Goal: Task Accomplishment & Management: Use online tool/utility

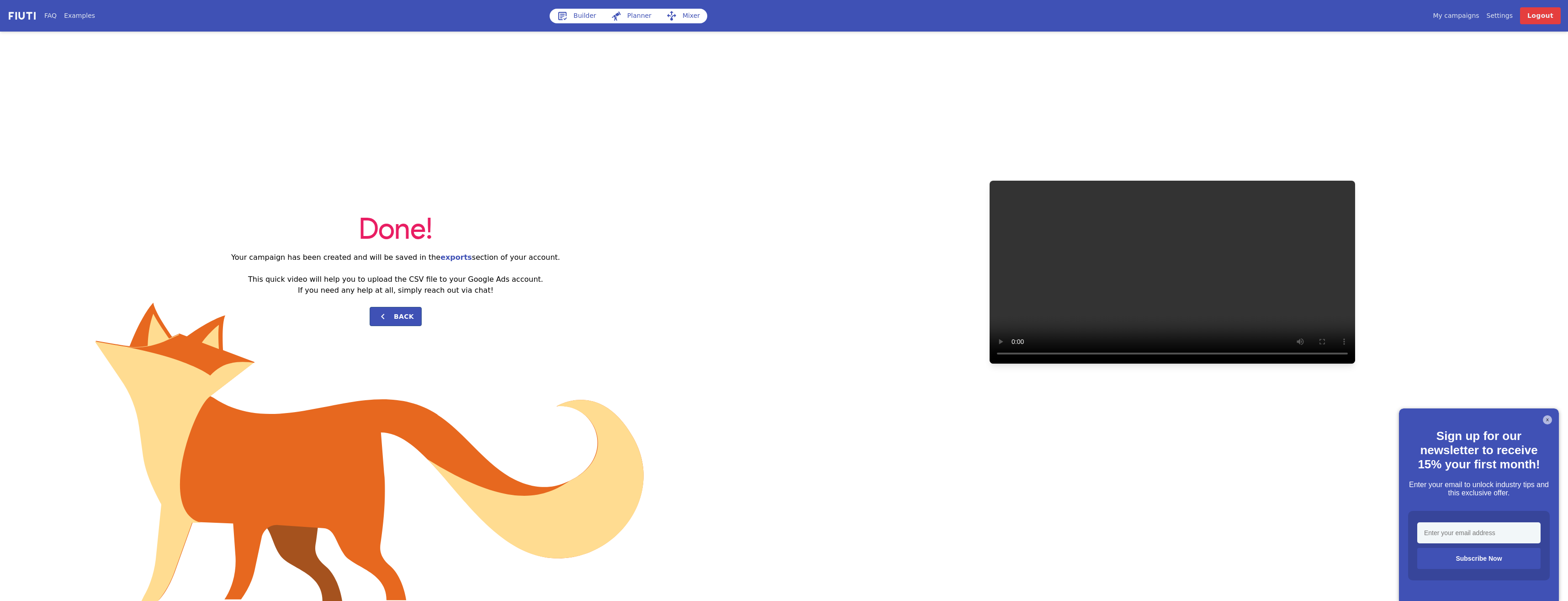
click at [565, 13] on icon at bounding box center [563, 16] width 9 height 8
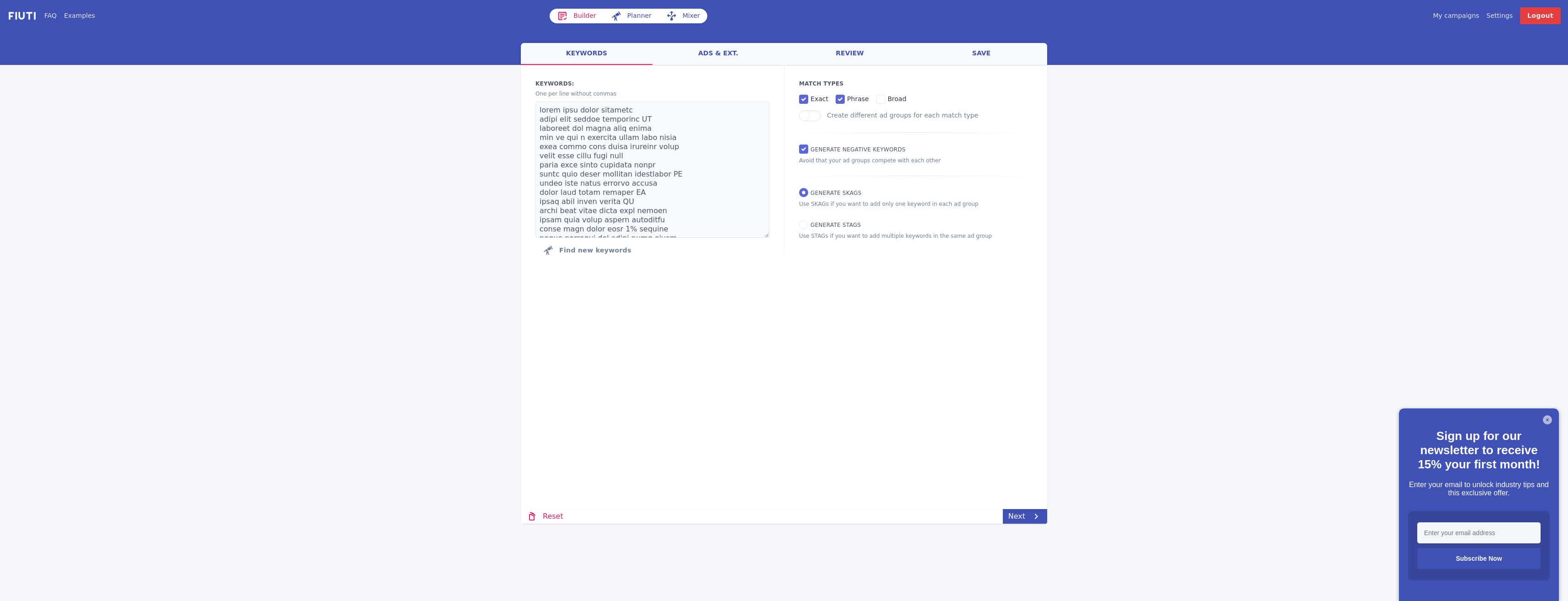
click at [719, 54] on link "ads & ext." at bounding box center [718, 54] width 131 height 22
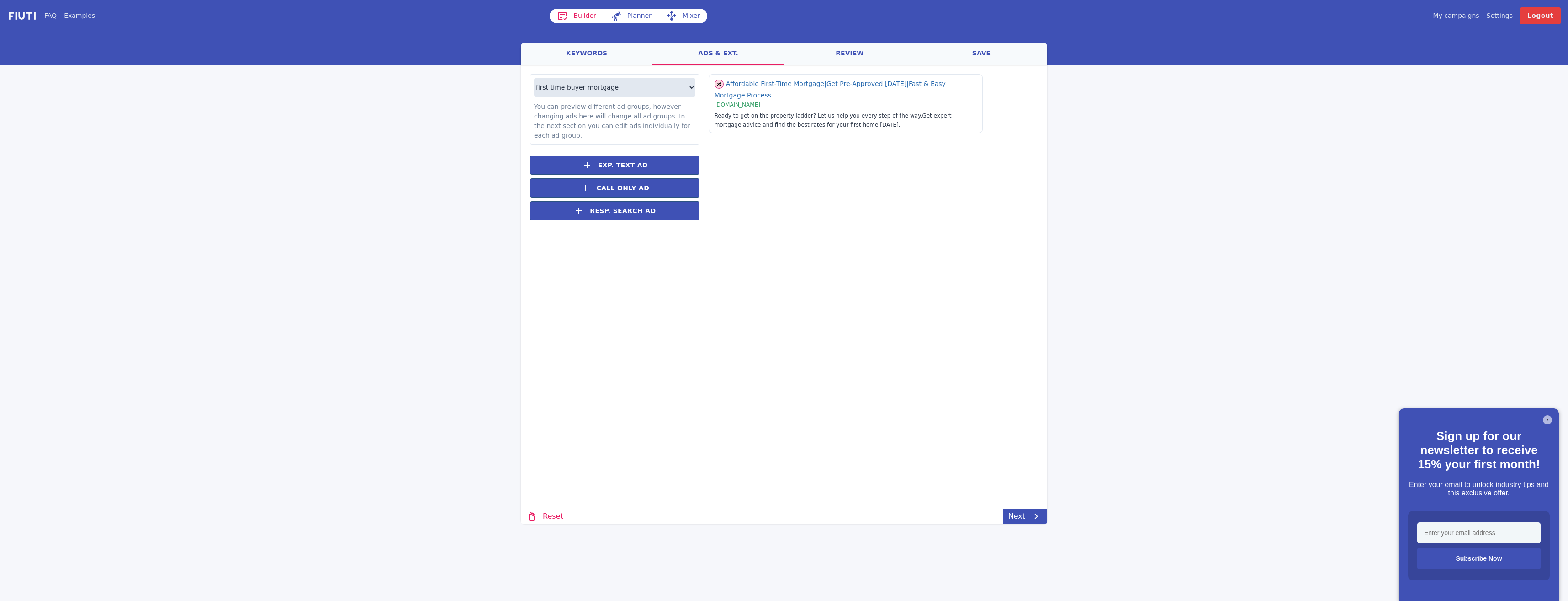
click at [591, 50] on link "keywords" at bounding box center [586, 54] width 131 height 22
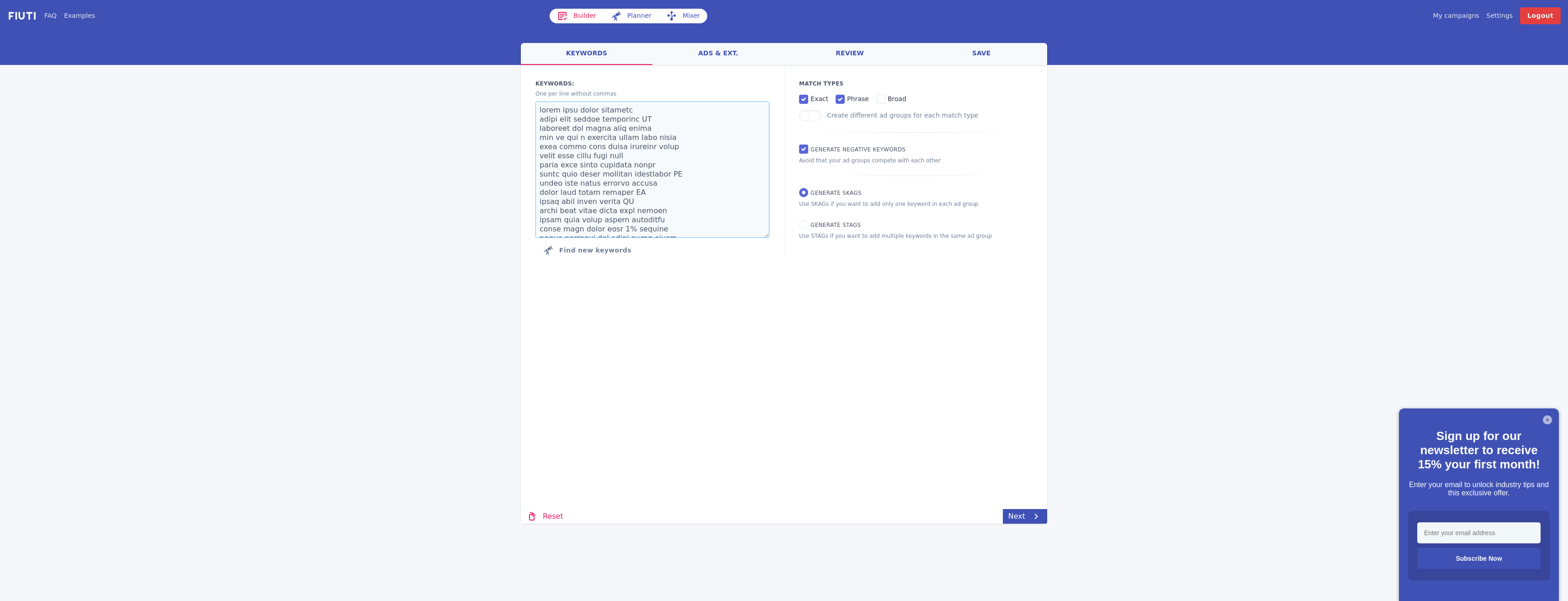
click at [675, 229] on textarea at bounding box center [652, 169] width 234 height 136
drag, startPoint x: 680, startPoint y: 225, endPoint x: 480, endPoint y: 62, distance: 258.0
click at [480, 62] on div "FAQ Examples Builder Planner Mixer My campaigns Price Settings Login Logout wel…" at bounding box center [784, 262] width 1568 height 524
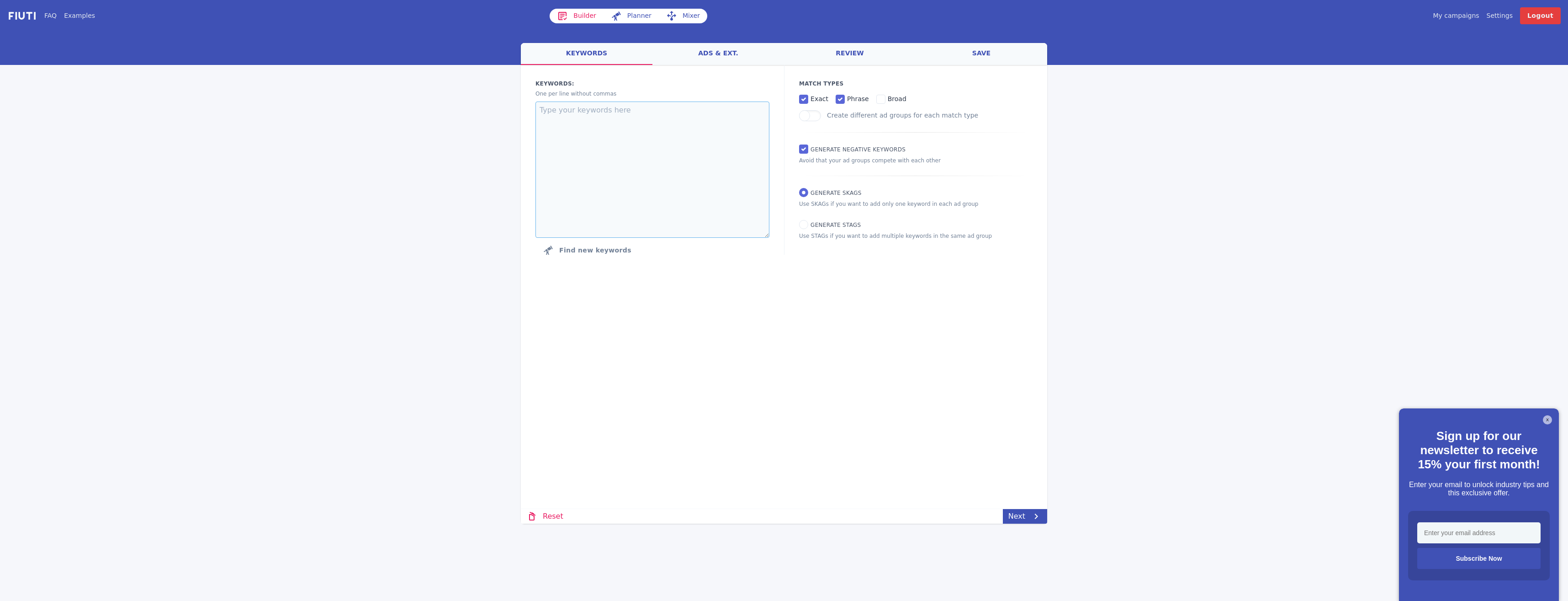
paste textarea ""skilled worker visa mortgage" "mortgage for skilled worker visa holders UK" "h…"
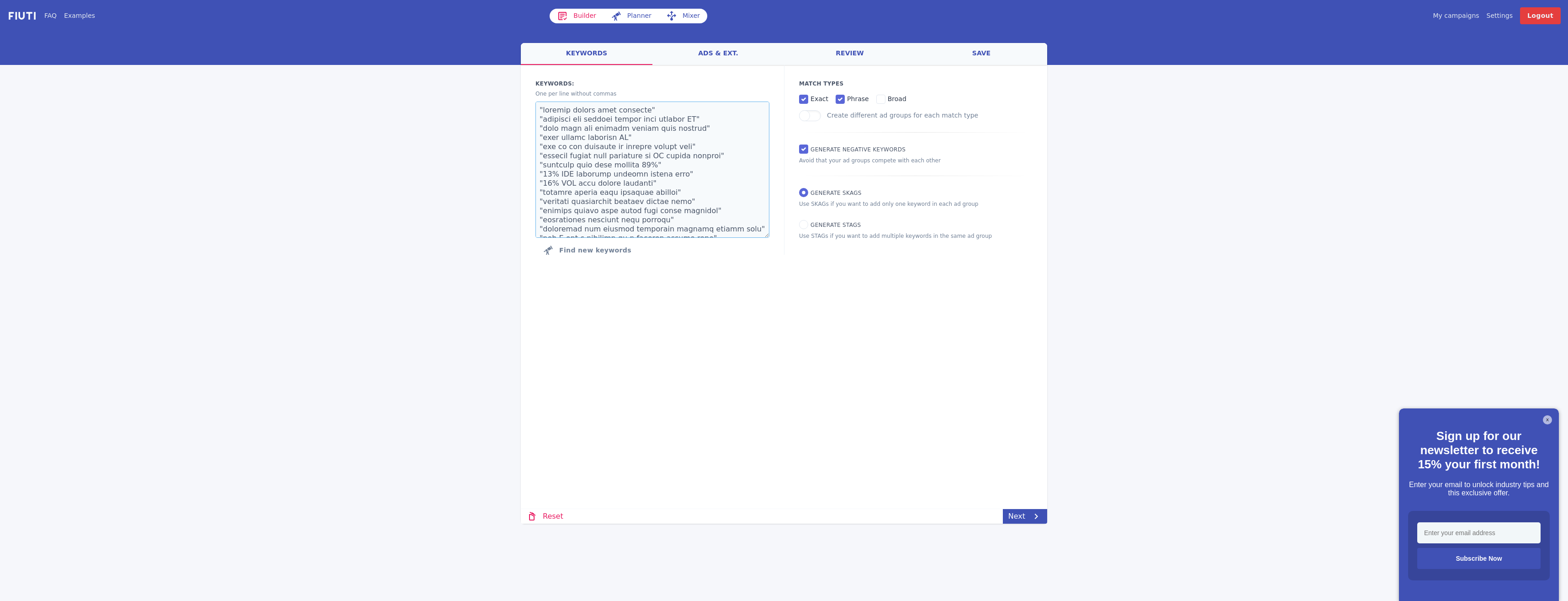
scroll to position [115, 0]
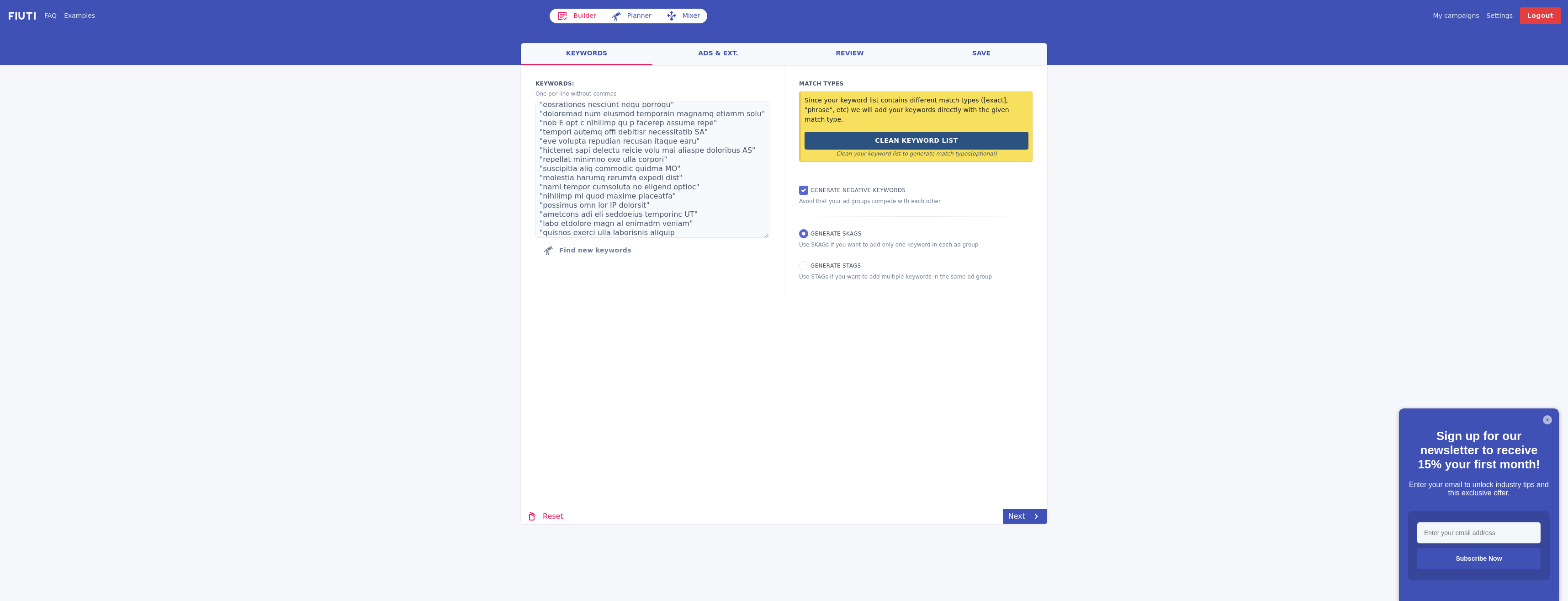
click at [929, 131] on button "Clean Keyword List" at bounding box center [916, 140] width 223 height 18
type textarea "skilled worker visa mortgage mortgage for skilled worker visa holders UK home l…"
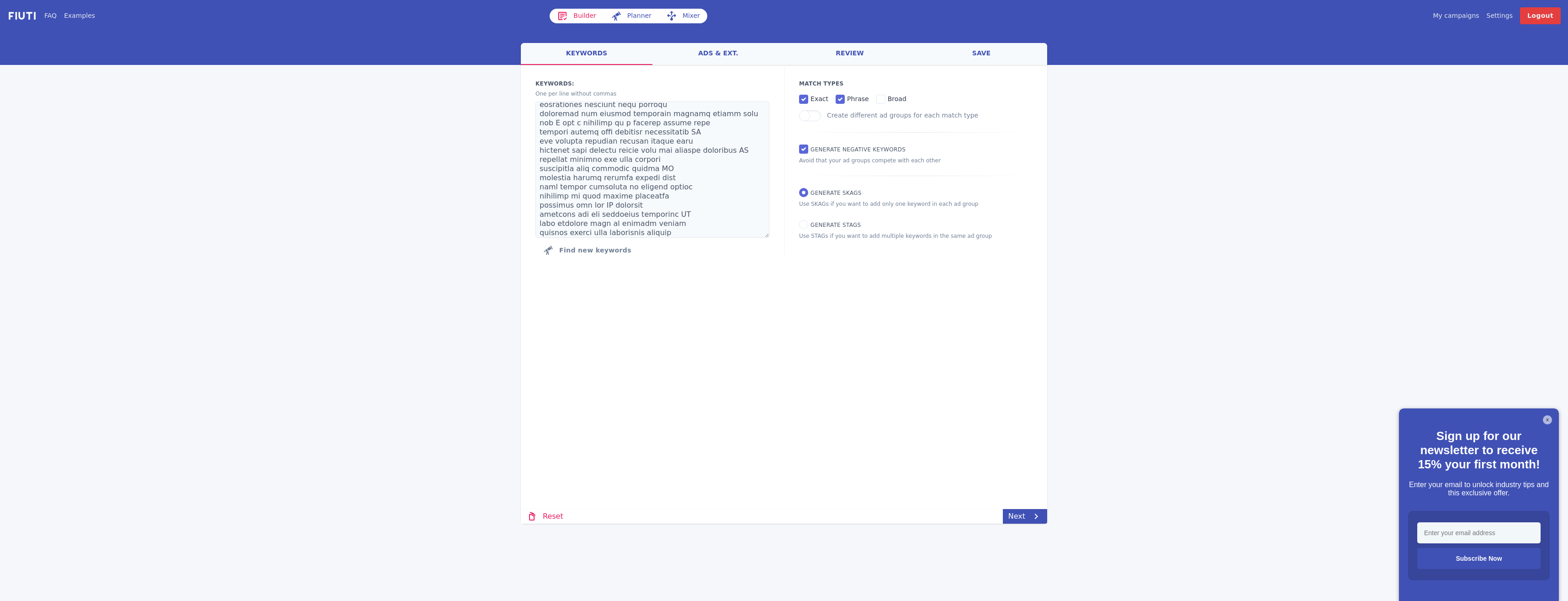
click at [725, 42] on div at bounding box center [784, 47] width 1568 height 35
click at [732, 52] on link "ads & ext." at bounding box center [718, 54] width 131 height 22
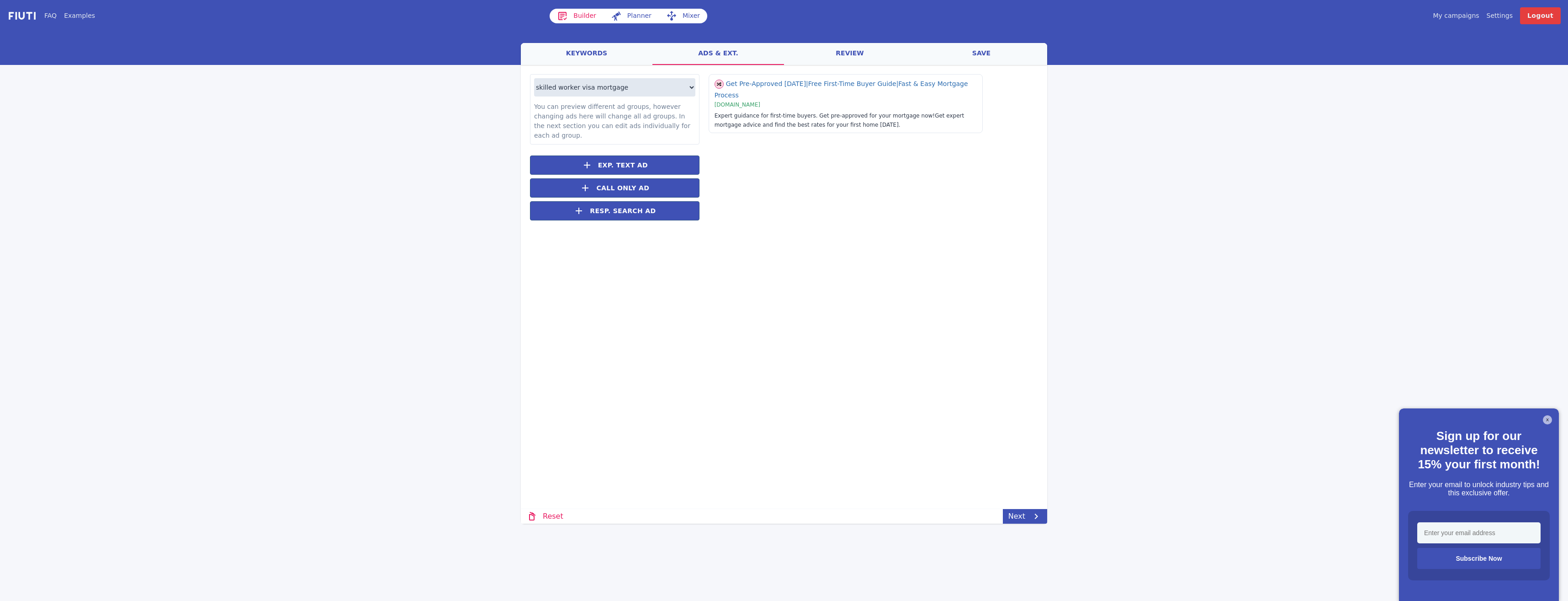
click at [614, 53] on link "keywords" at bounding box center [586, 54] width 131 height 22
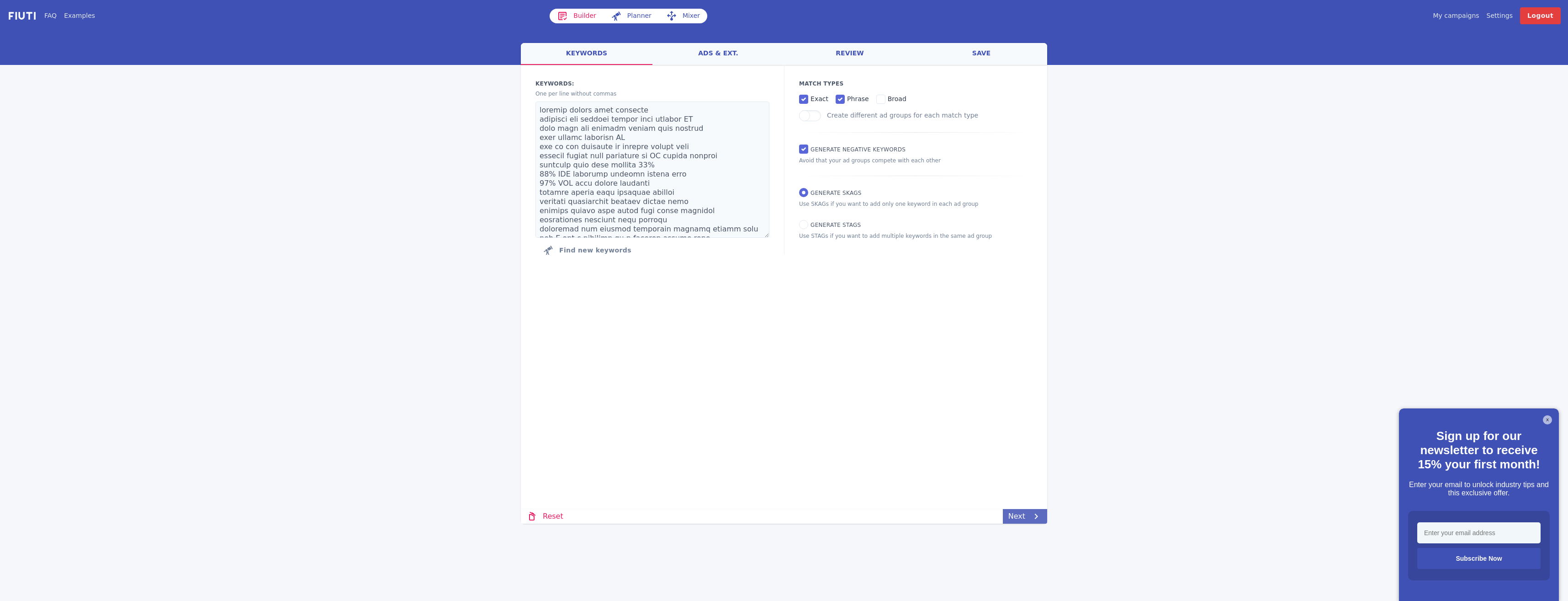
click at [1019, 516] on link "Next" at bounding box center [1024, 516] width 44 height 15
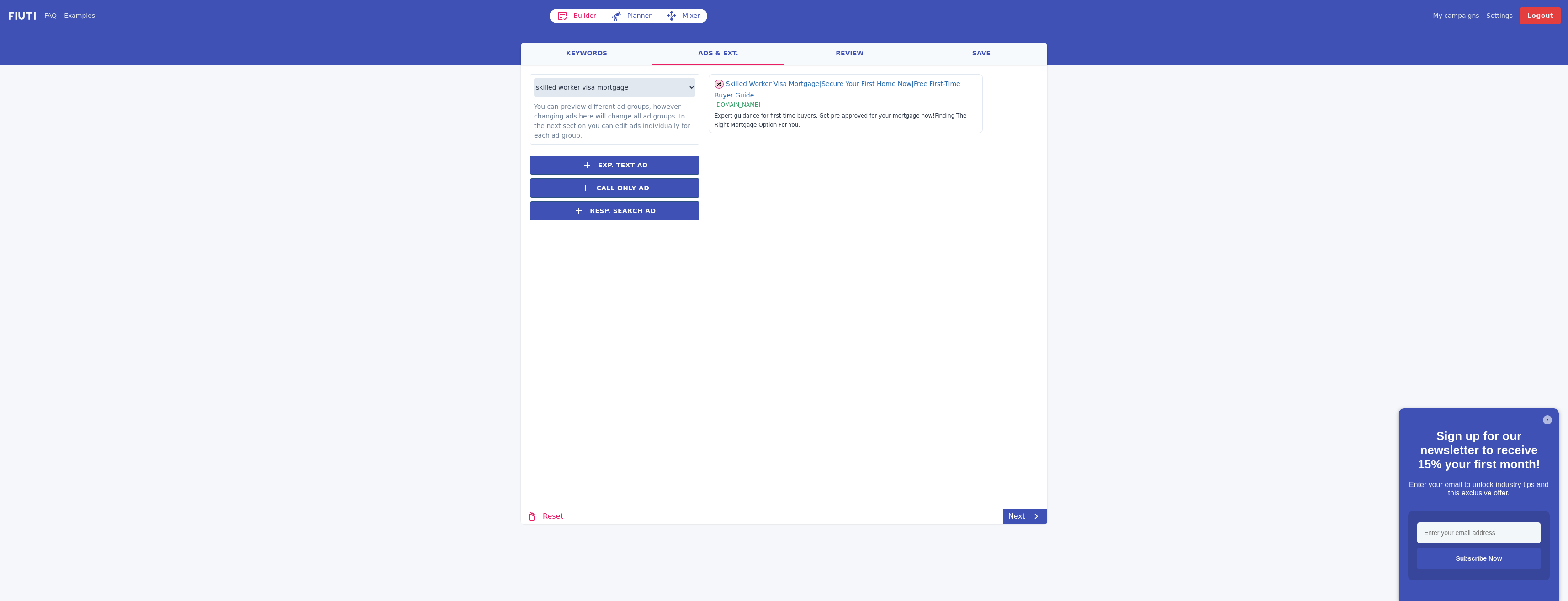
drag, startPoint x: 568, startPoint y: 41, endPoint x: 578, endPoint y: 40, distance: 10.0
click at [573, 40] on div at bounding box center [784, 47] width 1568 height 35
drag, startPoint x: 594, startPoint y: 53, endPoint x: 599, endPoint y: 55, distance: 5.4
click at [595, 51] on link "keywords" at bounding box center [586, 54] width 131 height 22
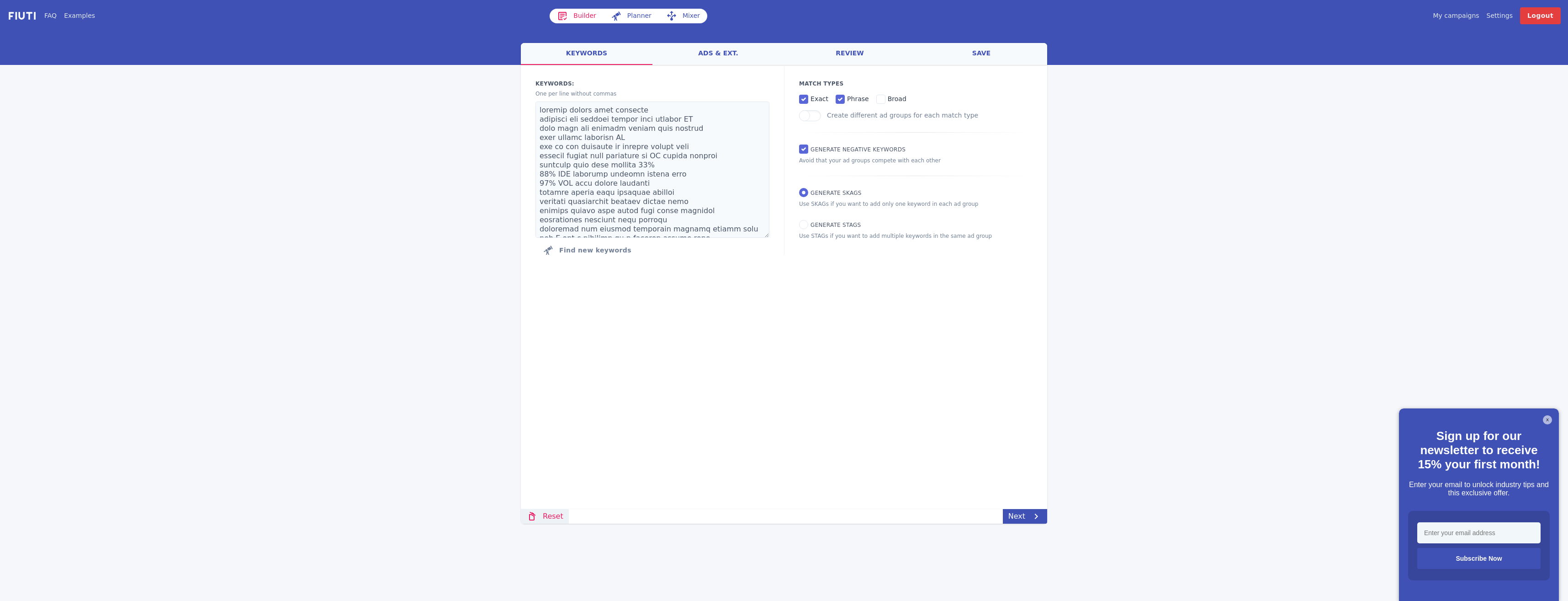
click at [553, 520] on link "Reset" at bounding box center [544, 516] width 48 height 15
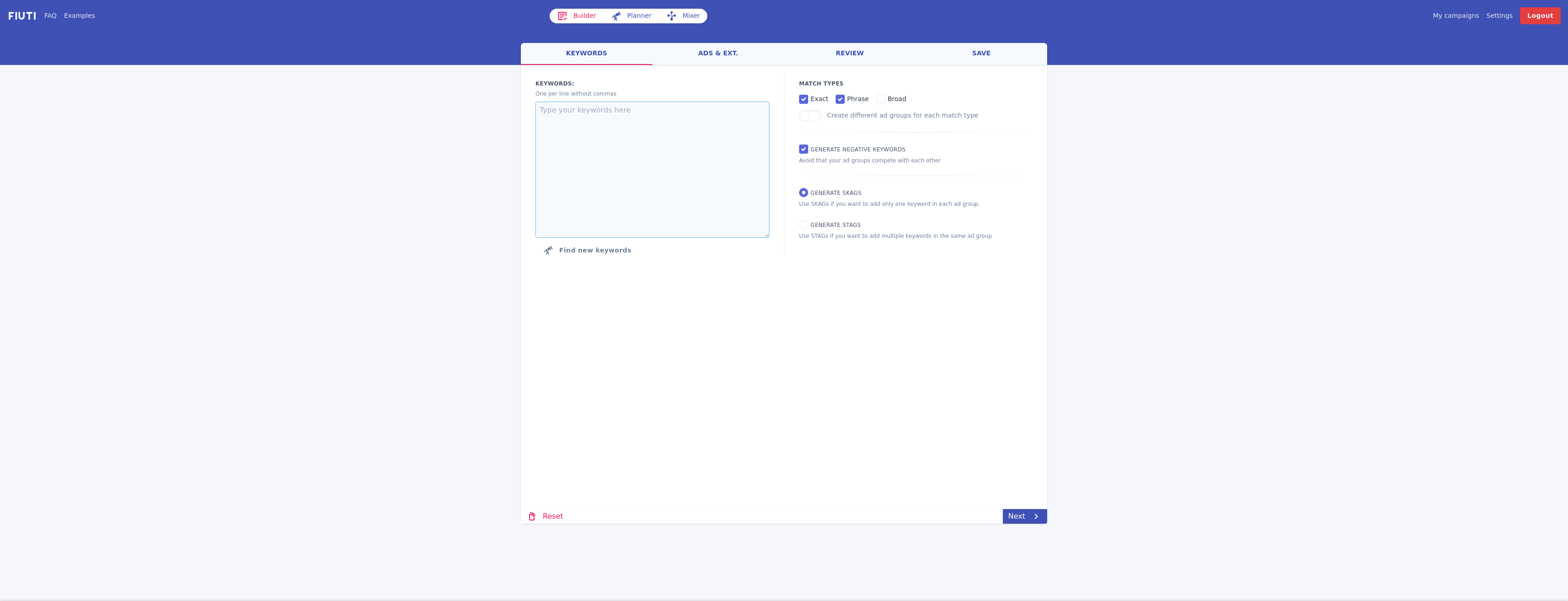
click at [630, 119] on textarea at bounding box center [652, 169] width 234 height 136
paste textarea ""skilled worker visa mortgage" "mortgage for skilled worker visa holders UK" "h…"
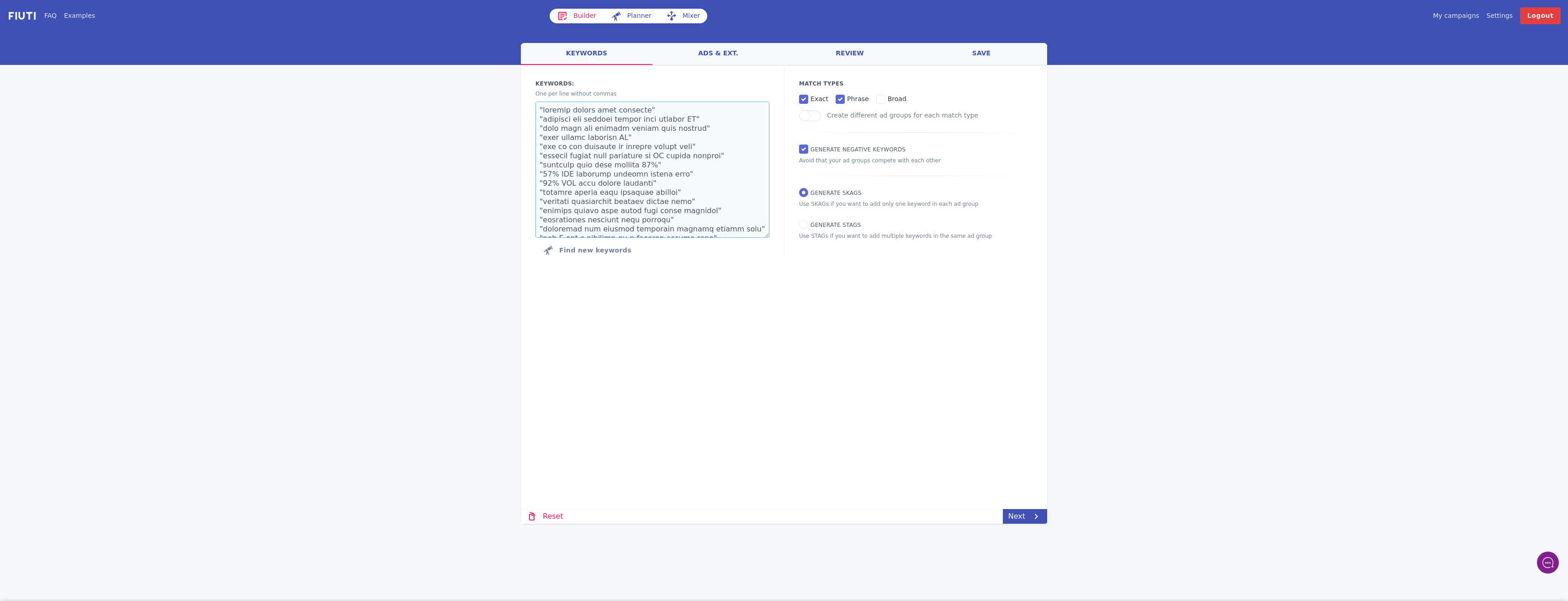
scroll to position [115, 0]
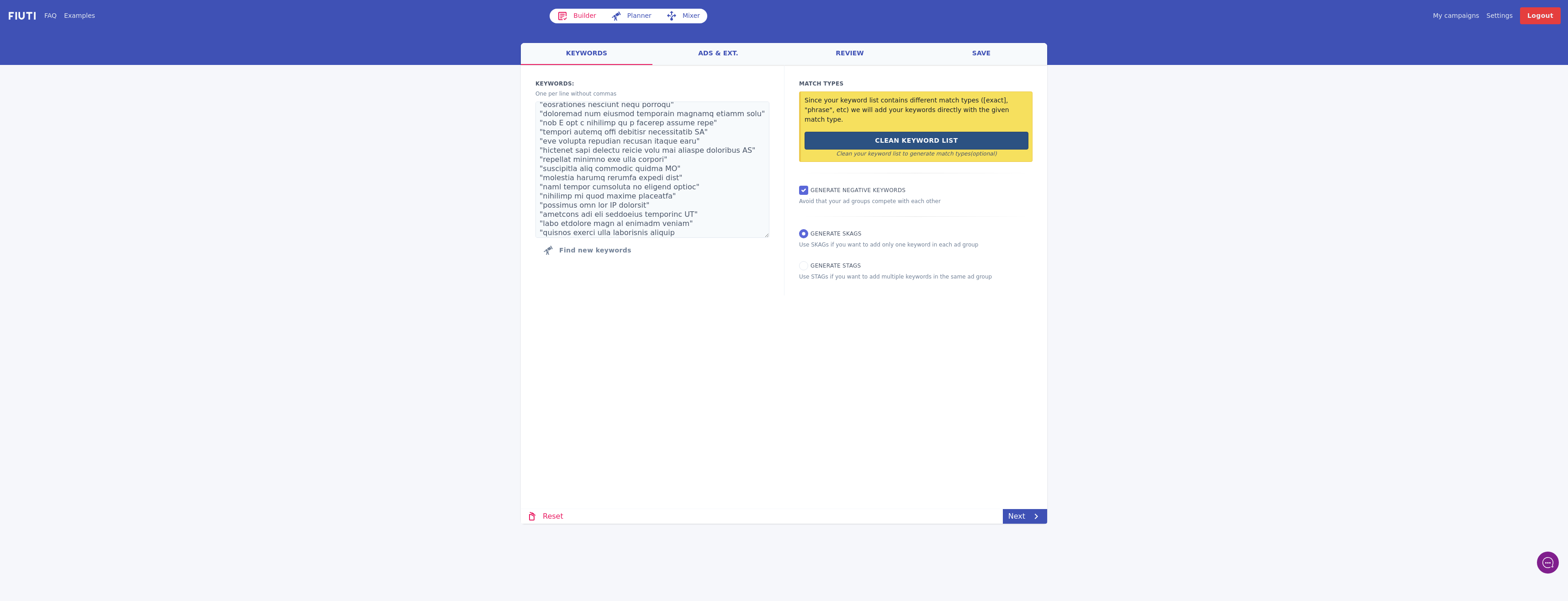
click at [923, 131] on button "Clean Keyword List" at bounding box center [916, 140] width 223 height 18
type textarea "skilled worker visa mortgage mortgage for skilled worker visa holders UK home l…"
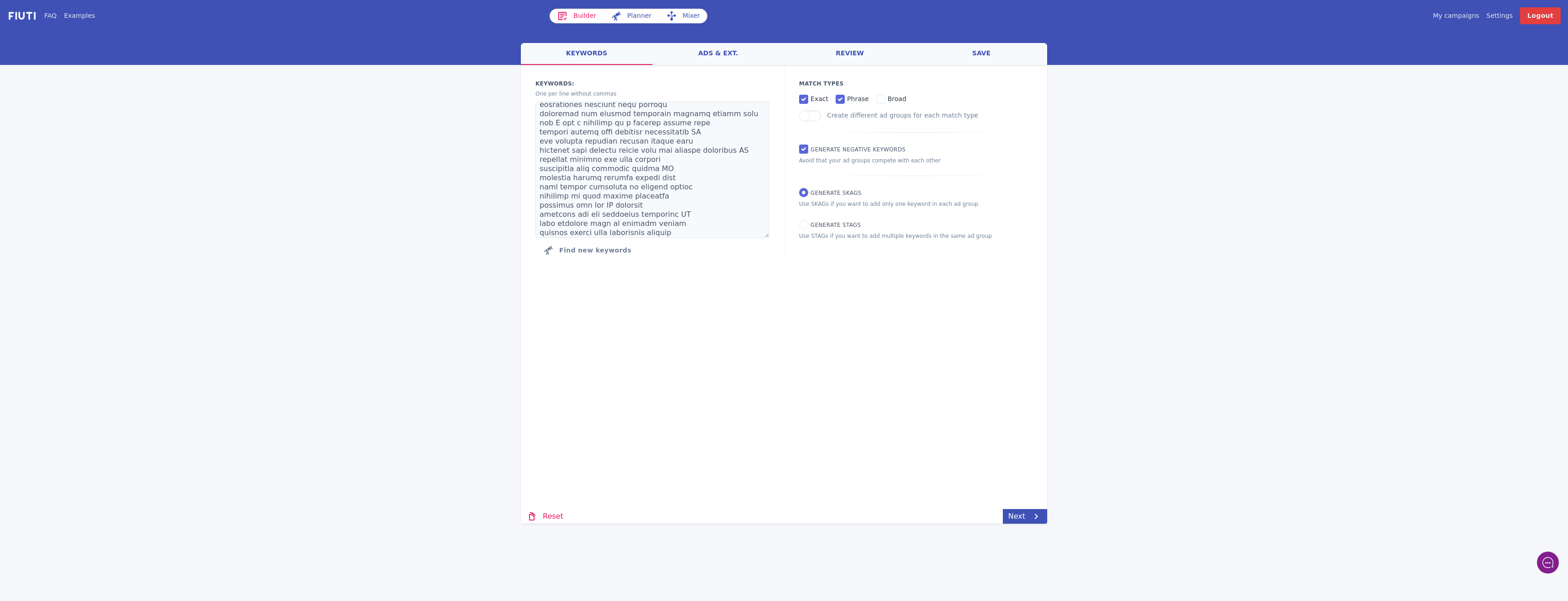
drag, startPoint x: 1035, startPoint y: 511, endPoint x: 1033, endPoint y: 506, distance: 5.4
click at [1033, 506] on div "welcome keywords ads & ext. review save Loading... Loading Keywords: Ad groups:…" at bounding box center [783, 283] width 526 height 480
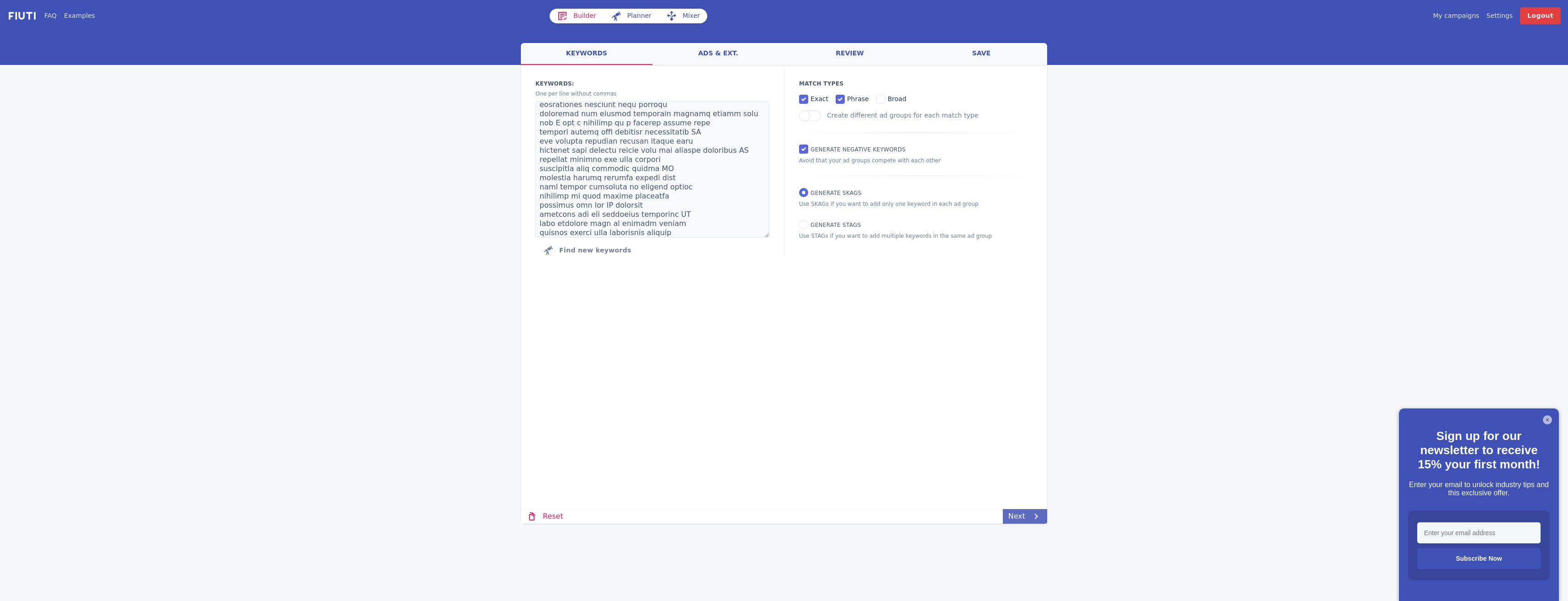
click at [1026, 516] on link "Next" at bounding box center [1024, 516] width 44 height 15
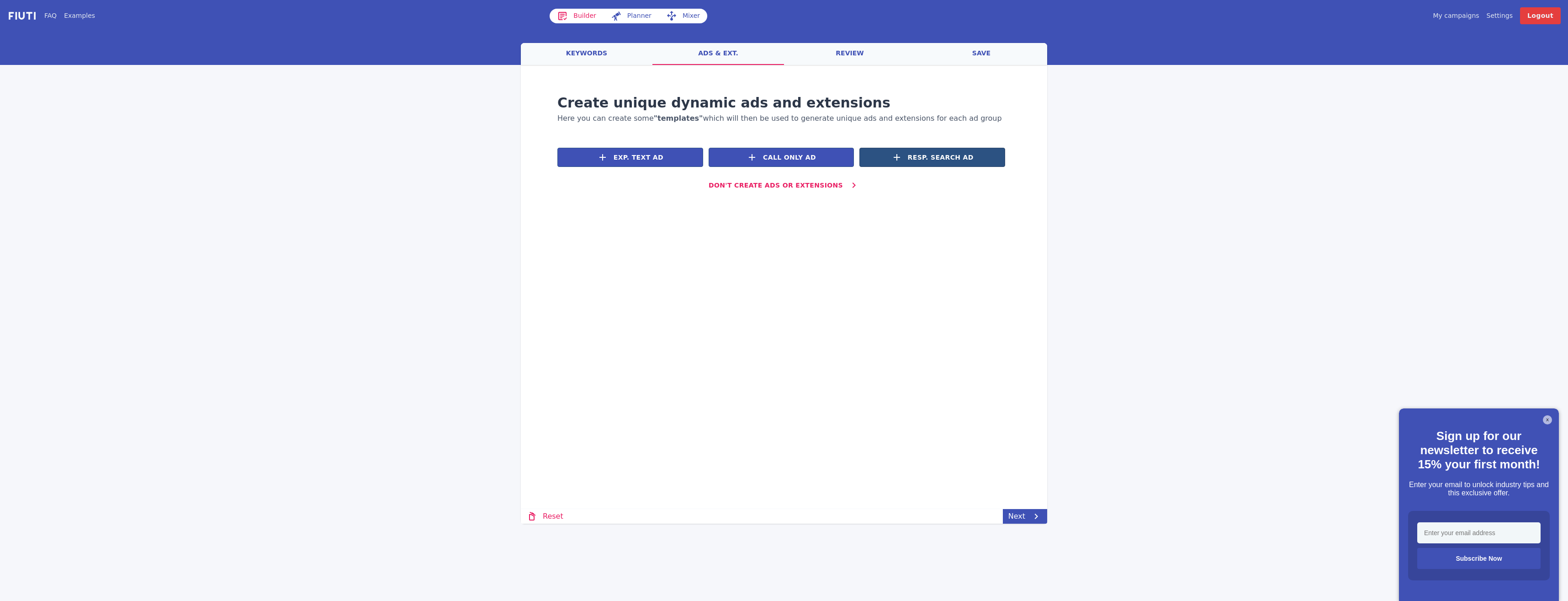
click at [905, 150] on button "Resp. Search Ad" at bounding box center [932, 158] width 146 height 20
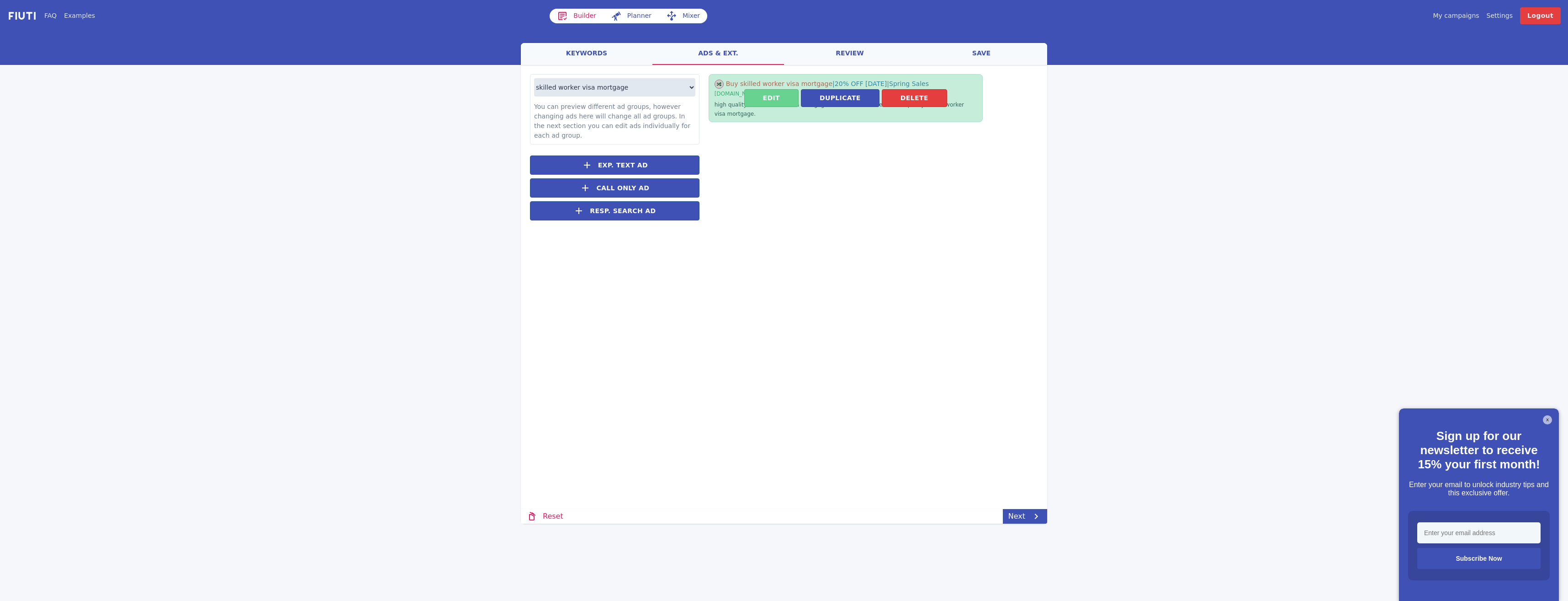
click at [771, 90] on button "Edit" at bounding box center [770, 98] width 54 height 18
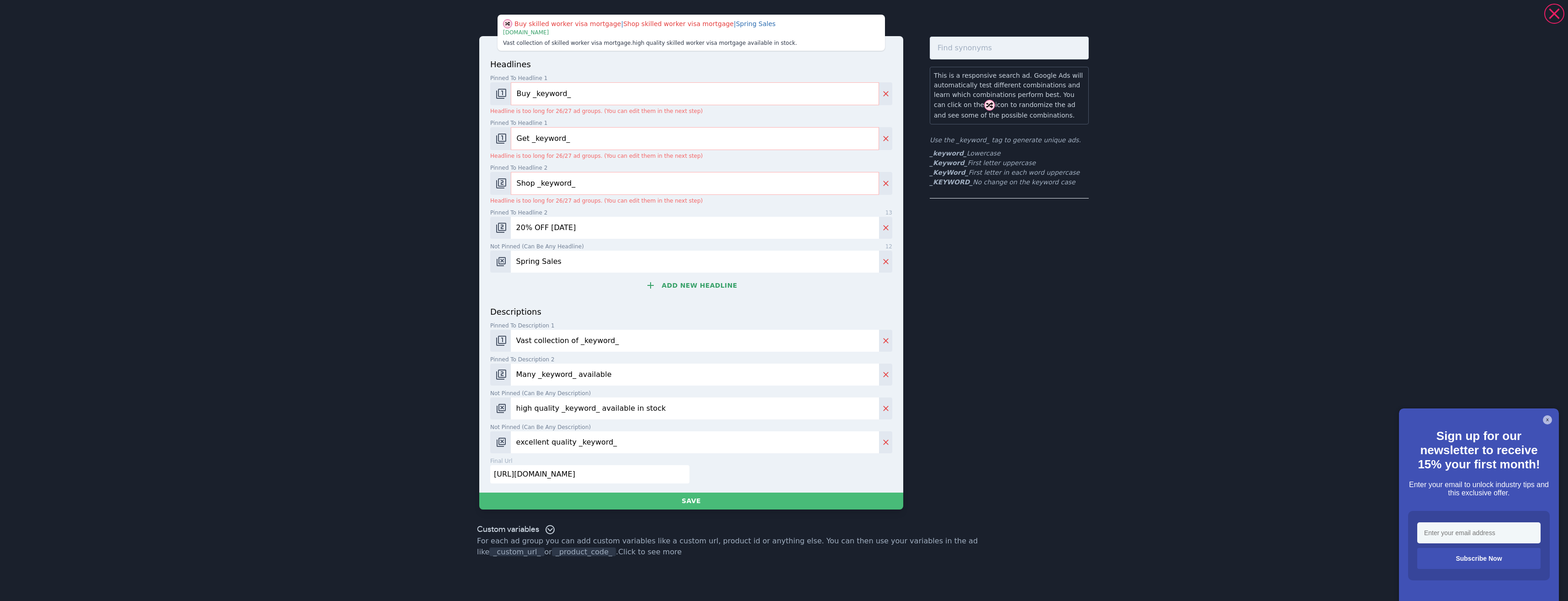
click at [530, 91] on input "Buy _keyword_" at bounding box center [695, 93] width 368 height 23
type input "_KeyWord_"
drag, startPoint x: 581, startPoint y: 143, endPoint x: 387, endPoint y: 135, distance: 194.2
click at [387, 135] on div "Skilled Worker Visa Mortgage | Shop skilled worker visa mortgage | Spring Sales…" at bounding box center [784, 300] width 1568 height 601
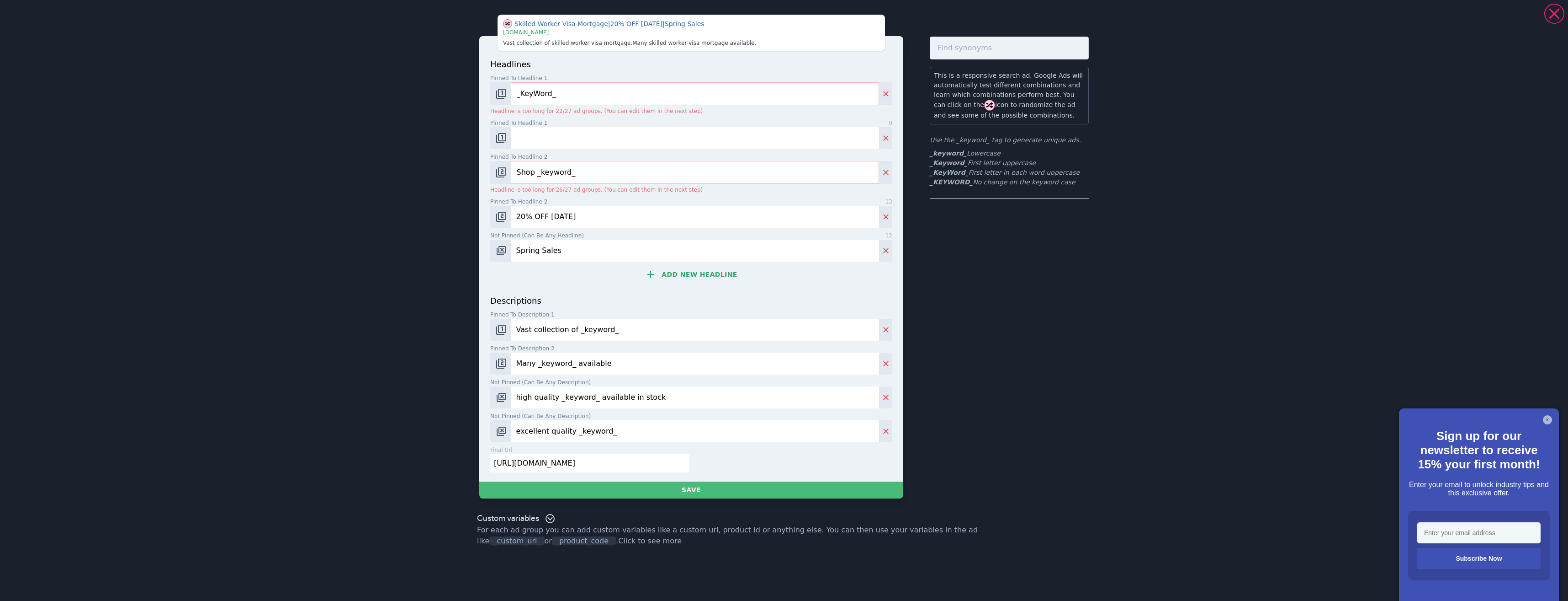
drag, startPoint x: 588, startPoint y: 169, endPoint x: 466, endPoint y: 168, distance: 122.0
click at [425, 165] on div "Skilled Worker Visa Mortgage | 20% OFF Today | Spring Sales | www.books.com Vas…" at bounding box center [784, 300] width 1568 height 601
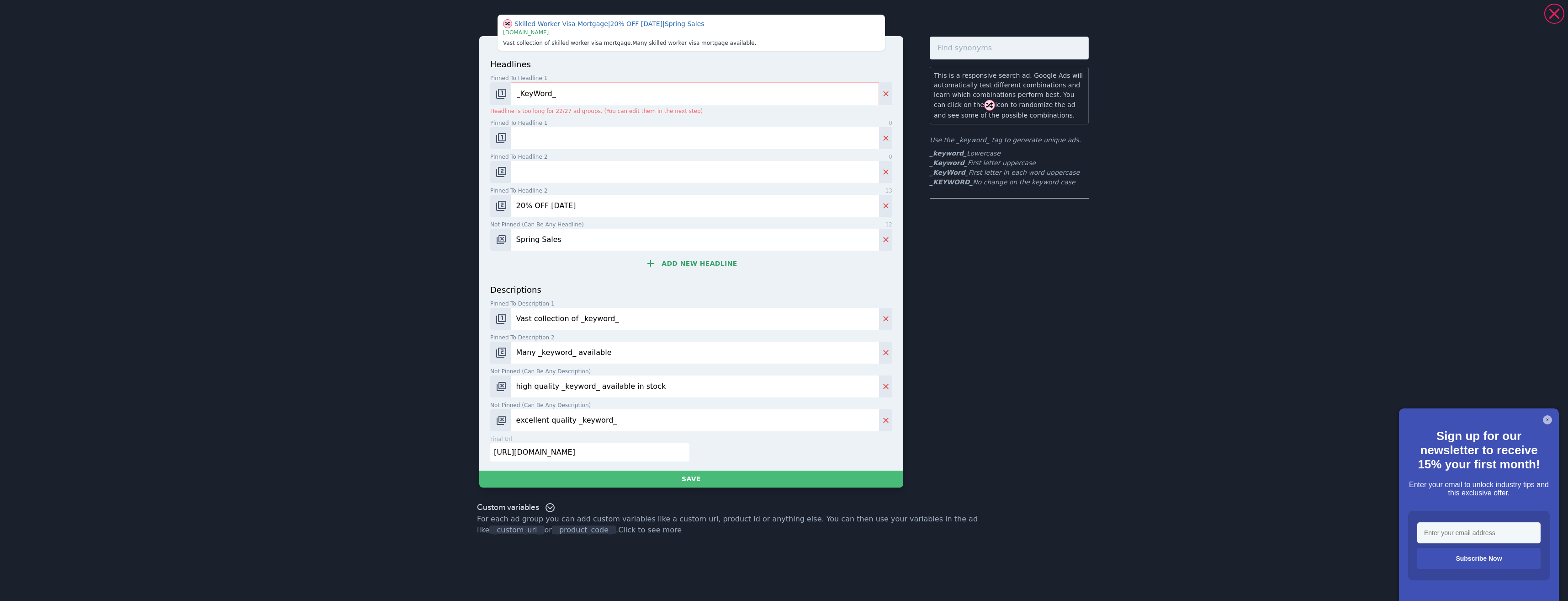
drag, startPoint x: 448, startPoint y: 189, endPoint x: 416, endPoint y: 190, distance: 32.0
click at [416, 190] on div "Skilled Worker Visa Mortgage | 20% OFF Today | Spring Sales | www.books.com Vas…" at bounding box center [784, 300] width 1568 height 601
drag, startPoint x: 569, startPoint y: 237, endPoint x: 460, endPoint y: 234, distance: 109.0
click at [458, 237] on div "Skilled Worker Visa Mortgage | 20% OFF Today | Spring Sales | www.books.com Vas…" at bounding box center [783, 251] width 658 height 494
click at [504, 198] on button "Change pinned position" at bounding box center [500, 206] width 21 height 22
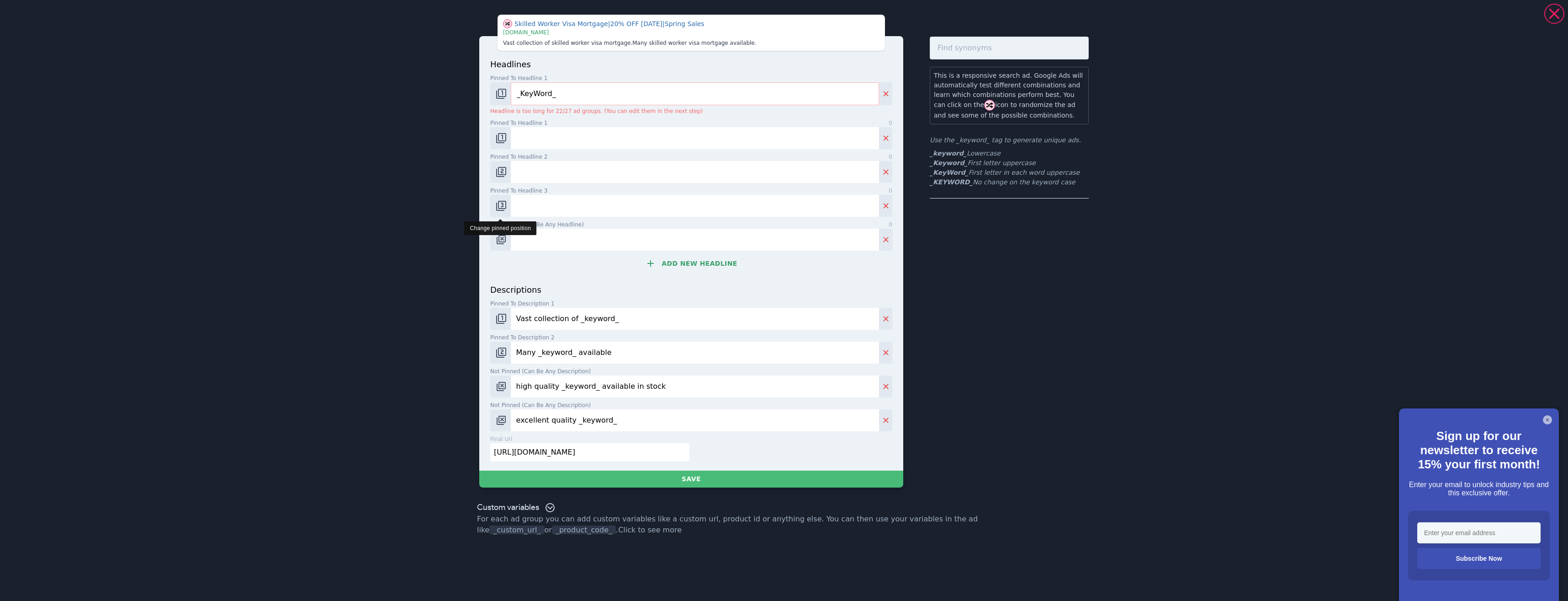
click at [506, 205] on img "Change pinned position" at bounding box center [501, 205] width 11 height 11
drag, startPoint x: 492, startPoint y: 170, endPoint x: 496, endPoint y: 175, distance: 6.4
click at [495, 173] on button "Change pinned position" at bounding box center [500, 172] width 21 height 22
click at [497, 175] on img "Change pinned position" at bounding box center [501, 172] width 11 height 11
click at [500, 130] on button "Change pinned position" at bounding box center [500, 138] width 21 height 22
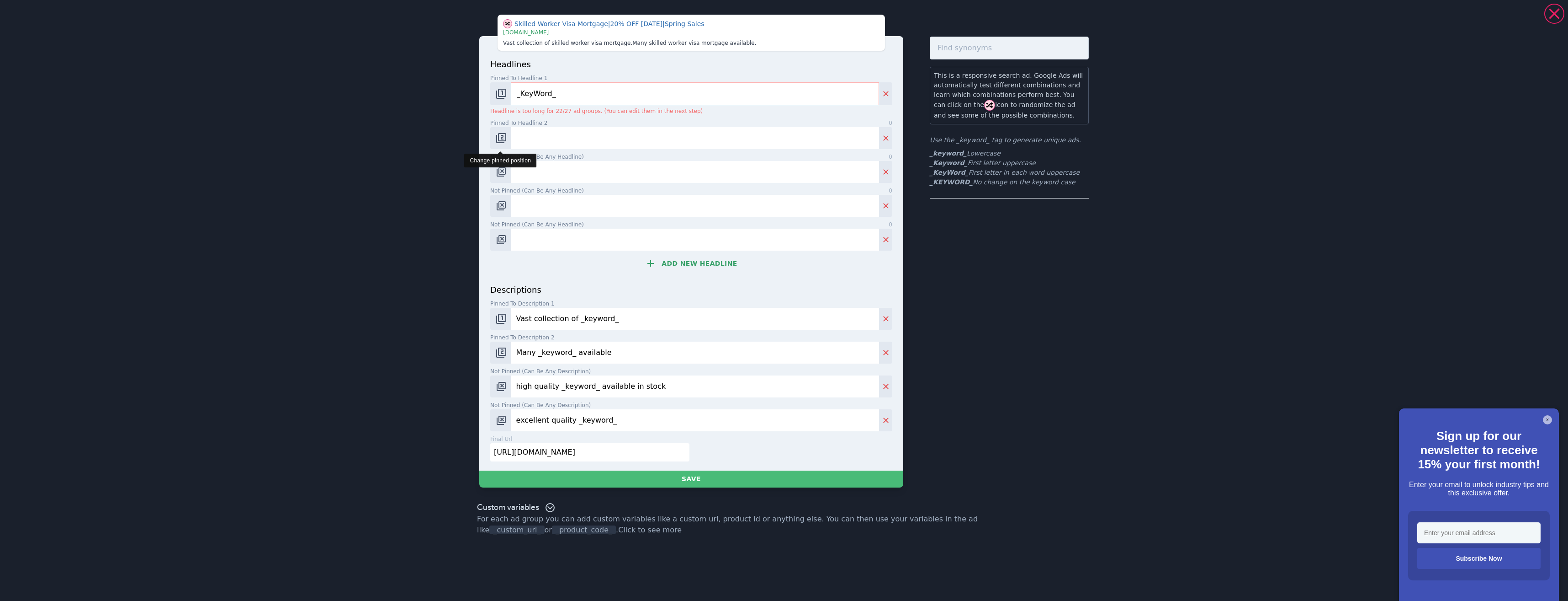
click at [499, 137] on img "Change pinned position" at bounding box center [501, 137] width 11 height 11
click at [509, 140] on button "Change pinned position" at bounding box center [500, 138] width 21 height 22
click at [500, 312] on button "Change pinned position" at bounding box center [500, 319] width 21 height 22
drag, startPoint x: 498, startPoint y: 312, endPoint x: 501, endPoint y: 324, distance: 12.4
click at [498, 312] on button "Change pinned position" at bounding box center [500, 319] width 21 height 22
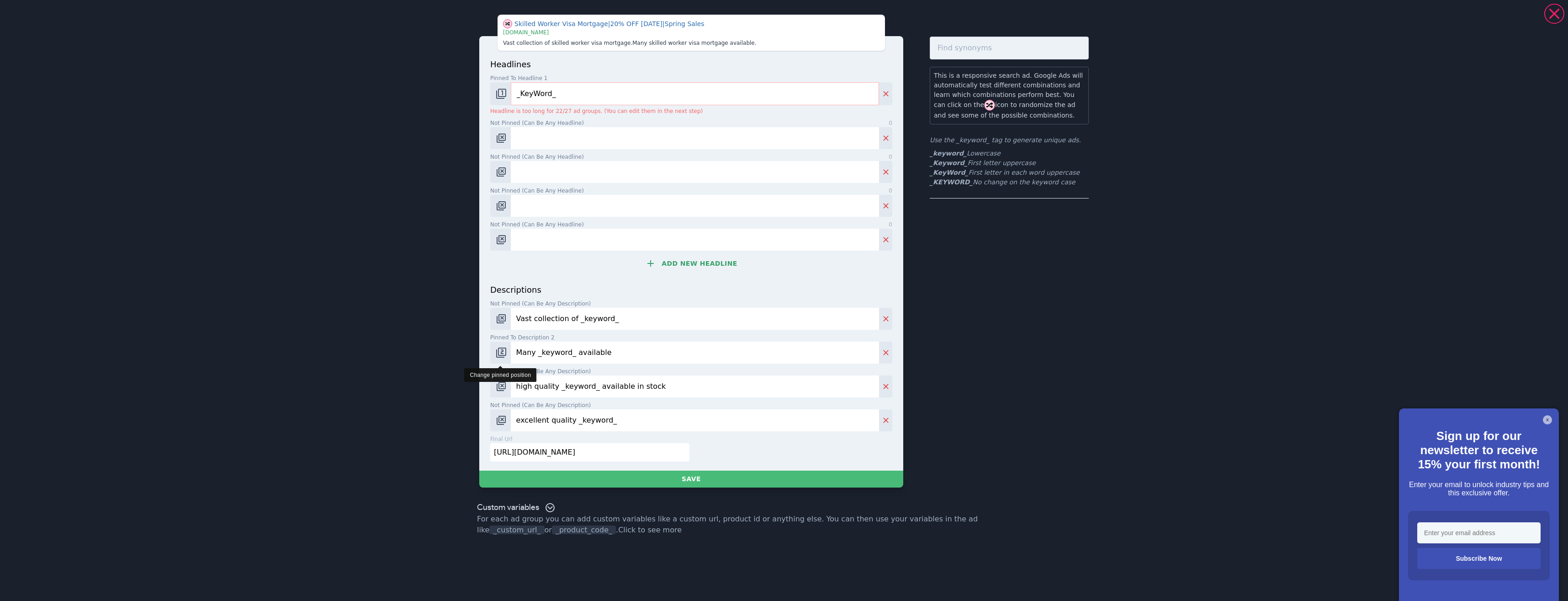
click at [498, 351] on img "Change pinned position" at bounding box center [501, 352] width 11 height 11
drag, startPoint x: 554, startPoint y: 418, endPoint x: 497, endPoint y: 405, distance: 58.5
click at [473, 407] on div "Skilled Worker Visa Mortgage | 20% OFF Today | Spring Sales | www.books.com Vas…" at bounding box center [783, 251] width 658 height 494
drag, startPoint x: 612, startPoint y: 392, endPoint x: 533, endPoint y: 380, distance: 79.9
click at [478, 395] on div "Skilled Worker Visa Mortgage | 20% OFF Today | Spring Sales | www.books.com Vas…" at bounding box center [783, 251] width 658 height 494
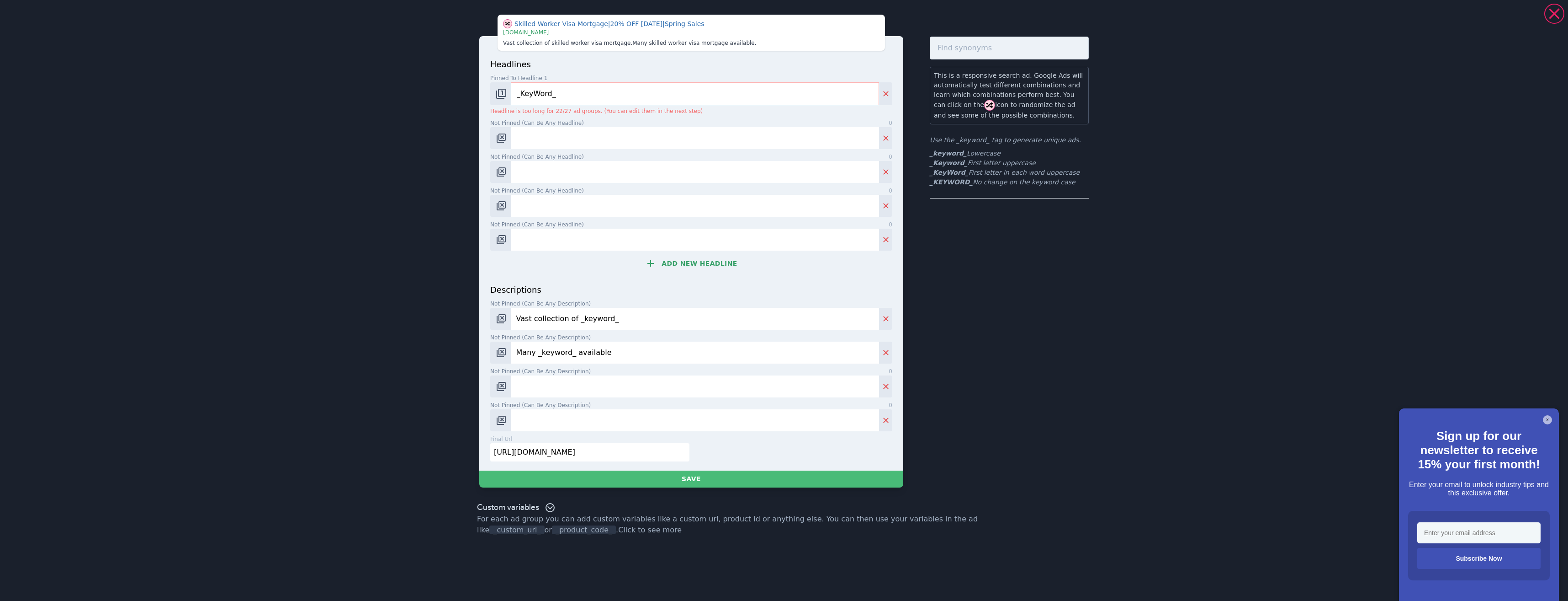
drag, startPoint x: 484, startPoint y: 363, endPoint x: 437, endPoint y: 356, distance: 47.5
click at [435, 357] on div "Skilled Worker Visa Mortgage | 20% OFF Today | Spring Sales | www.books.com Vas…" at bounding box center [784, 300] width 1568 height 601
type input "e"
drag, startPoint x: 621, startPoint y: 319, endPoint x: 452, endPoint y: 318, distance: 169.0
click at [436, 322] on div "Skilled Worker Visa Mortgage | | | www.books.com Vast collection of skilled wor…" at bounding box center [784, 300] width 1568 height 601
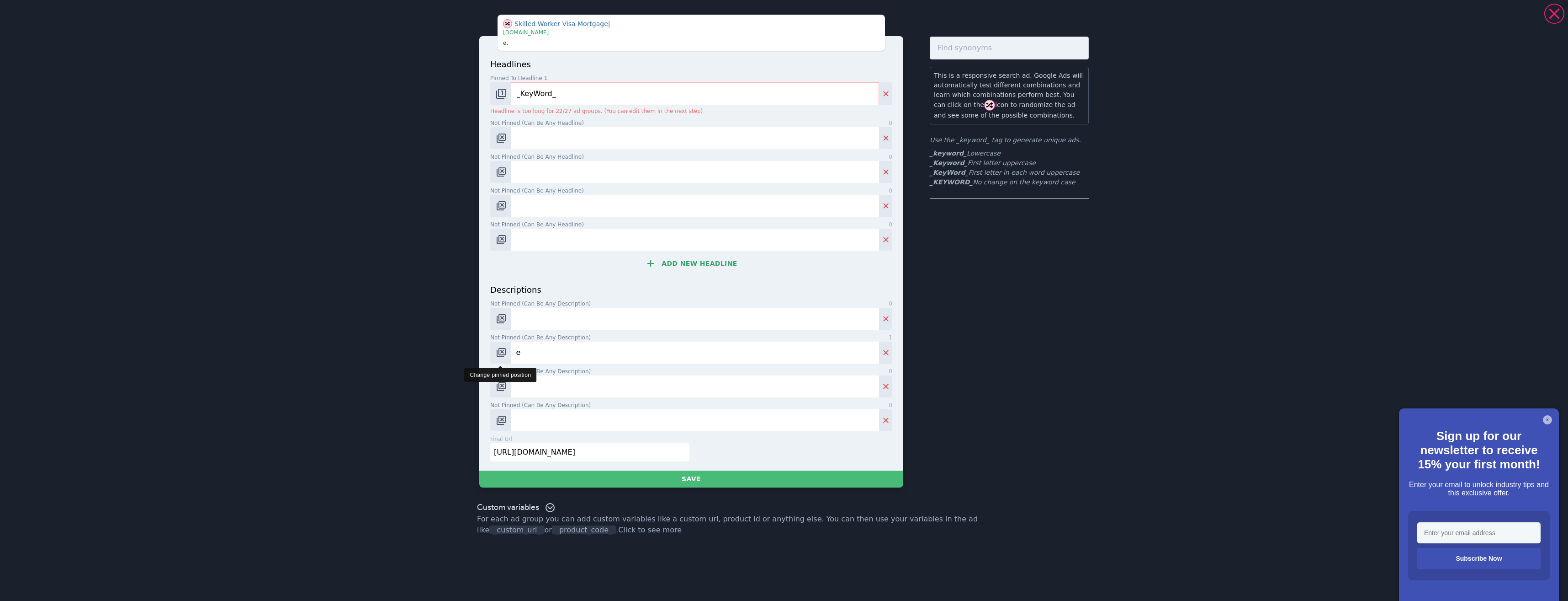
drag, startPoint x: 541, startPoint y: 347, endPoint x: 494, endPoint y: 360, distance: 48.8
click at [495, 362] on div "e" at bounding box center [691, 352] width 402 height 22
drag, startPoint x: 610, startPoint y: 459, endPoint x: 459, endPoint y: 437, distance: 152.6
click at [437, 442] on div "Skilled Worker Visa Mortgage | | | www.books.com e . headlines Pinned to headli…" at bounding box center [784, 300] width 1568 height 601
click at [540, 133] on input "Not pinned (Can be any headline) 0" at bounding box center [695, 138] width 368 height 22
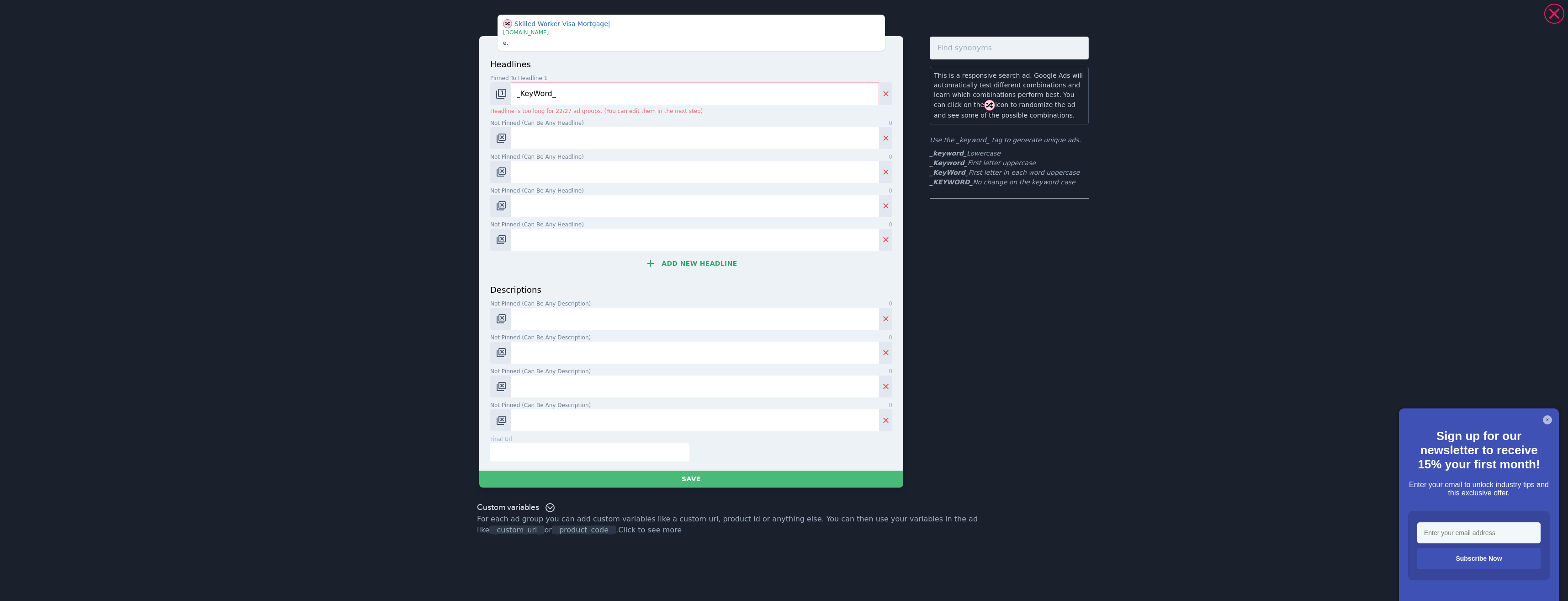
paste input "Get a Mortgage on a Visa"
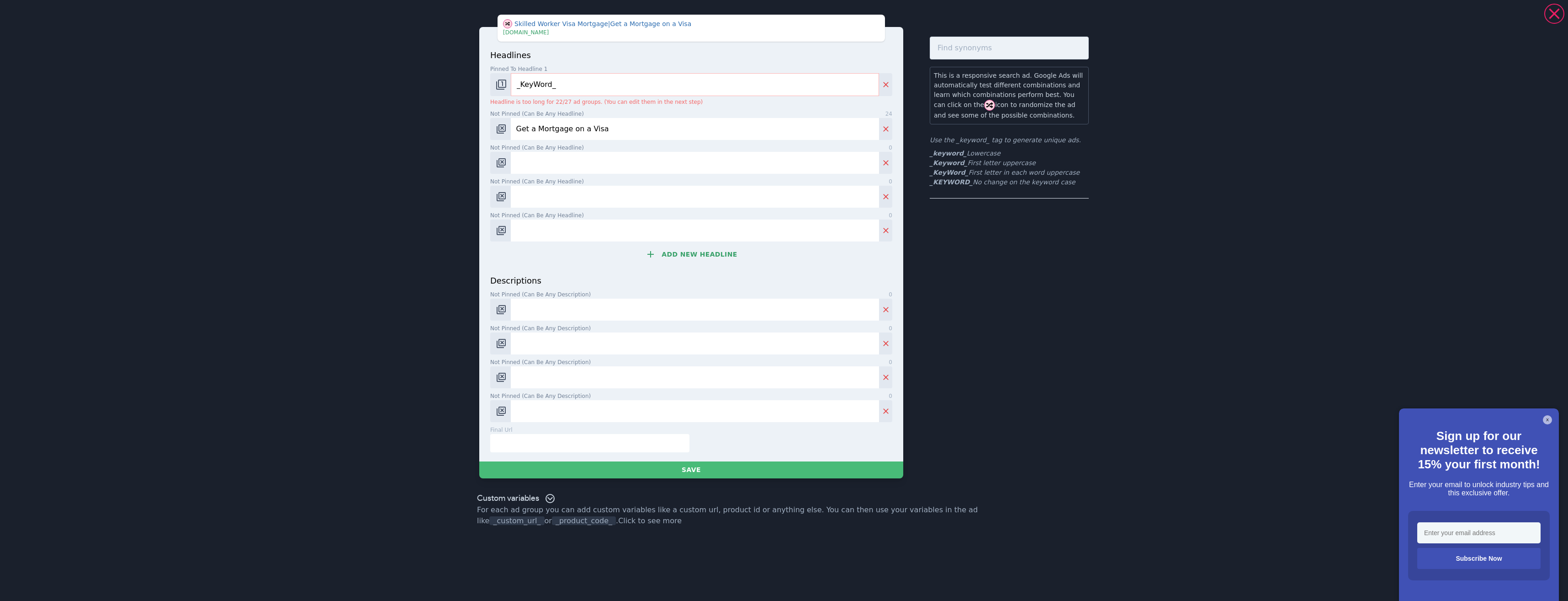
type input "Get a Mortgage on a Visa"
drag, startPoint x: 543, startPoint y: 149, endPoint x: 541, endPoint y: 161, distance: 12.2
click at [542, 151] on span "Not pinned (Can be any headline)" at bounding box center [537, 147] width 94 height 8
click at [542, 152] on input "Not pinned (Can be any headline) 0" at bounding box center [695, 163] width 368 height 22
click at [542, 164] on input "Not pinned (Can be any headline) 0" at bounding box center [695, 163] width 368 height 22
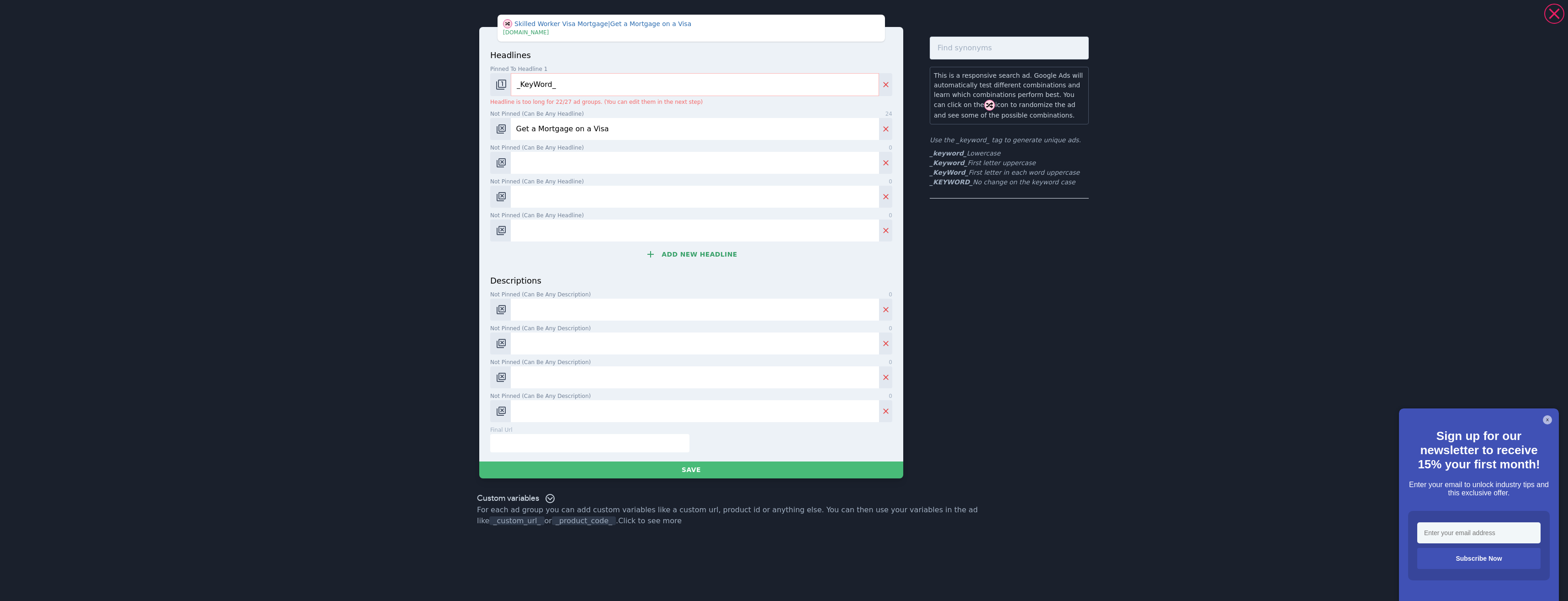
paste input "Simple Skilled Worker Mortgages"
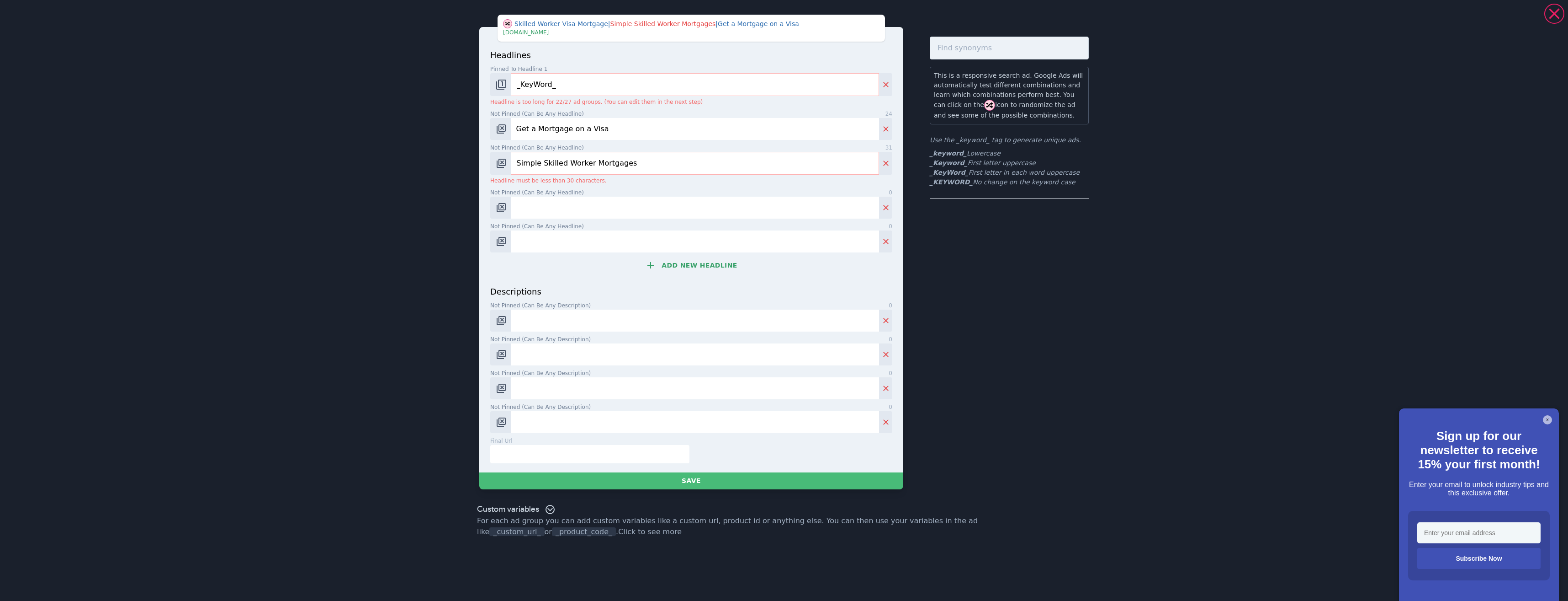
type input "Simple Skilled Worker Mortgages"
click at [577, 214] on input "Not pinned (Can be any headline) 0" at bounding box center [695, 207] width 368 height 22
paste input "Expert Mortgage Advice UK"
type input "Expert Mortgage Advice UK"
click at [553, 236] on input "Not pinned (Can be any headline) 0" at bounding box center [695, 241] width 368 height 22
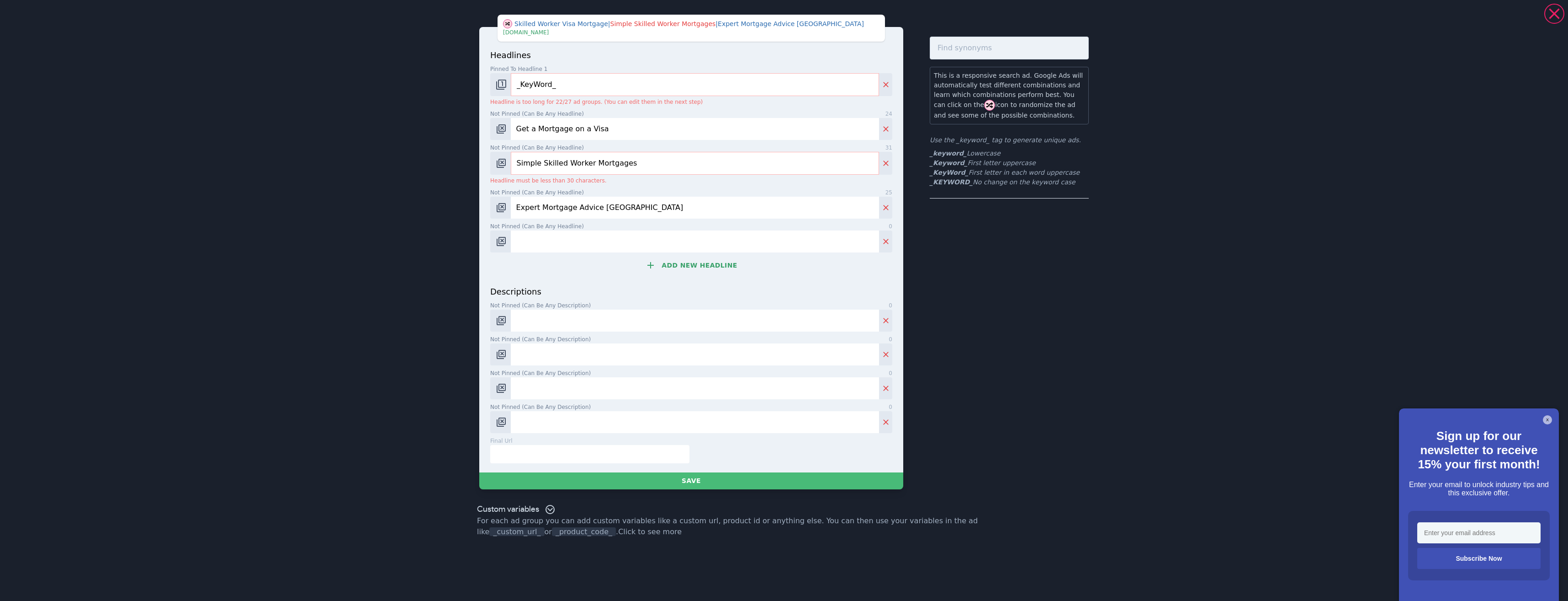
paste input "Visa Mortgages Made Simple"
type input "Visa Mortgages Made Simple"
drag, startPoint x: 698, startPoint y: 275, endPoint x: 692, endPoint y: 275, distance: 6.0
click at [696, 275] on div "headlines Pinned to headline 1 9 _KeyWord_ Headline is too long for 22/27 ad gr…" at bounding box center [691, 167] width 402 height 236
click at [687, 268] on button "Add new headline" at bounding box center [691, 265] width 402 height 19
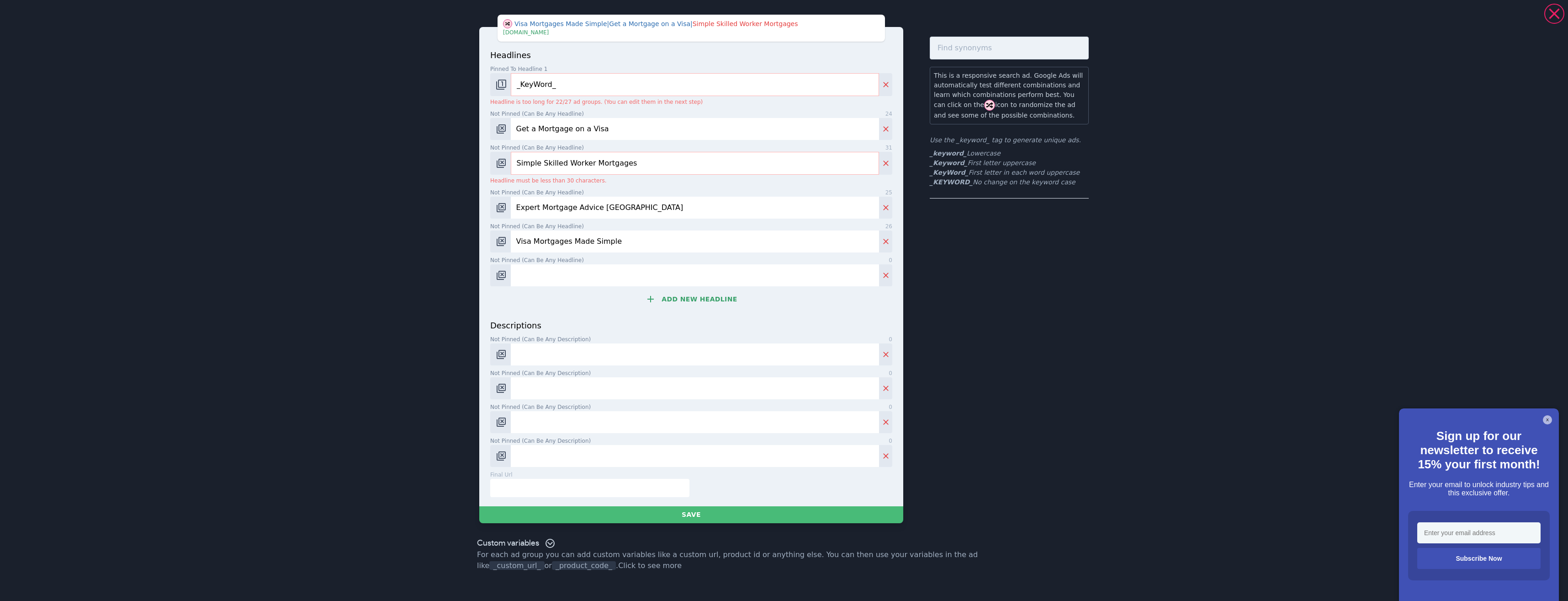
click at [685, 296] on button "Add new headline" at bounding box center [691, 299] width 402 height 19
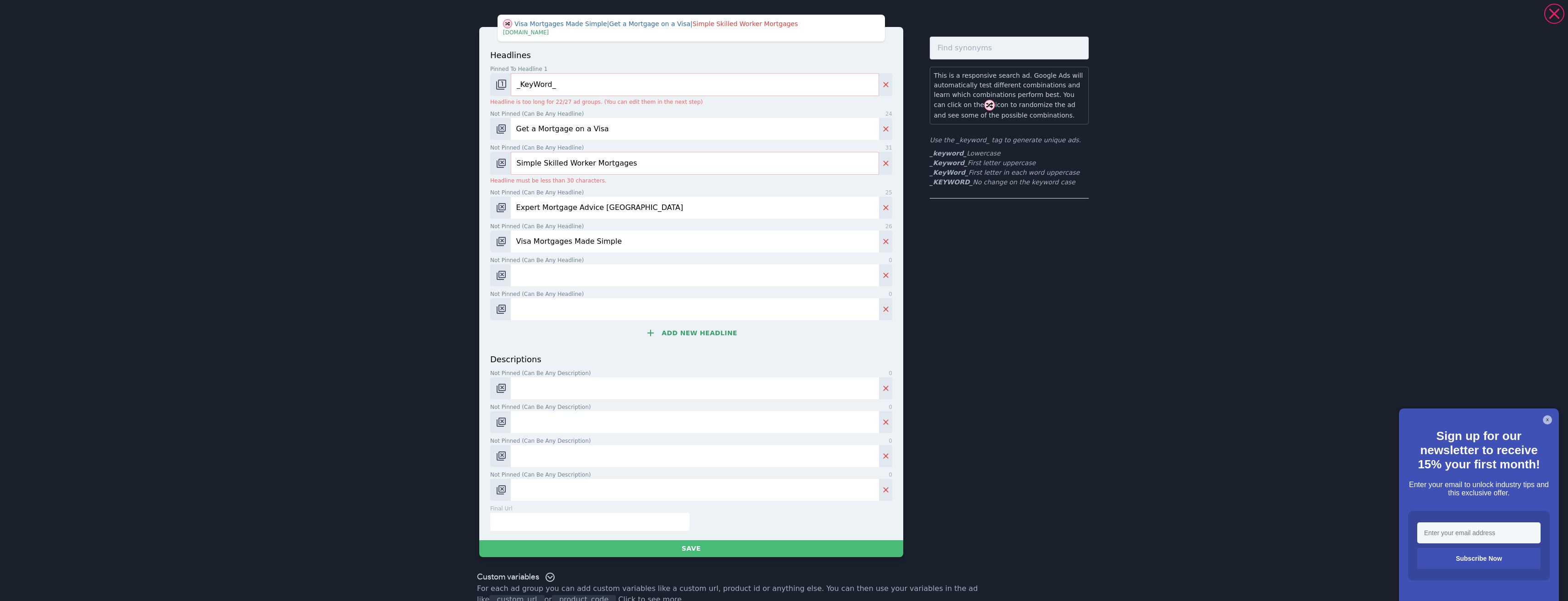
drag, startPoint x: 678, startPoint y: 330, endPoint x: 688, endPoint y: 361, distance: 32.6
click at [678, 332] on button "Add new headline" at bounding box center [691, 332] width 402 height 19
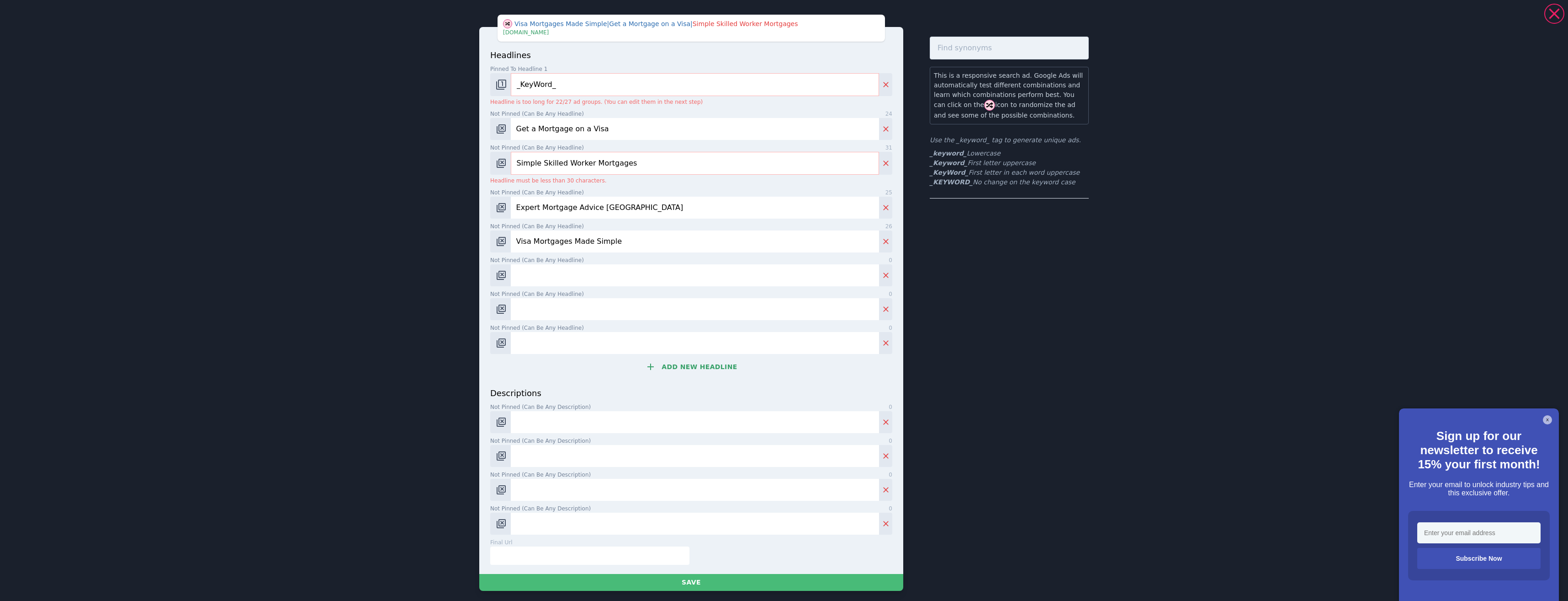
click at [692, 368] on button "Add new headline" at bounding box center [691, 367] width 402 height 19
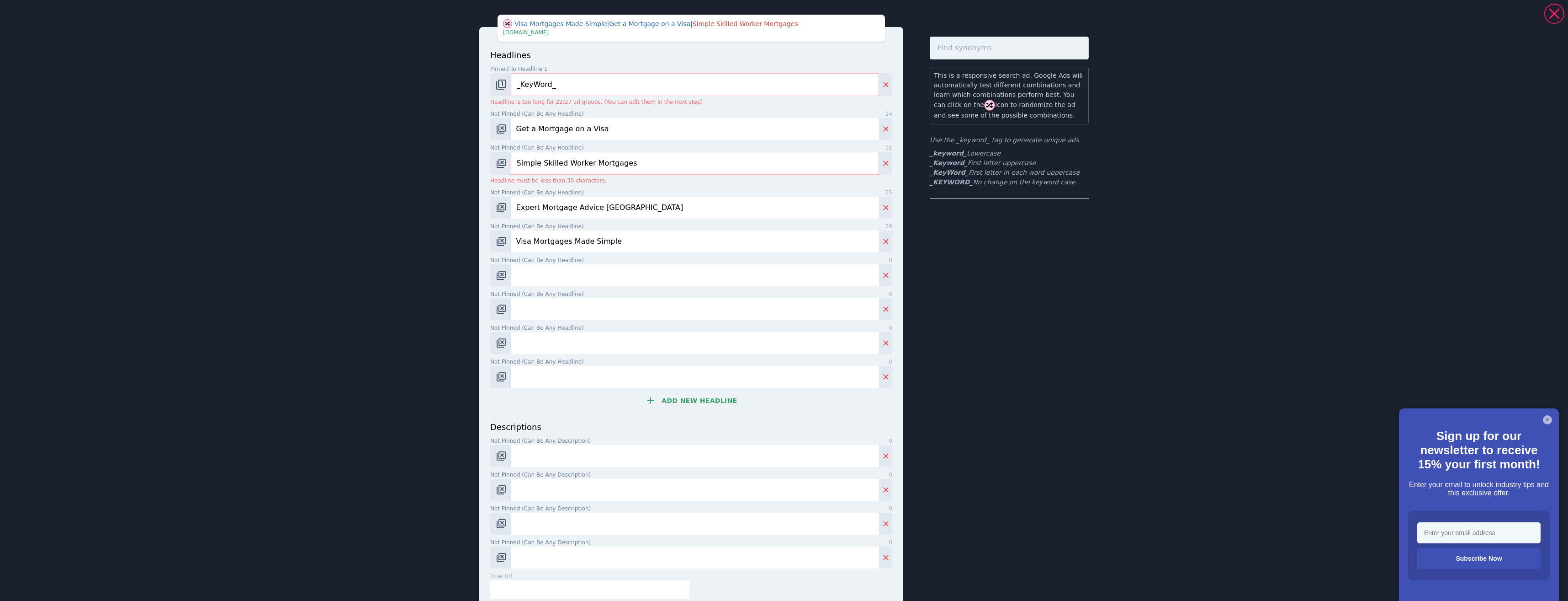
click at [695, 406] on button "Add new headline" at bounding box center [691, 400] width 402 height 19
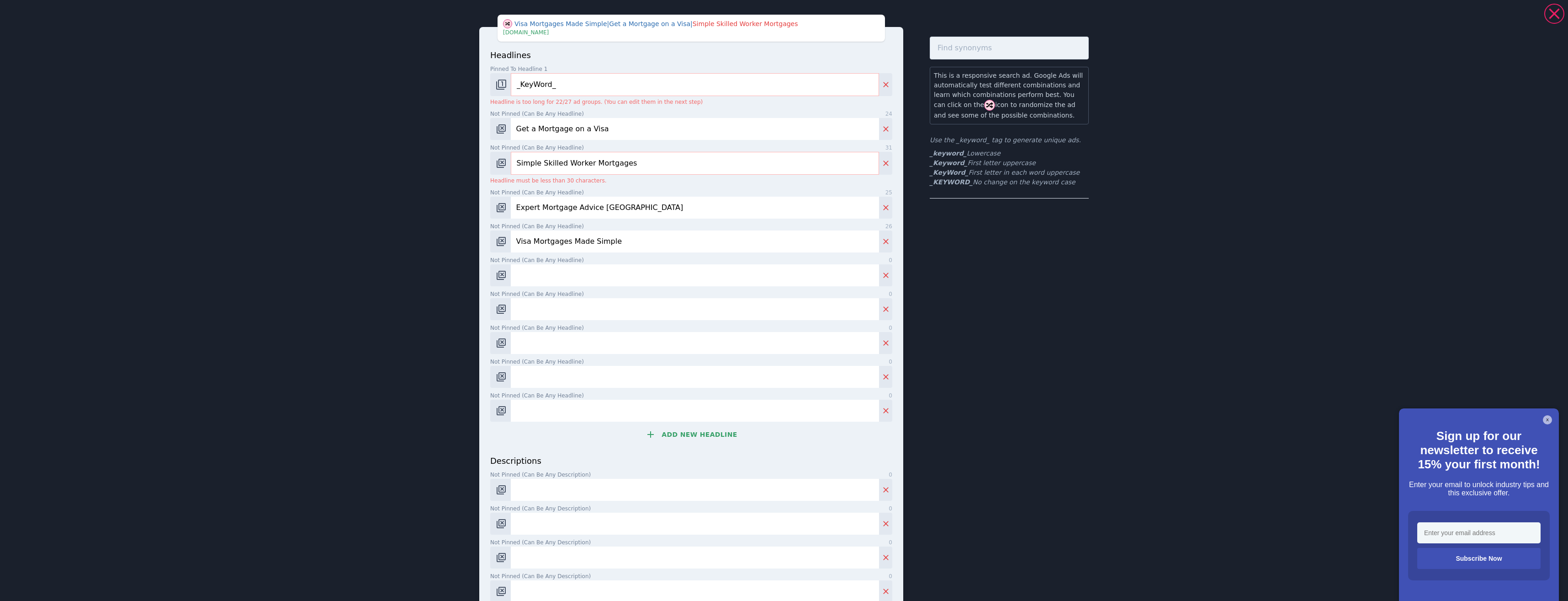
drag, startPoint x: 588, startPoint y: 276, endPoint x: 594, endPoint y: 277, distance: 6.1
click at [588, 275] on input "Not pinned (Can be any headline) 0" at bounding box center [695, 275] width 368 height 22
paste input "Free Skilled Worker Guide"
type input "Free Skilled Worker Guide"
click at [588, 304] on input "Not pinned (Can be any headline) 0" at bounding box center [695, 309] width 368 height 22
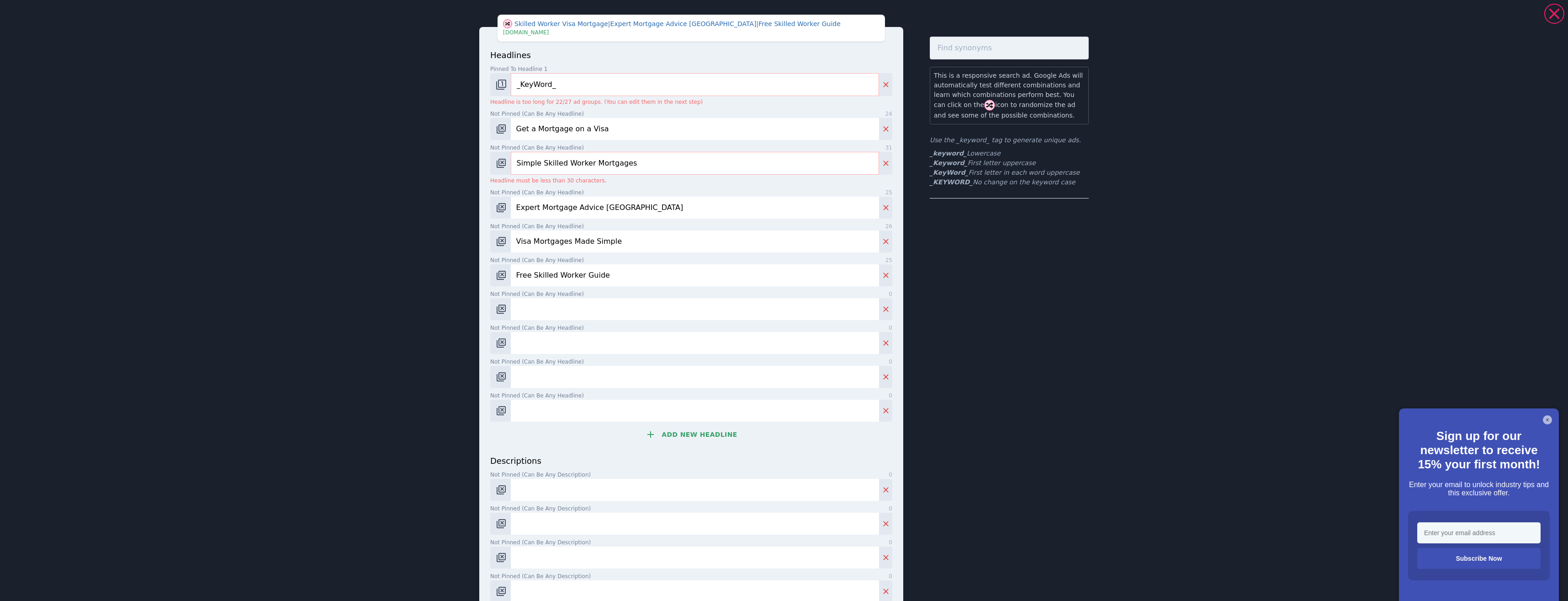
paste input "Book a Mortgage Consultation"
type input "Book a Mortgage Consultation"
click at [556, 336] on input "Not pinned (Can be any headline) 0" at bounding box center [695, 342] width 368 height 22
paste input "Mortgage Help for Visa Holders"
type input "Mortgage Help for Visa Holders"
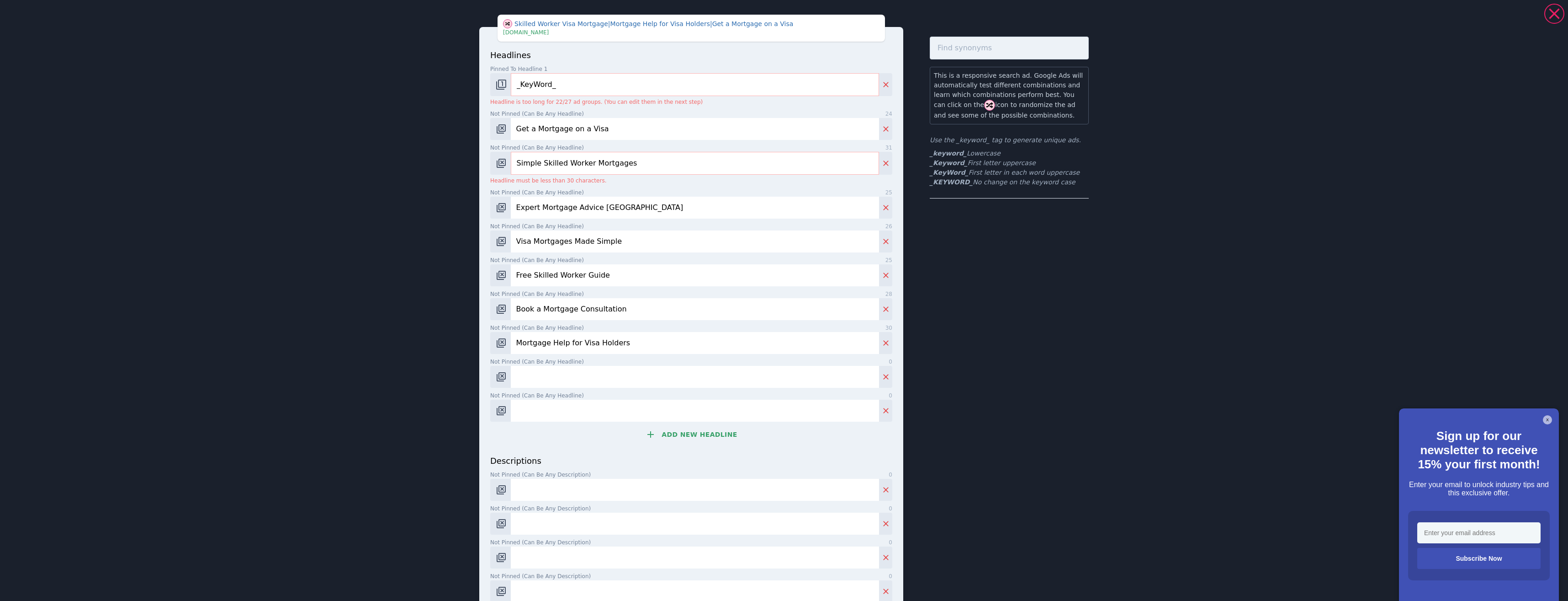
drag, startPoint x: 550, startPoint y: 370, endPoint x: 549, endPoint y: 383, distance: 13.0
click at [550, 370] on input "Not pinned (Can be any headline) 0" at bounding box center [695, 376] width 368 height 22
paste input "UK Mortgages on a Visa"
type input "UK Mortgages on a Visa"
drag, startPoint x: 596, startPoint y: 415, endPoint x: 590, endPoint y: 415, distance: 6.0
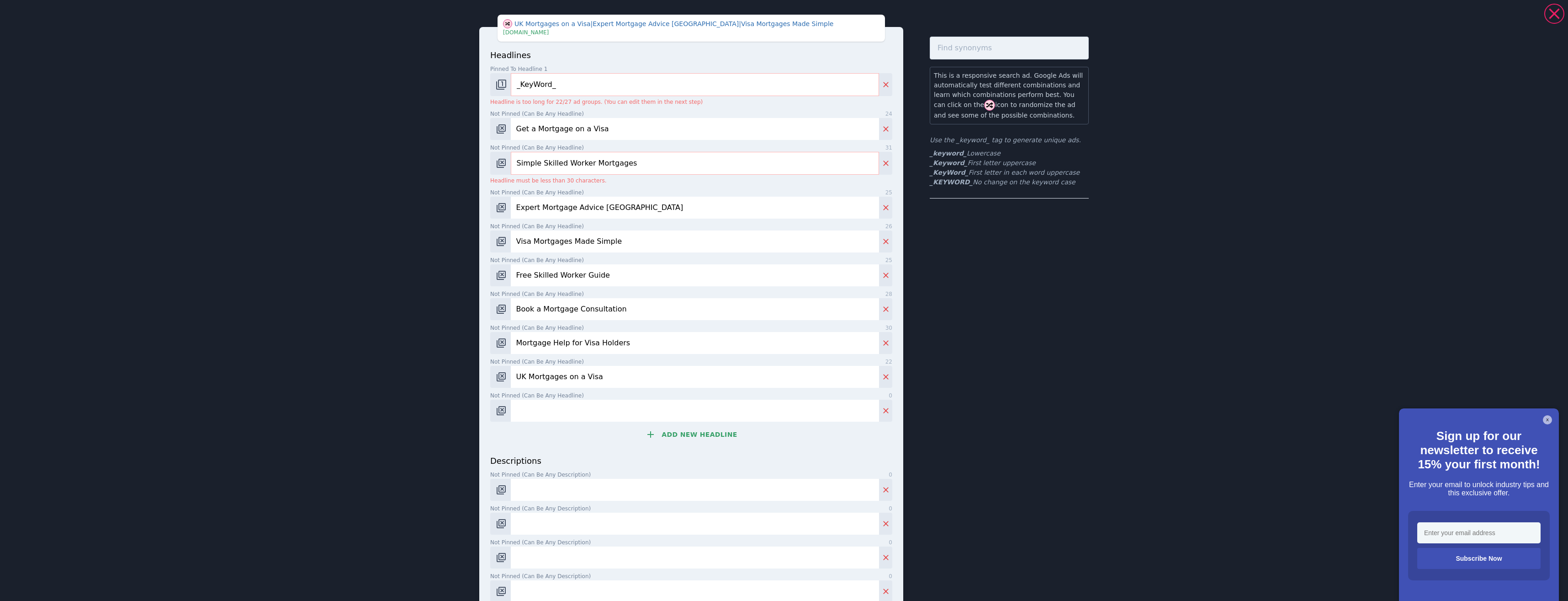
click at [596, 415] on input "Not pinned (Can be any headline) 0" at bounding box center [695, 410] width 368 height 22
paste input "Skilled Worker Home Loans"
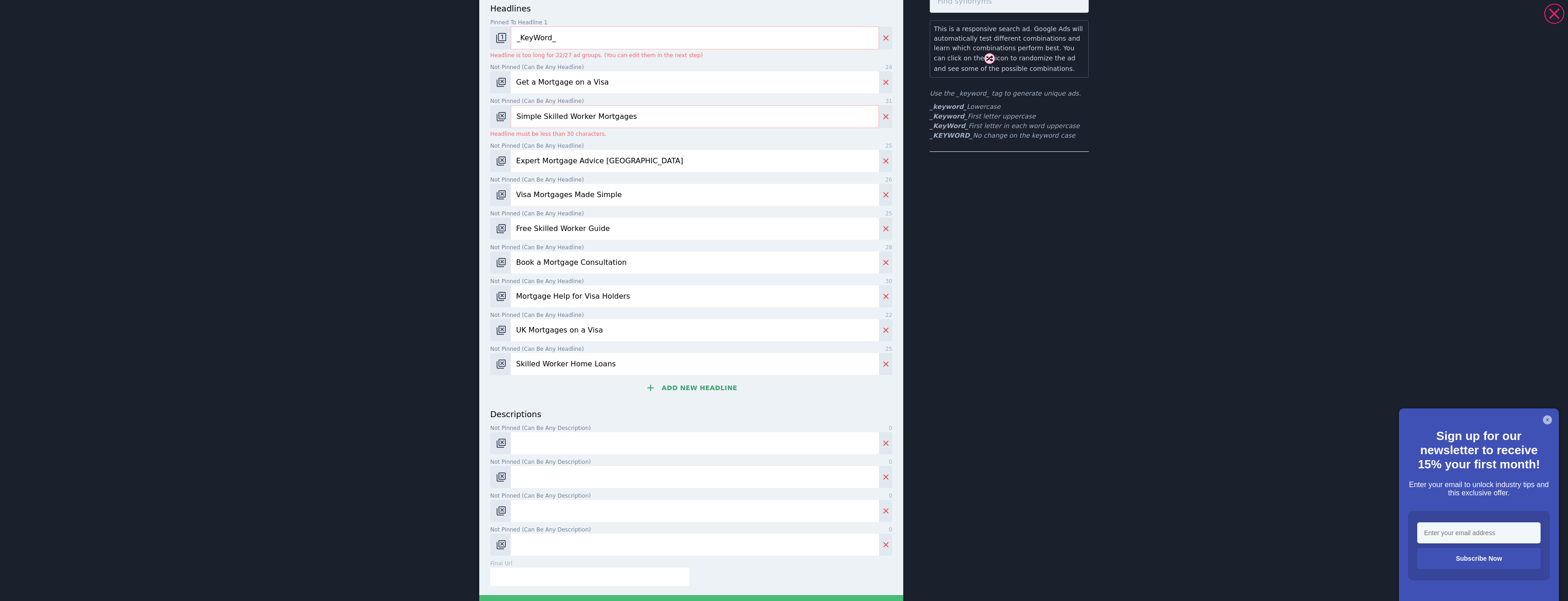
scroll to position [91, 0]
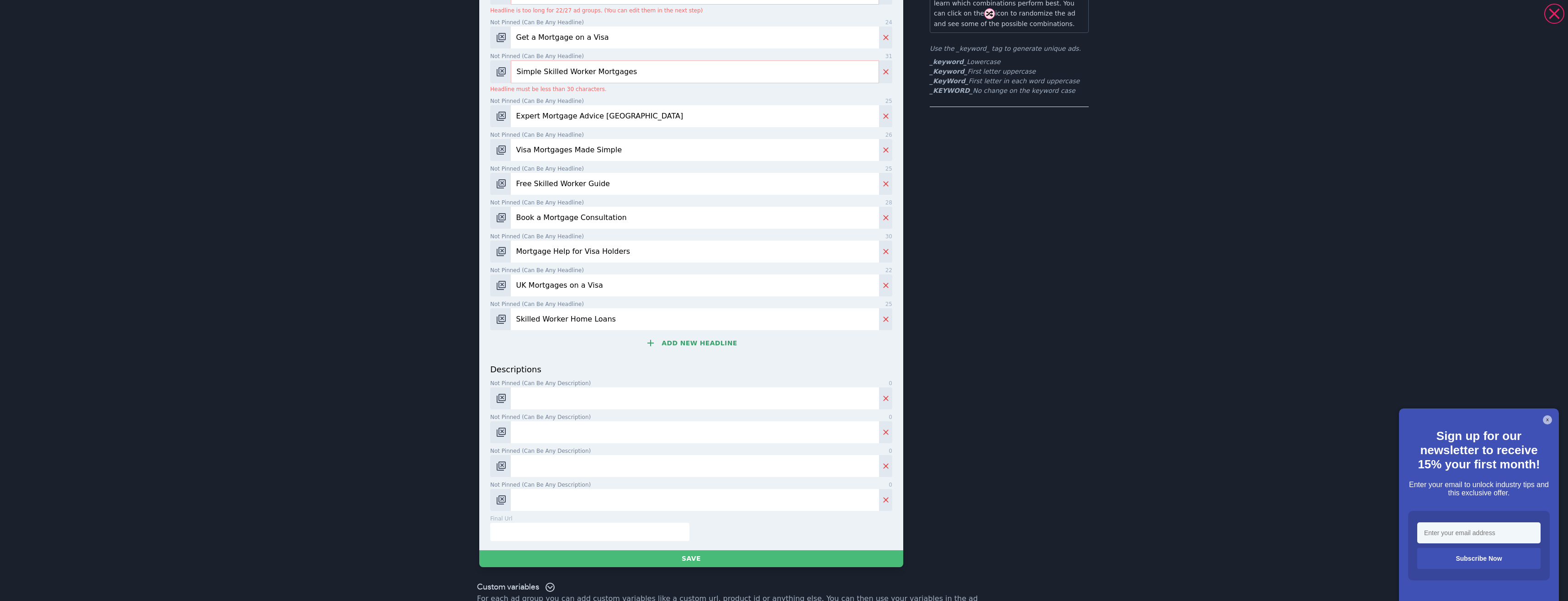
type input "Skilled Worker Home Loans"
click at [553, 404] on input "Not pinned (Can be any description) 0" at bounding box center [695, 398] width 368 height 22
paste input "Secure a UK mortgage on a Skilled Worker Visa with expert advice."
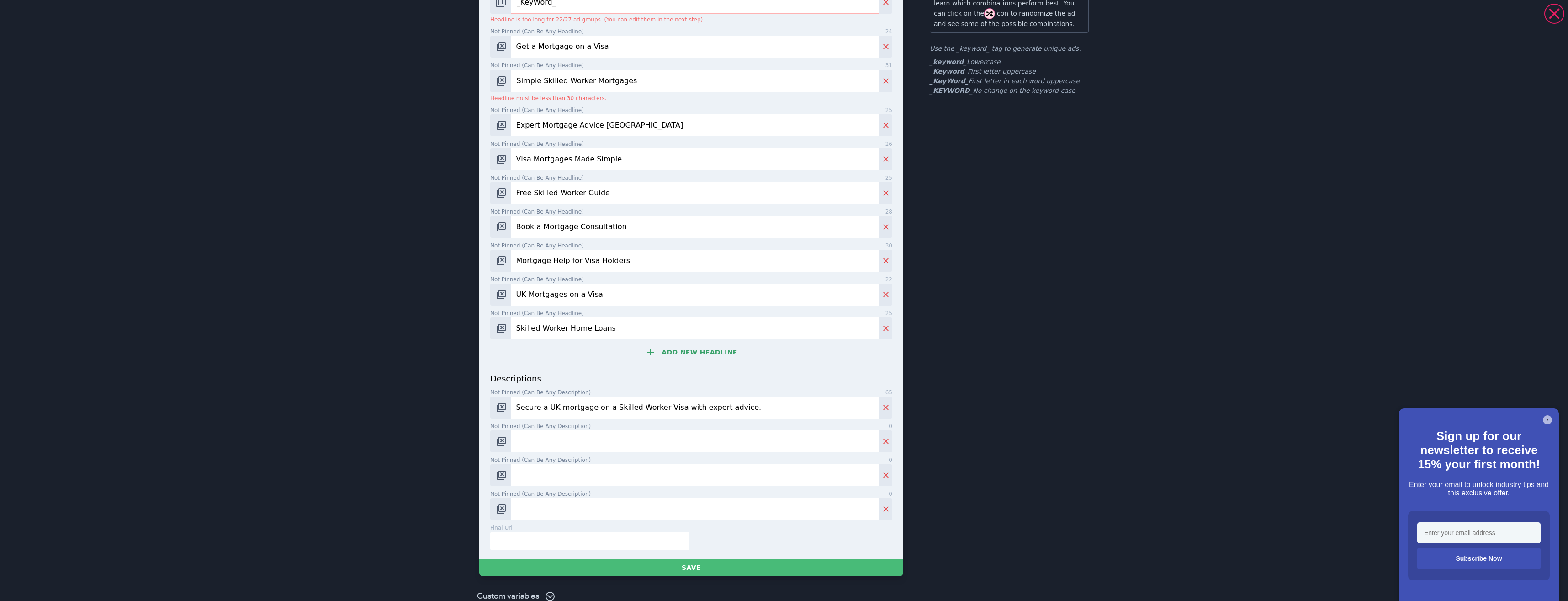
type input "Secure a UK mortgage on a Skilled Worker Visa with expert advice."
click at [560, 444] on input "Not pinned (Can be any description) 0" at bounding box center [695, 441] width 368 height 22
paste input "Get approved faster. Specialist help for Skilled Worker Visa mortgages."
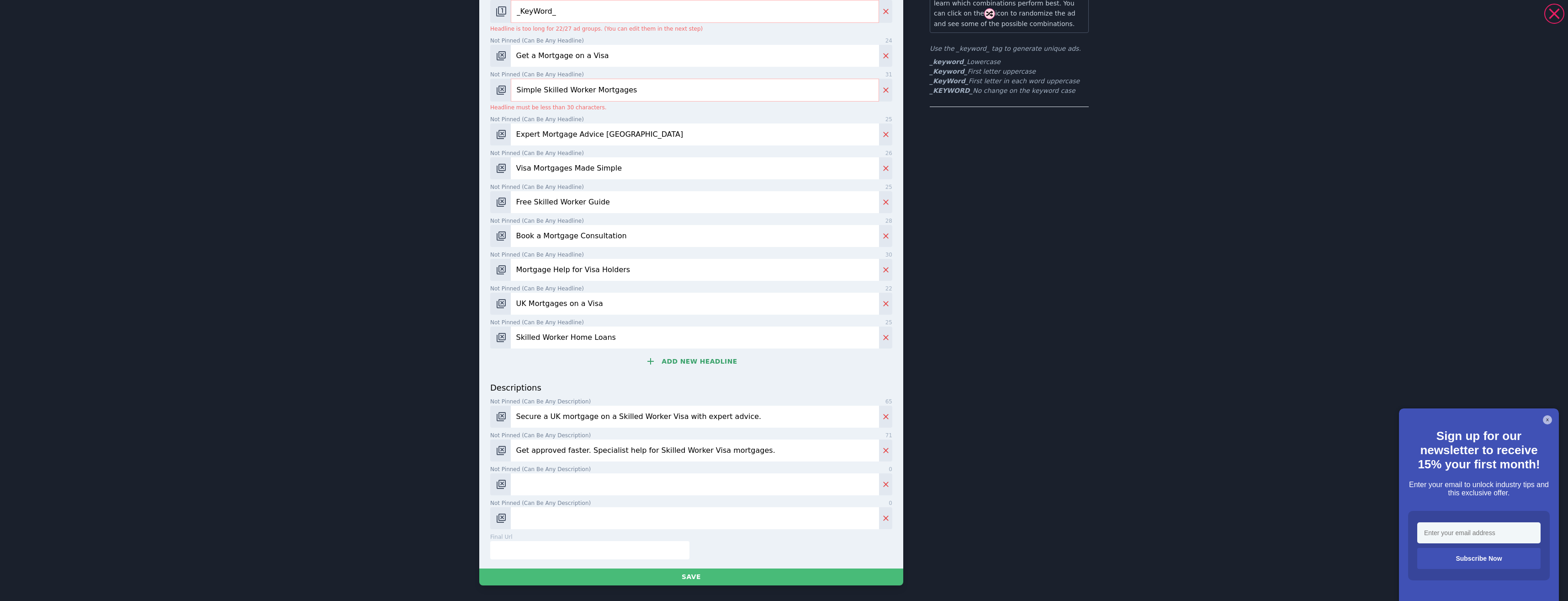
type input "Get approved faster. Specialist help for Skilled Worker Visa mortgages."
click at [557, 473] on input "Not pinned (Can be any description) 0" at bounding box center [695, 483] width 368 height 22
click at [577, 481] on input "Not pinned (Can be any description) 0" at bounding box center [695, 483] width 368 height 22
paste input "Download your free Skilled Worker Visa Mortgage Guide today."
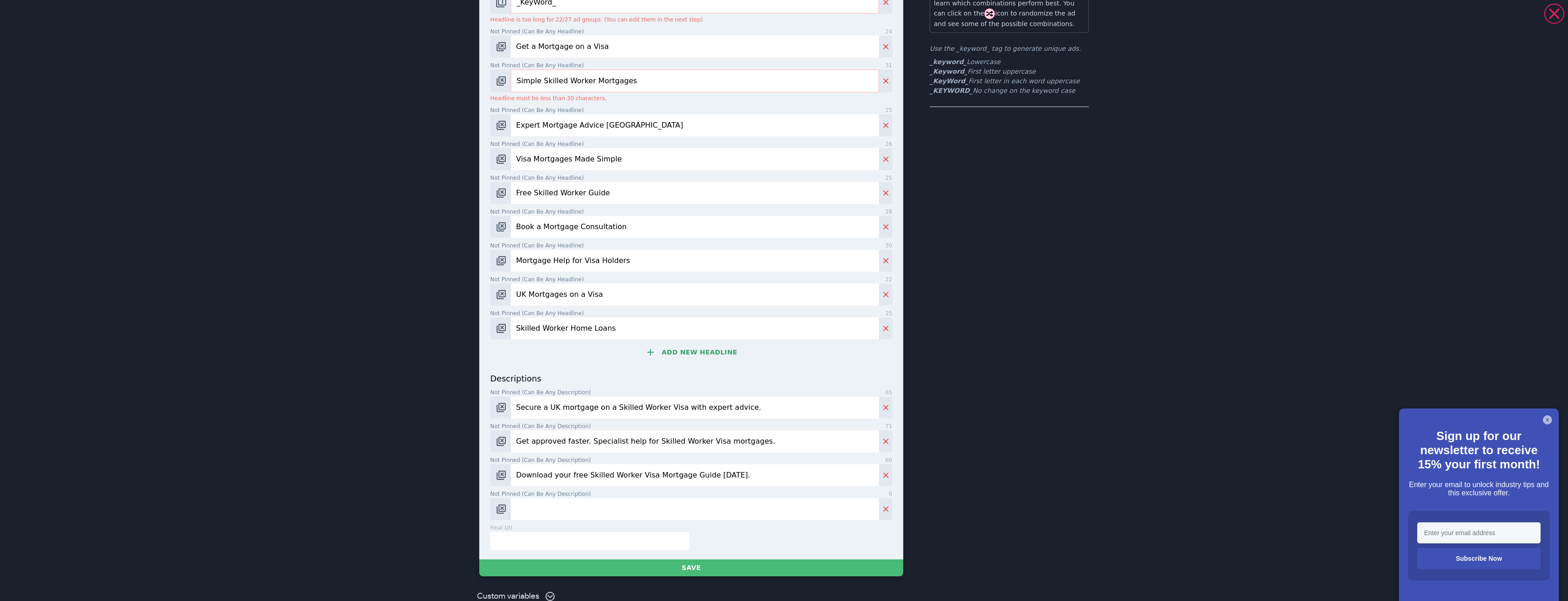
type input "Download your free Skilled Worker Visa Mortgage Guide today."
click at [577, 509] on input "Not pinned (Can be any description) 0" at bounding box center [695, 509] width 368 height 22
paste input "Visa holder? We’ll match you with lenders who understand your case."
type input "Visa holder? We’ll match you with lenders who understand your case."
click at [623, 83] on input "Simple Skilled Worker Mortgages" at bounding box center [695, 80] width 368 height 23
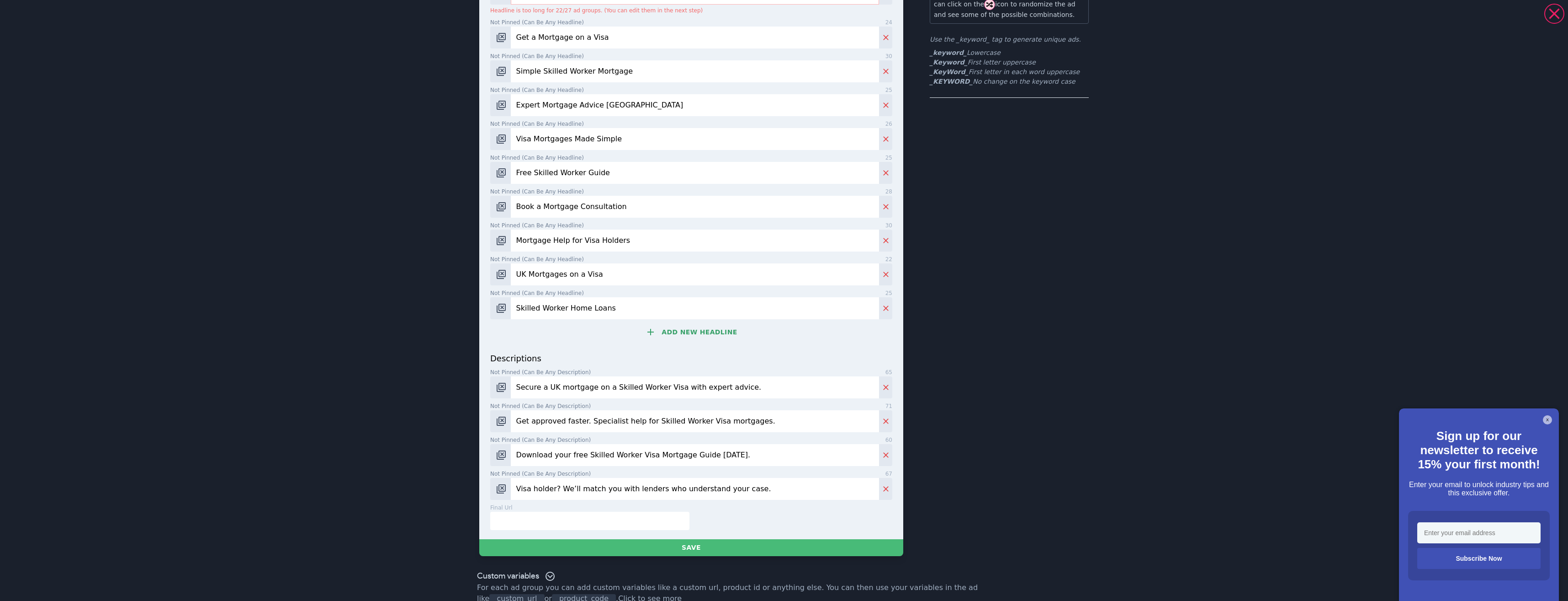
scroll to position [115, 0]
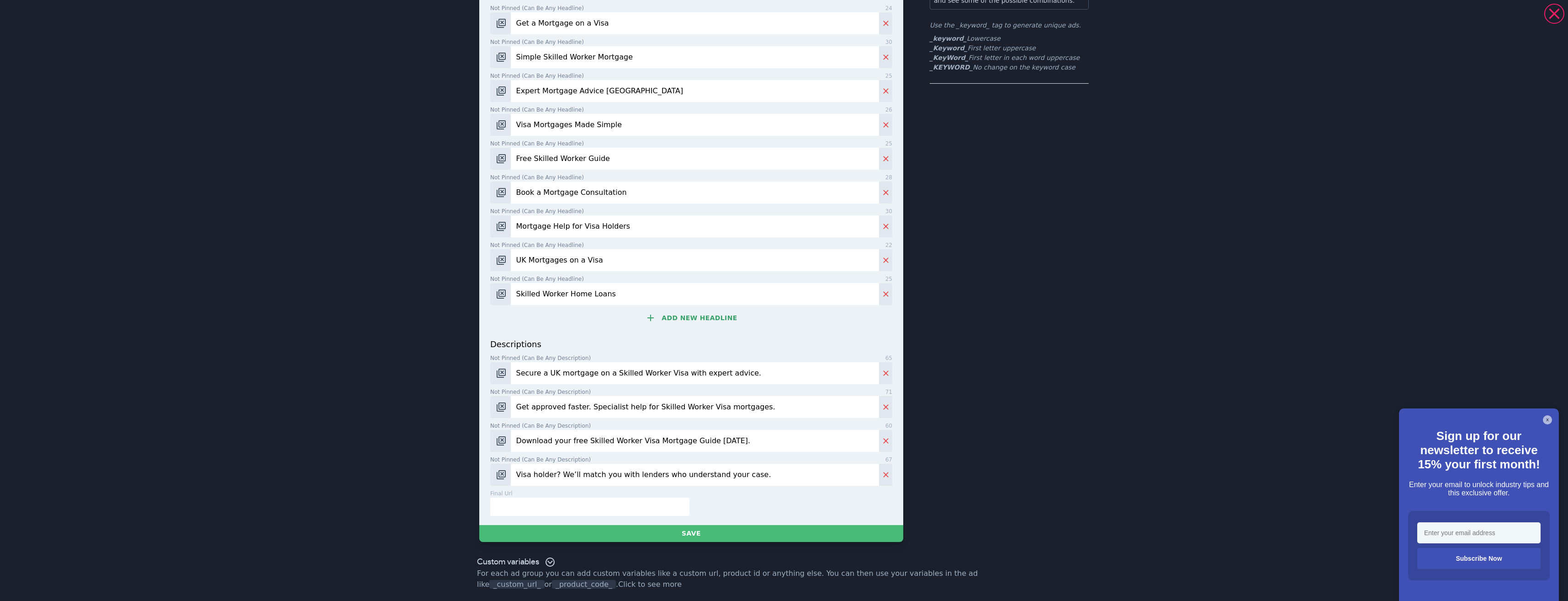
type input "Simple Skilled Worker Mortgage"
click at [578, 500] on input "text" at bounding box center [589, 506] width 199 height 19
paste input "https://simple-mortgage-finance.ubpages.com/skilled-worker-visa-mortgages/"
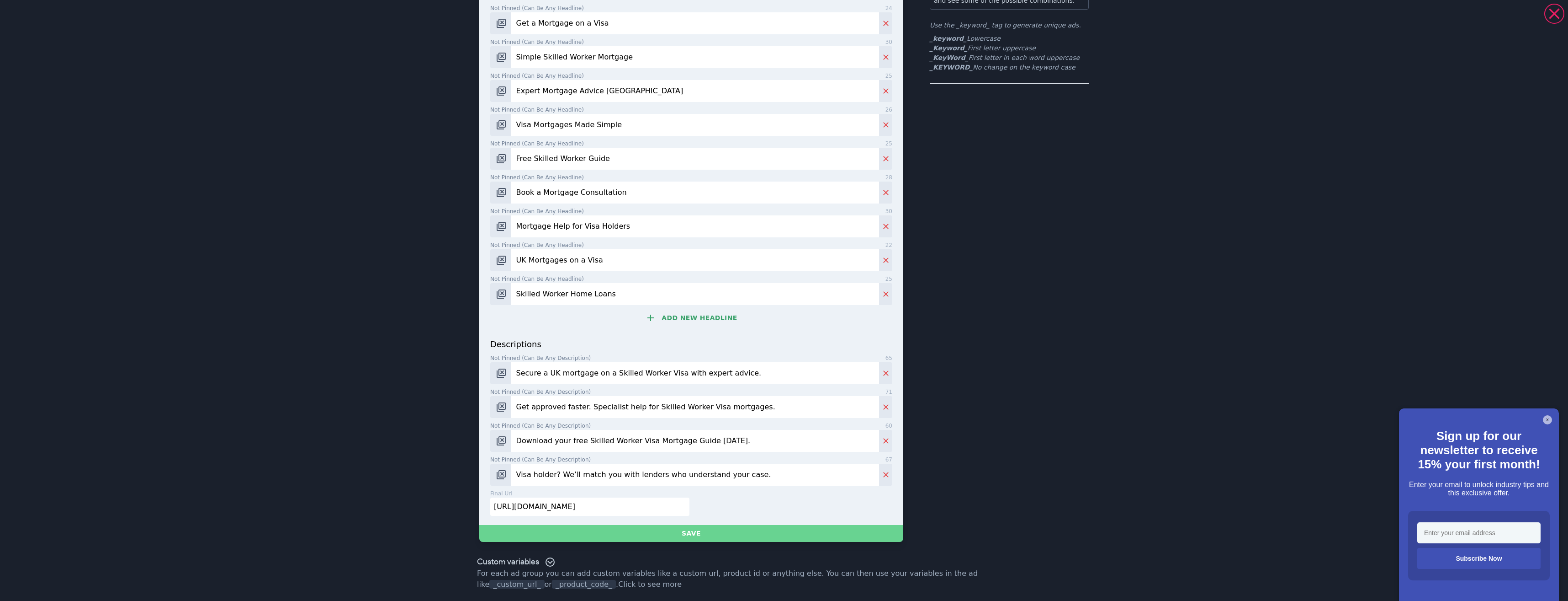
type input "https://simple-mortgage-finance.ubpages.com/skilled-worker-visa-mortgages/"
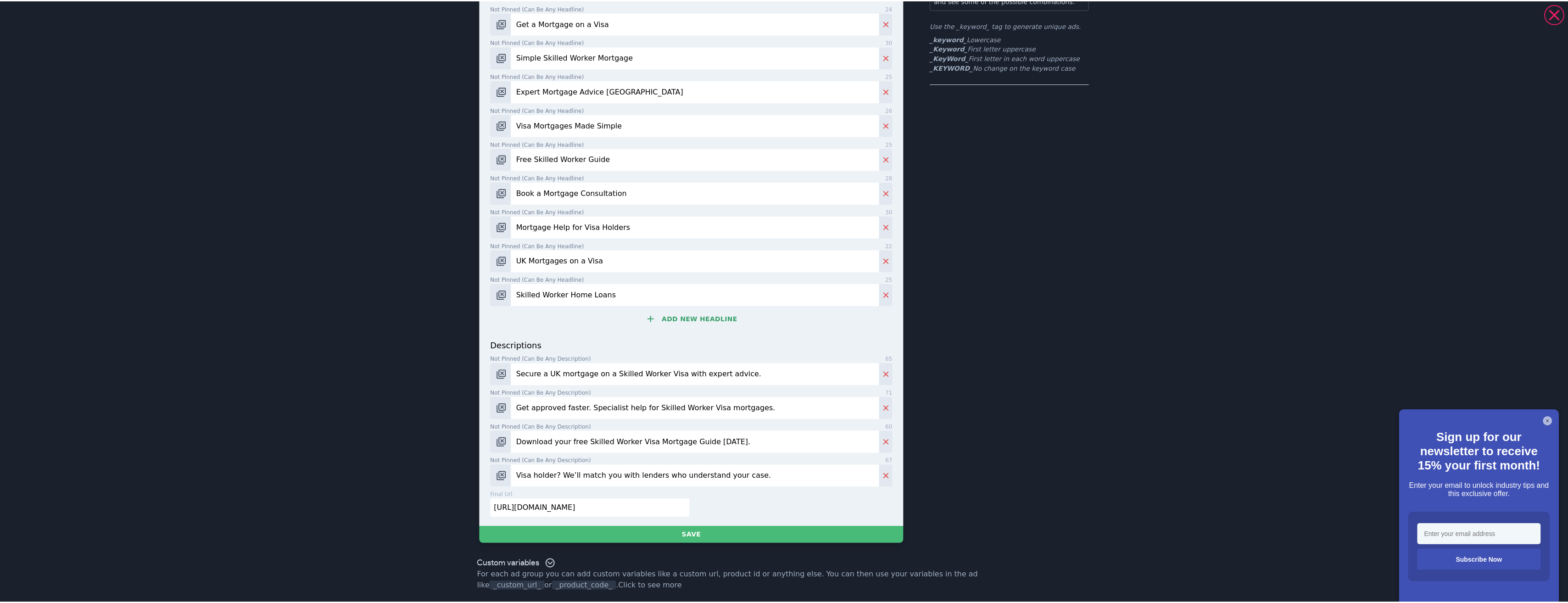
scroll to position [0, 0]
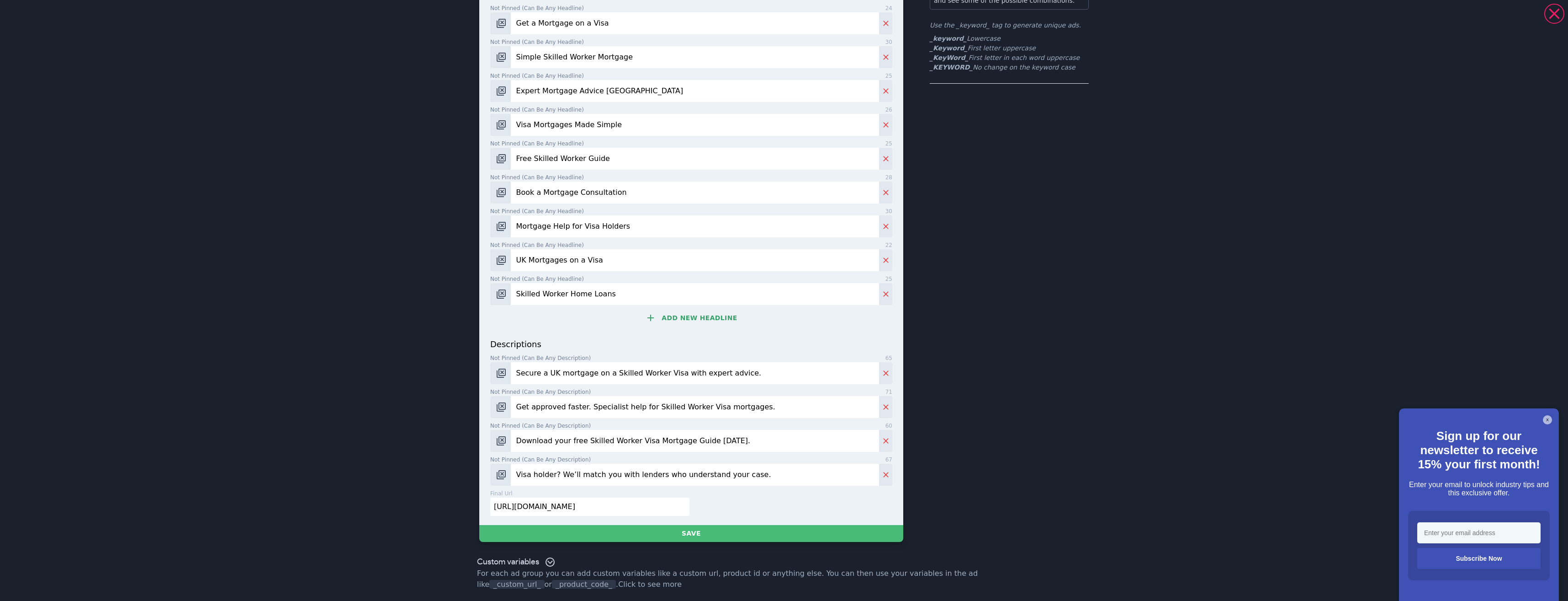
click at [662, 529] on button "Save" at bounding box center [691, 532] width 424 height 17
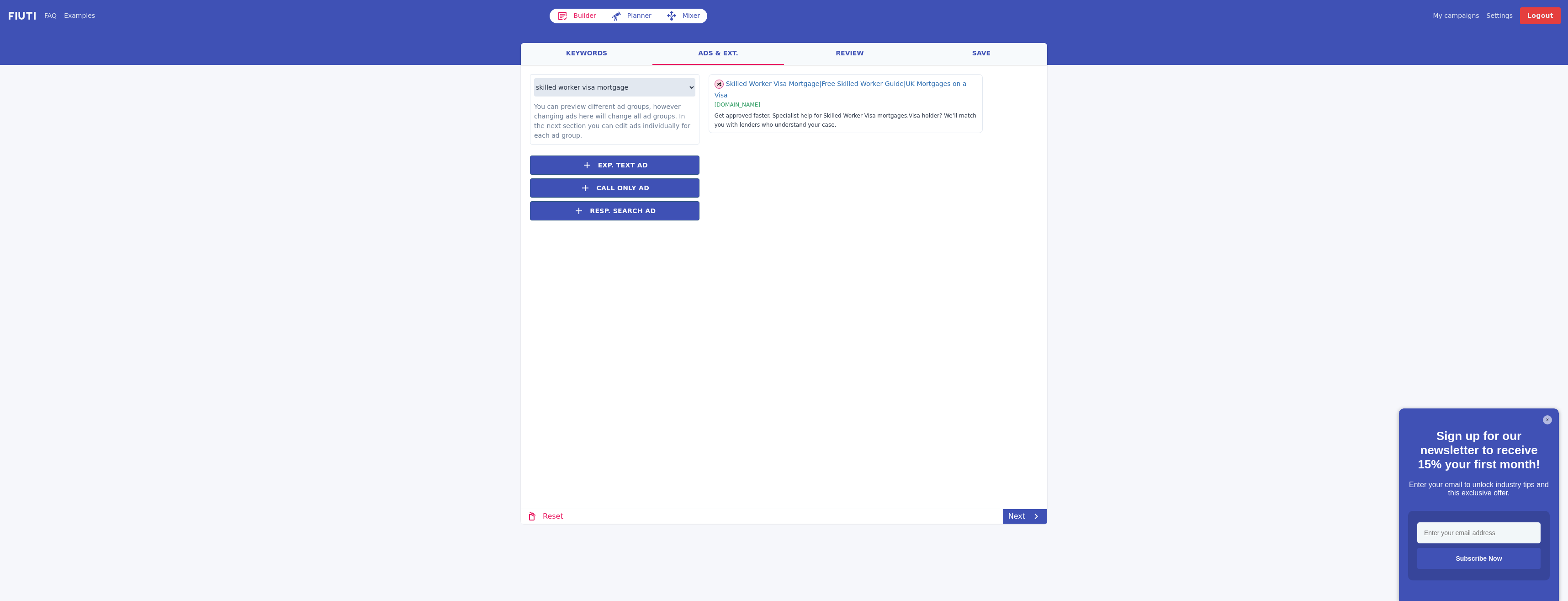
click at [865, 54] on link "review" at bounding box center [850, 54] width 131 height 22
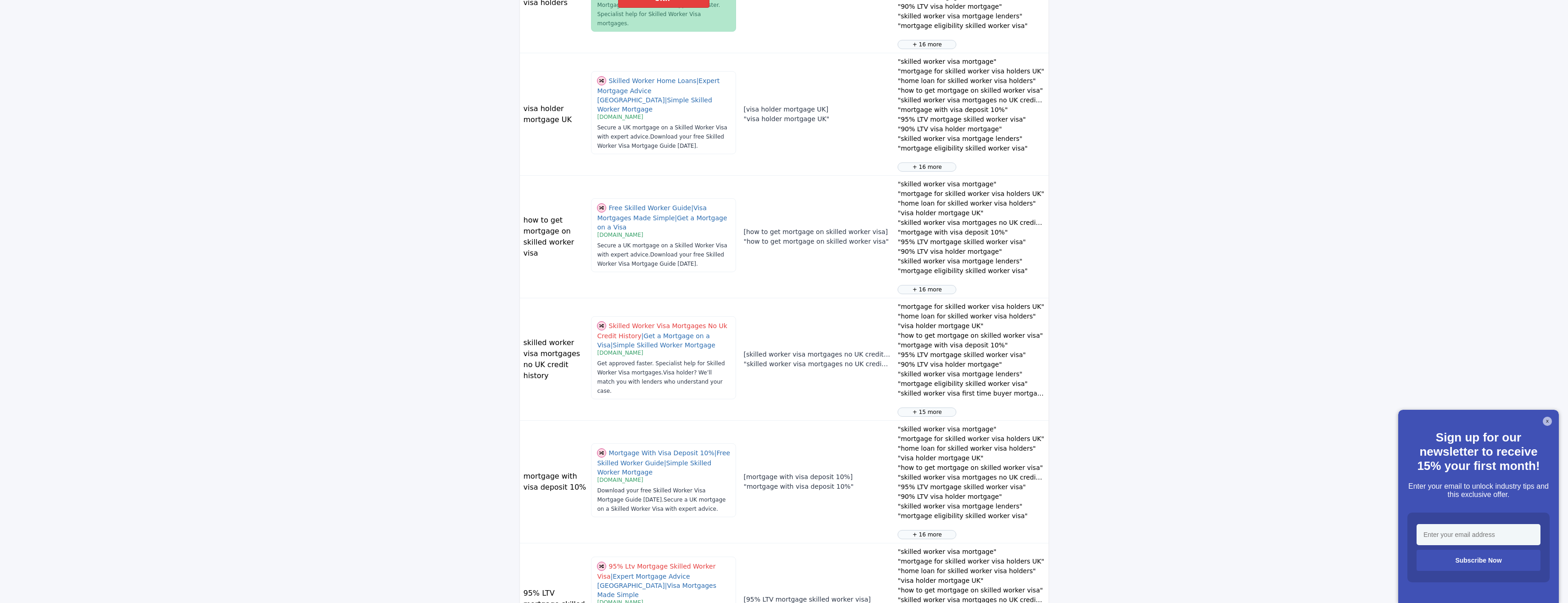
scroll to position [596, 0]
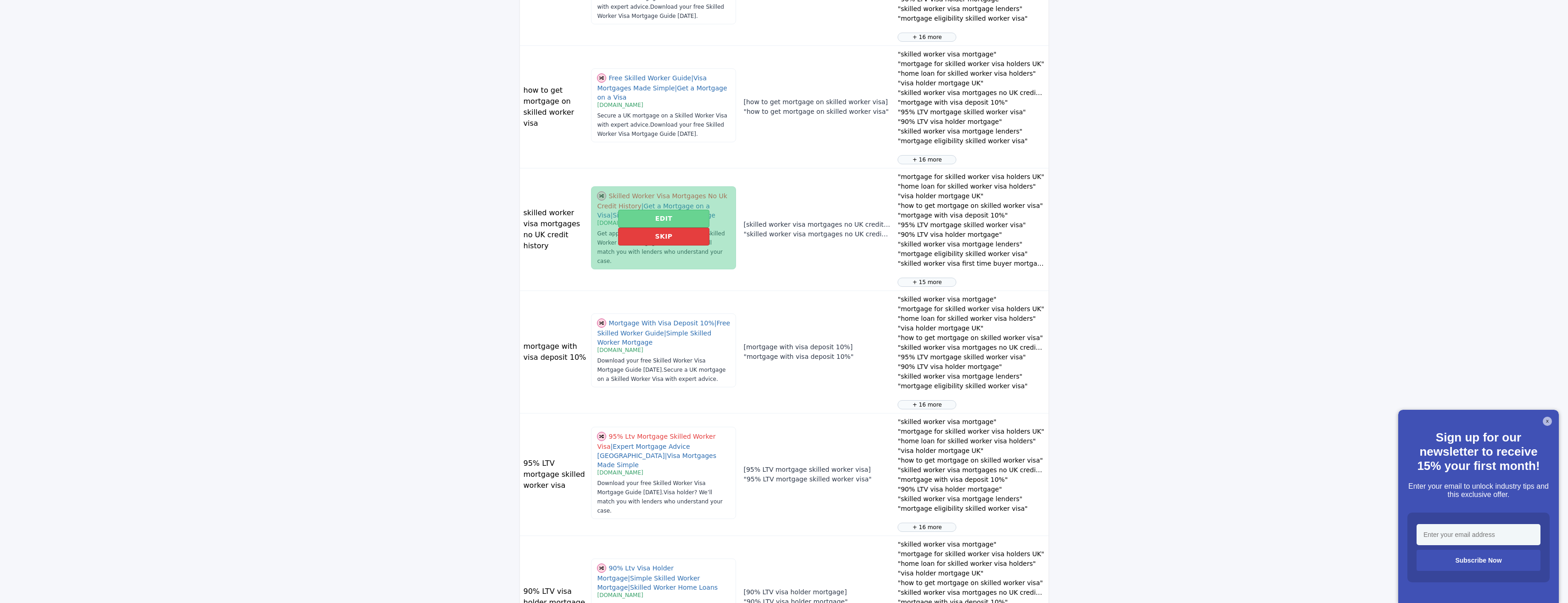
click at [642, 214] on button "Edit" at bounding box center [663, 218] width 92 height 18
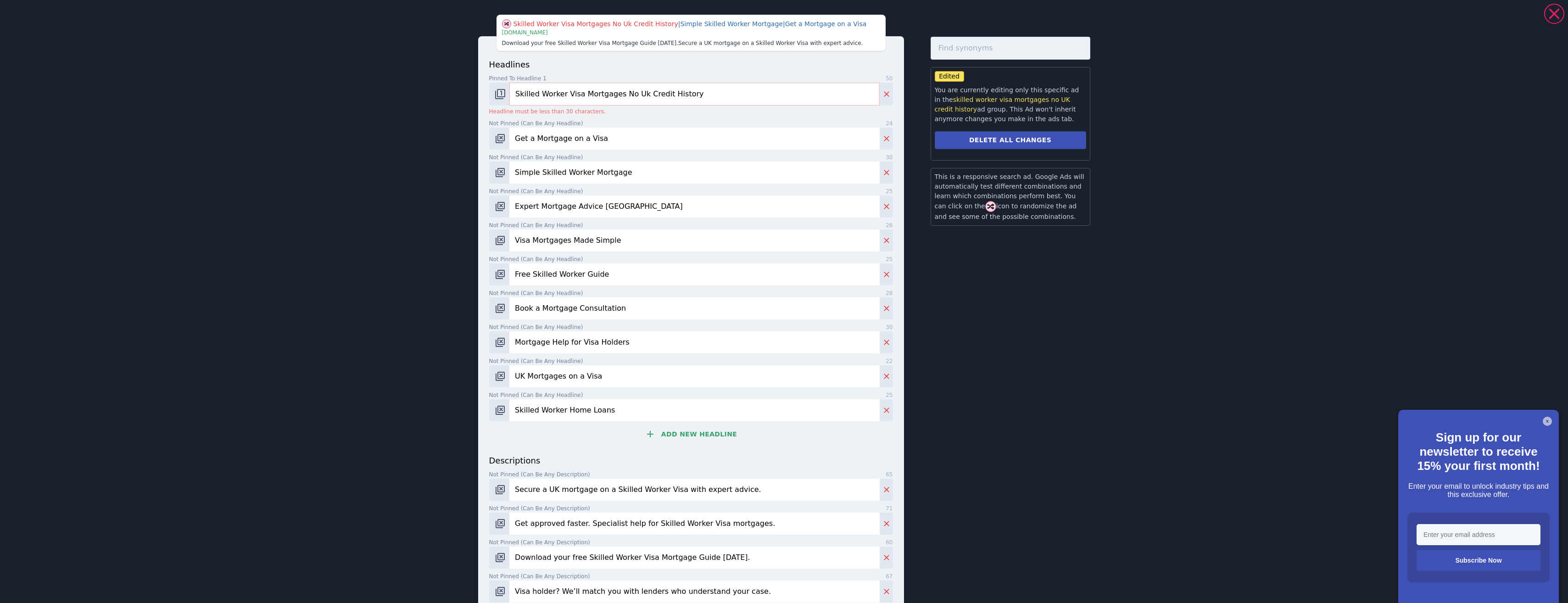
drag, startPoint x: 691, startPoint y: 97, endPoint x: 615, endPoint y: 99, distance: 76.0
click at [615, 99] on input "Skilled Worker Visa Mortgages No Uk Credit History" at bounding box center [694, 93] width 370 height 23
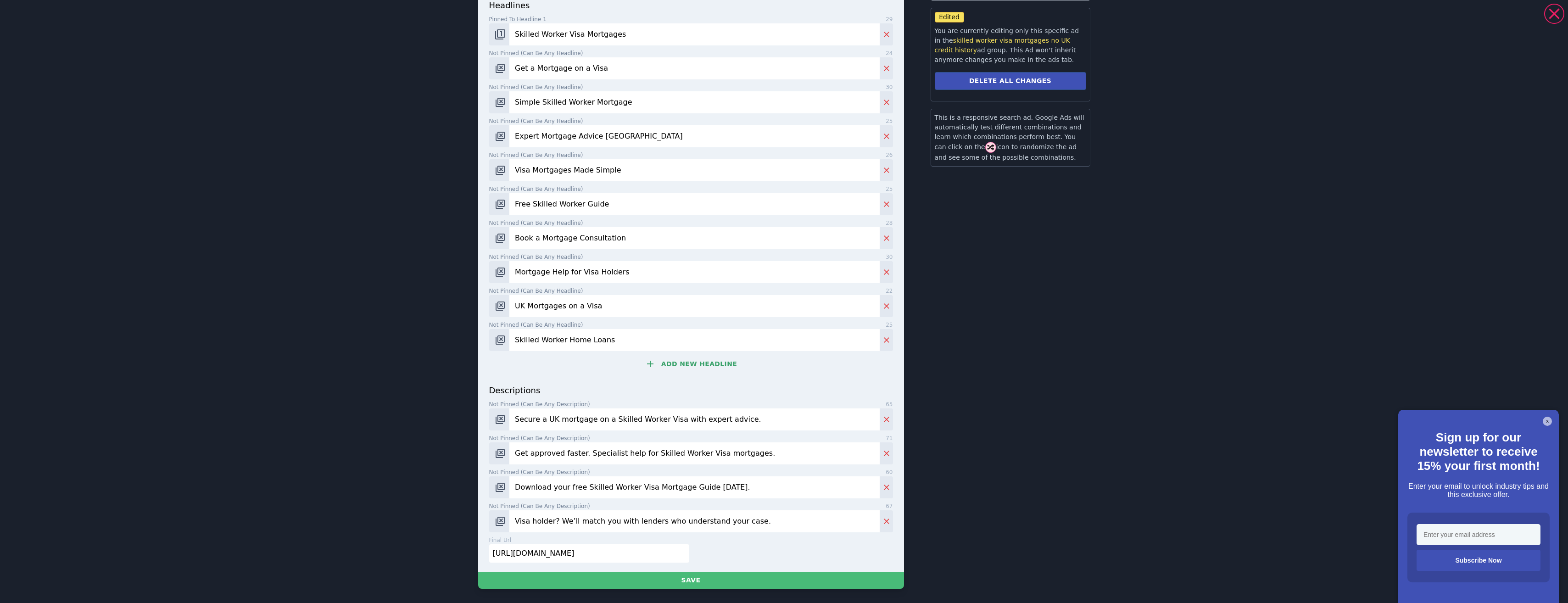
scroll to position [60, 0]
type input "Skilled Worker Visa Mortgages"
click at [705, 577] on button "Save" at bounding box center [691, 578] width 426 height 17
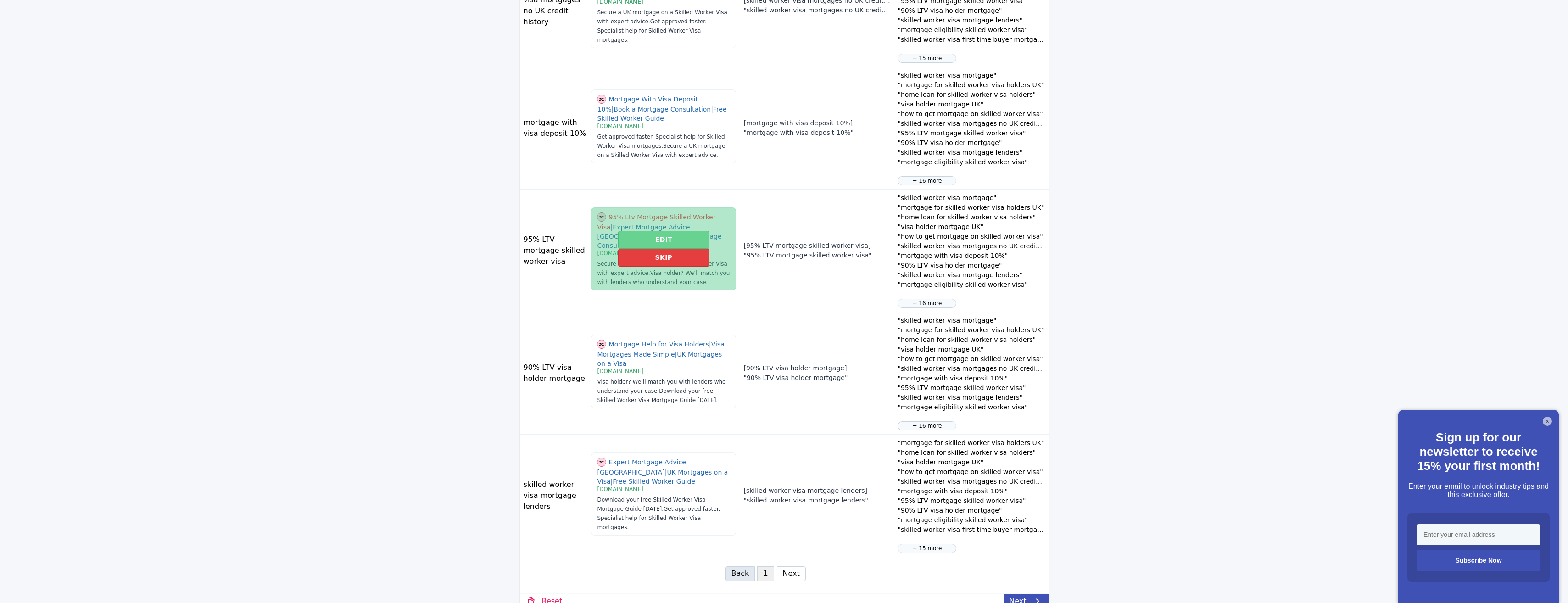
click at [654, 242] on button "Edit" at bounding box center [663, 239] width 92 height 18
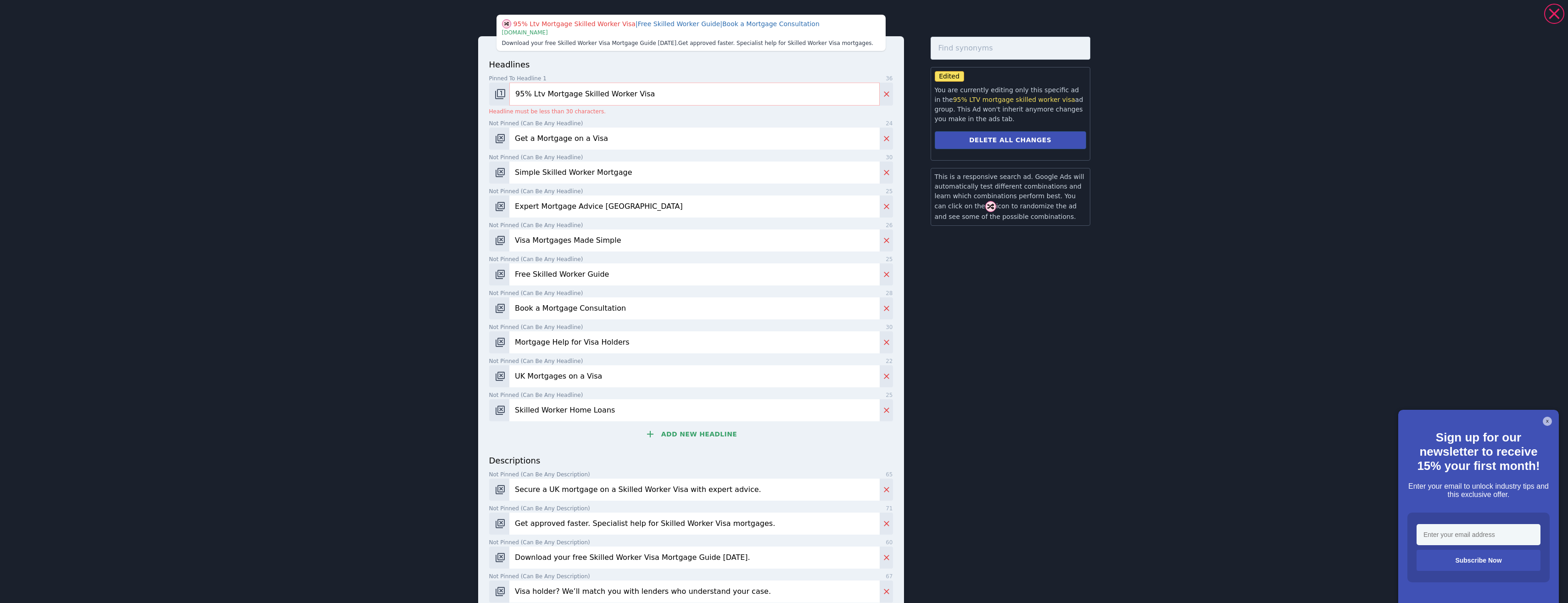
scroll to position [825, 0]
click at [651, 95] on input "95% Ltv Mortgage Skilled Worker Visa" at bounding box center [694, 93] width 370 height 23
click at [616, 98] on input "95% Ltv Mortgage Skilled Worker Visa" at bounding box center [694, 93] width 370 height 23
click at [618, 96] on input "95% Ltv Mortgage Skilled Worker Visa" at bounding box center [694, 93] width 370 height 23
click at [613, 96] on input "95% Ltv Mortgage Skilled Worker Visa" at bounding box center [694, 93] width 370 height 23
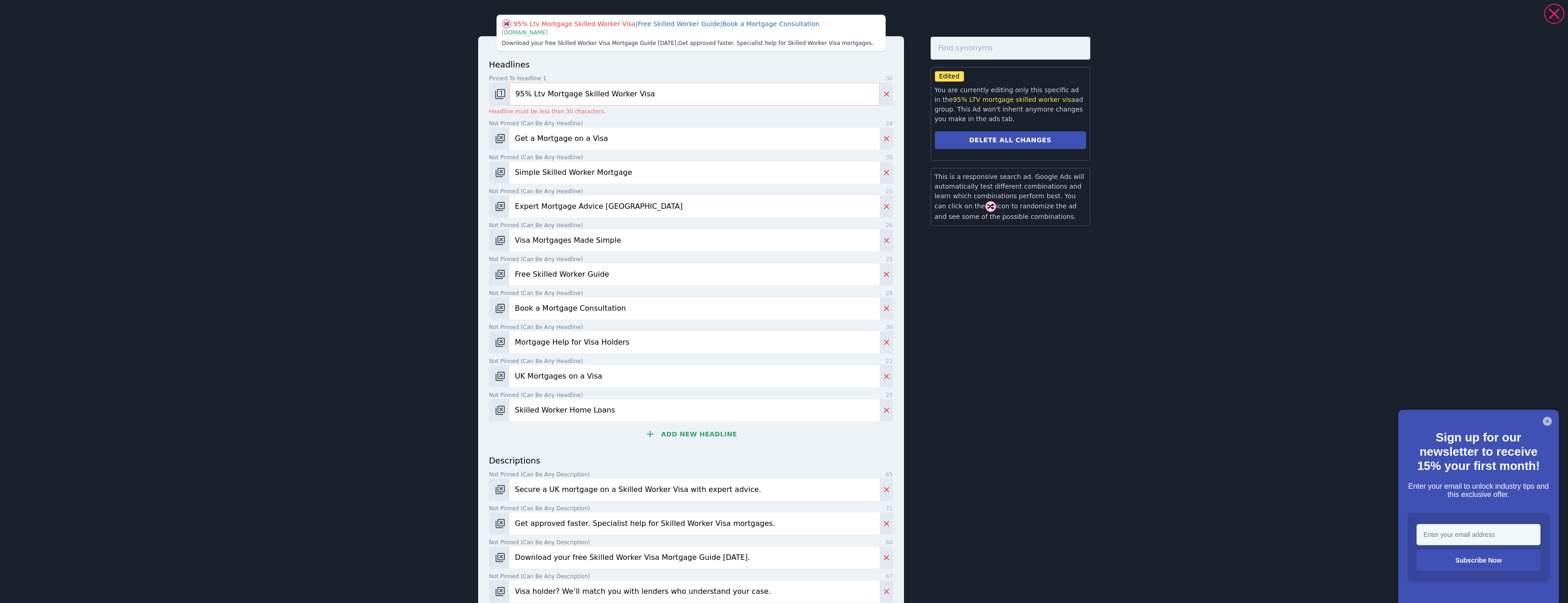
click at [613, 96] on input "95% Ltv Mortgage Skilled Worker Visa" at bounding box center [694, 93] width 370 height 23
click at [588, 93] on input "95% Ltv Mortgage Skilled Worker Visa" at bounding box center [694, 93] width 370 height 23
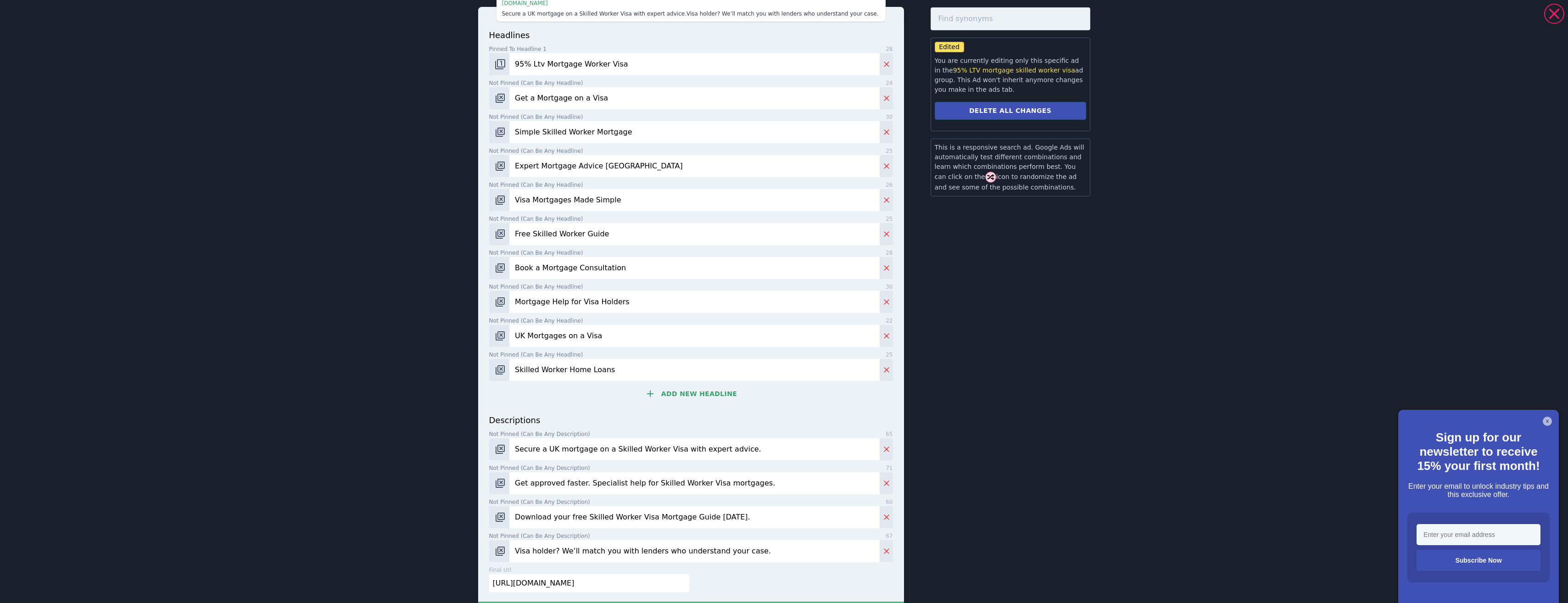
scroll to position [60, 0]
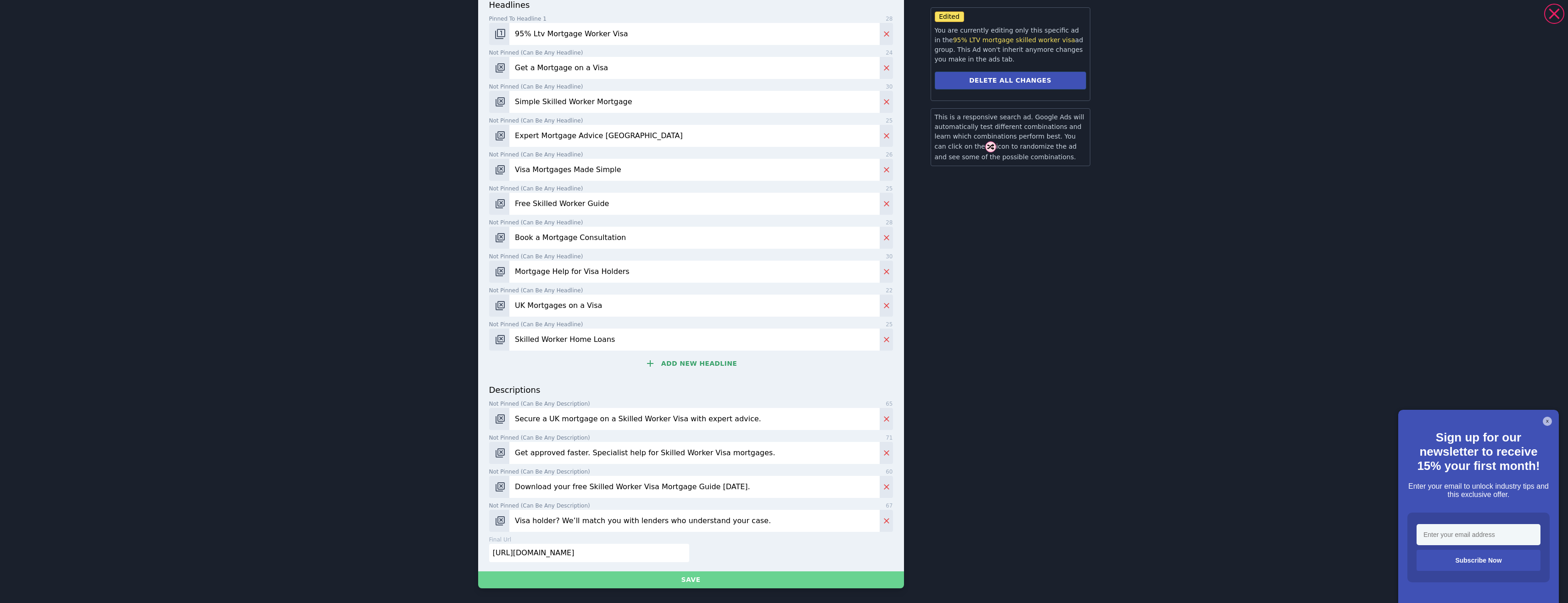
type input "95% Ltv Mortgage Worker Visa"
click at [706, 571] on div "headlines Pinned to headline 1 28 95% Ltv Mortgage Worker Visa Not pinned (Can …" at bounding box center [691, 281] width 426 height 611
click at [713, 575] on button "Save" at bounding box center [691, 578] width 426 height 17
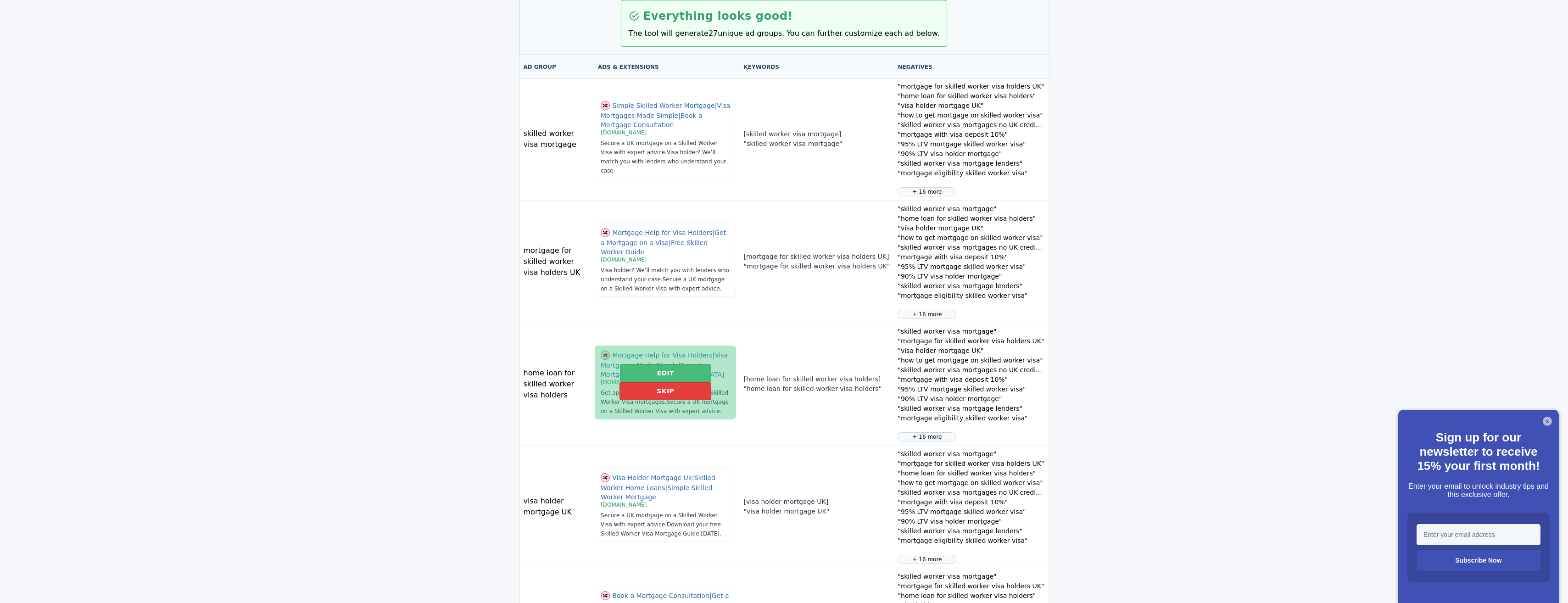
scroll to position [0, 0]
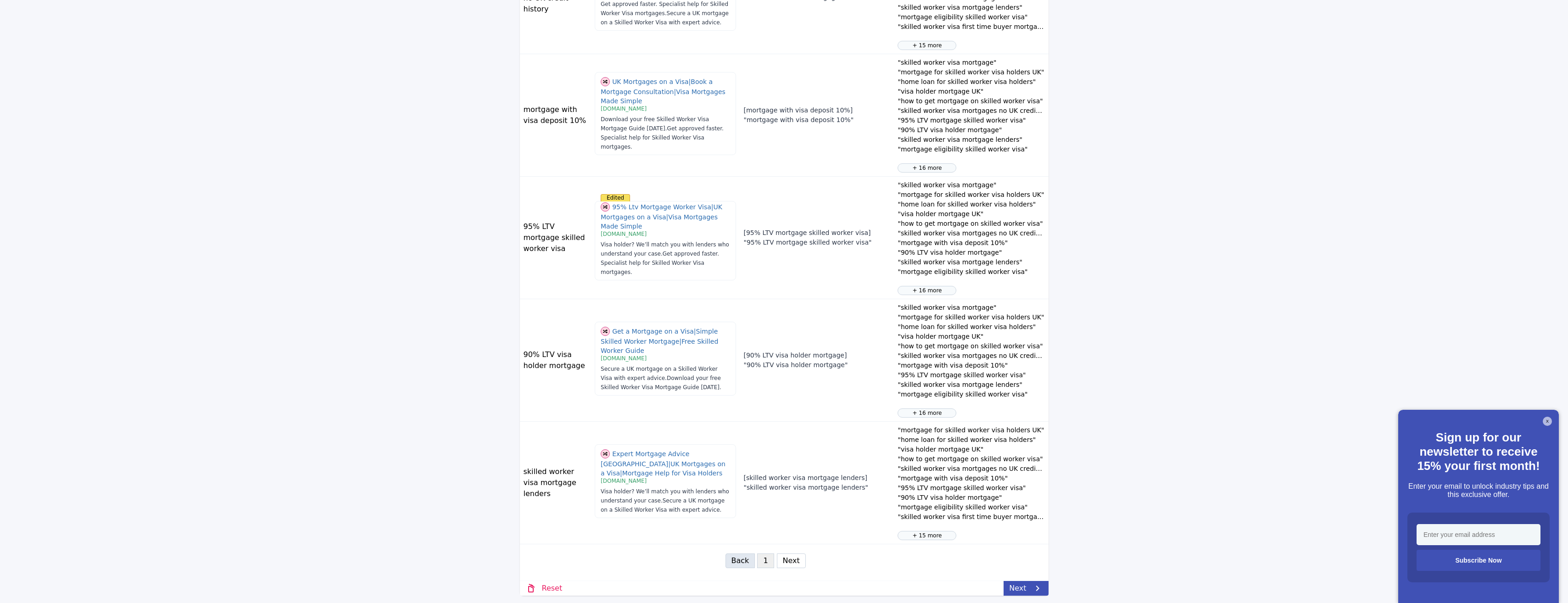
click at [785, 558] on button "Next" at bounding box center [790, 560] width 29 height 15
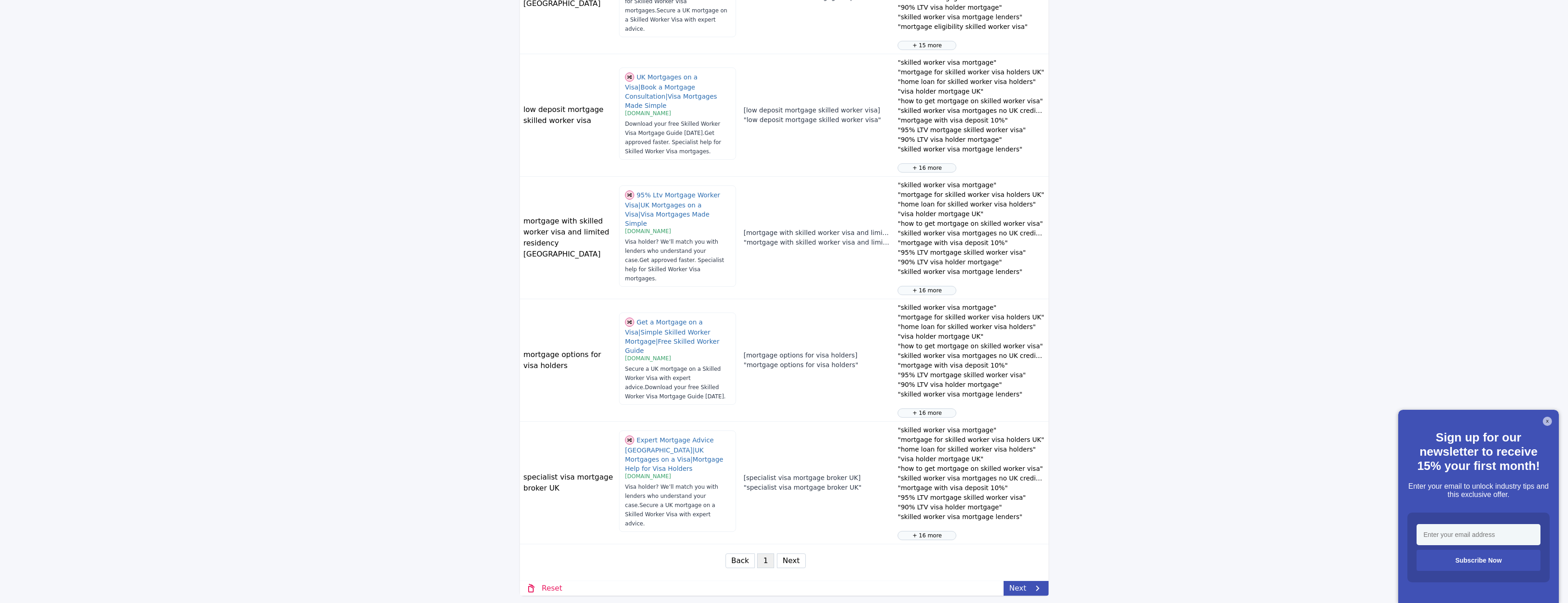
click at [785, 558] on button "Next" at bounding box center [790, 560] width 29 height 15
select select "3"
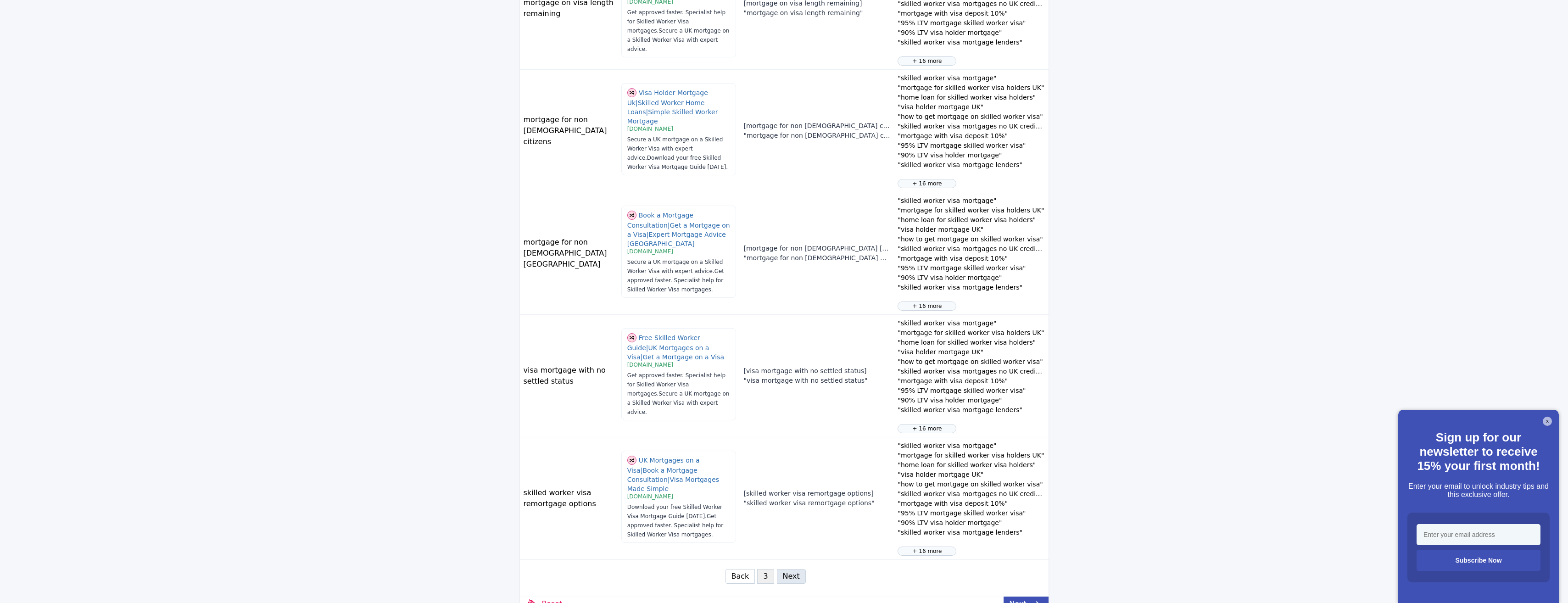
scroll to position [465, 0]
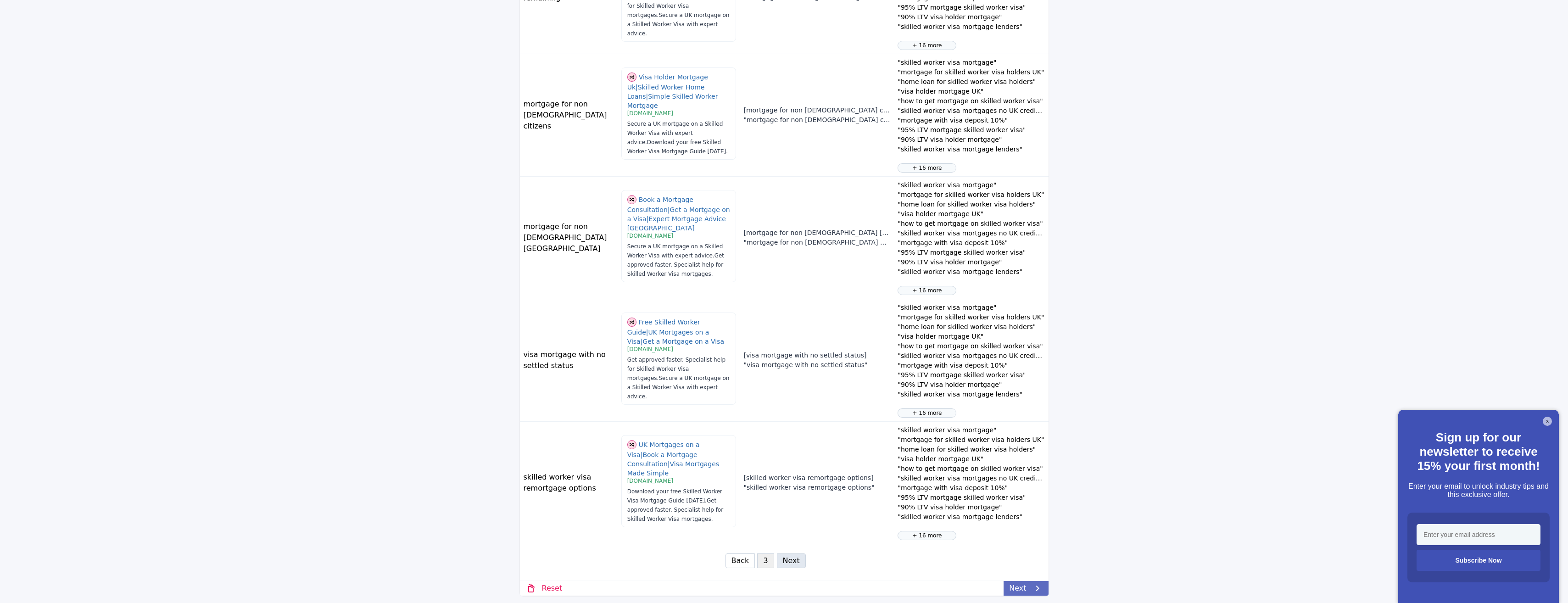
click at [1011, 581] on link "Next" at bounding box center [1025, 587] width 44 height 15
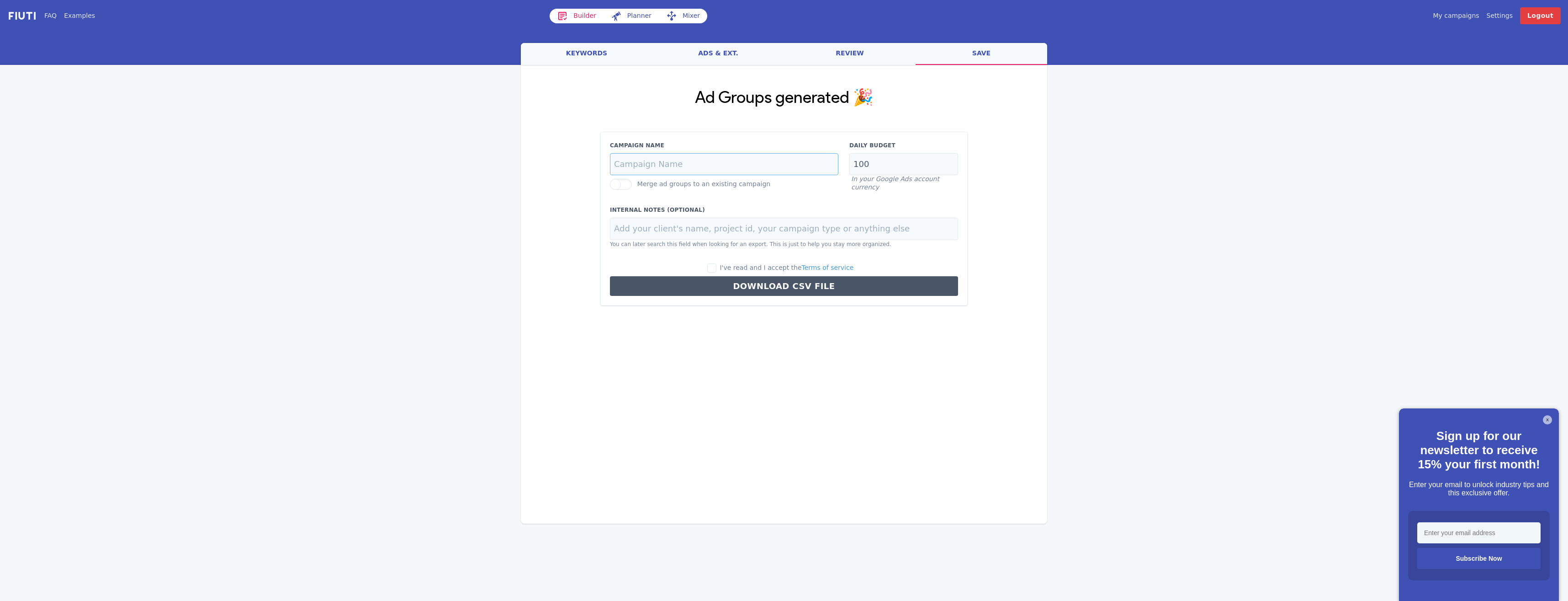
click at [710, 166] on input "Campaign Name" at bounding box center [723, 164] width 228 height 23
paste input "Skilled Worker Visa Mortgages"
type input "Simple Mortgage Finance - Skilled Worker Visa Mortgages"
click at [895, 154] on input "100" at bounding box center [904, 164] width 109 height 23
click at [896, 155] on input "100" at bounding box center [904, 164] width 109 height 23
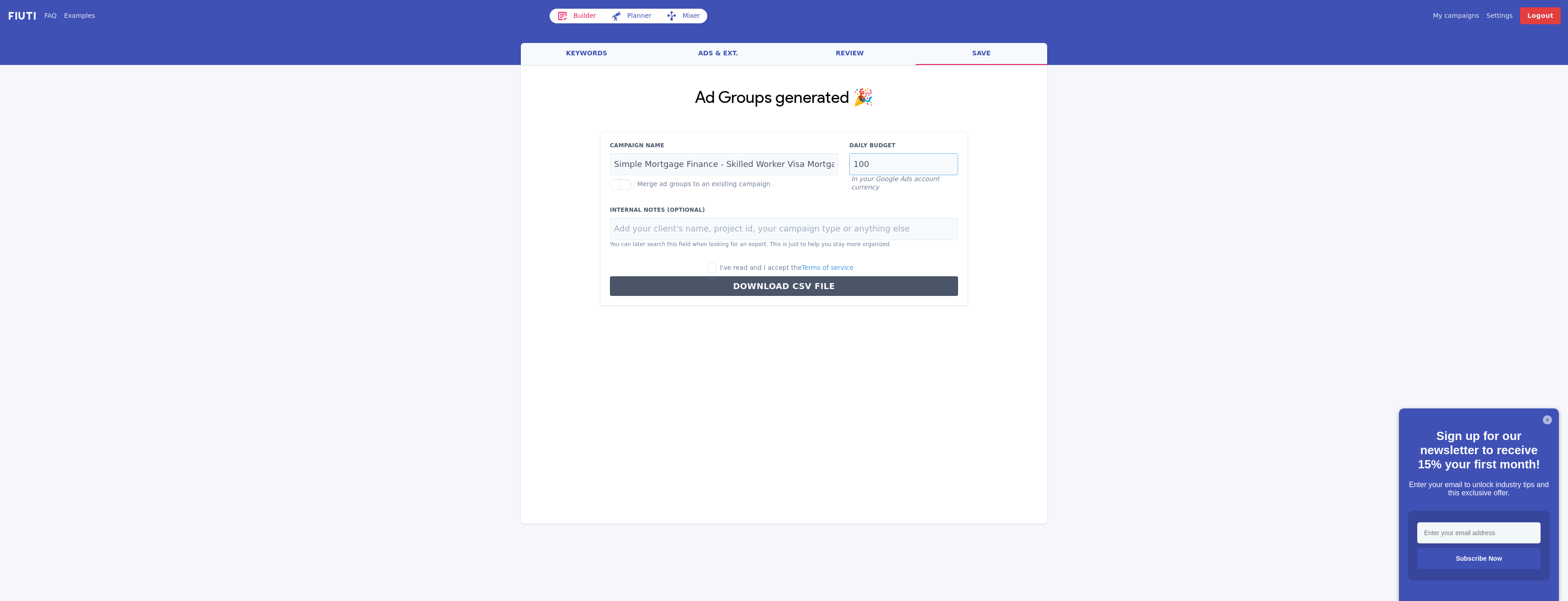
drag, startPoint x: 878, startPoint y: 160, endPoint x: 806, endPoint y: 154, distance: 72.2
click at [805, 154] on div "Campaign Name Simple Mortgage Finance - Skilled Worker Visa Mortgages Merge ad …" at bounding box center [784, 166] width 359 height 50
type input "25"
drag, startPoint x: 722, startPoint y: 272, endPoint x: 730, endPoint y: 272, distance: 8.0
click at [716, 272] on input "I've read and I accept the Terms of service" at bounding box center [711, 268] width 9 height 9
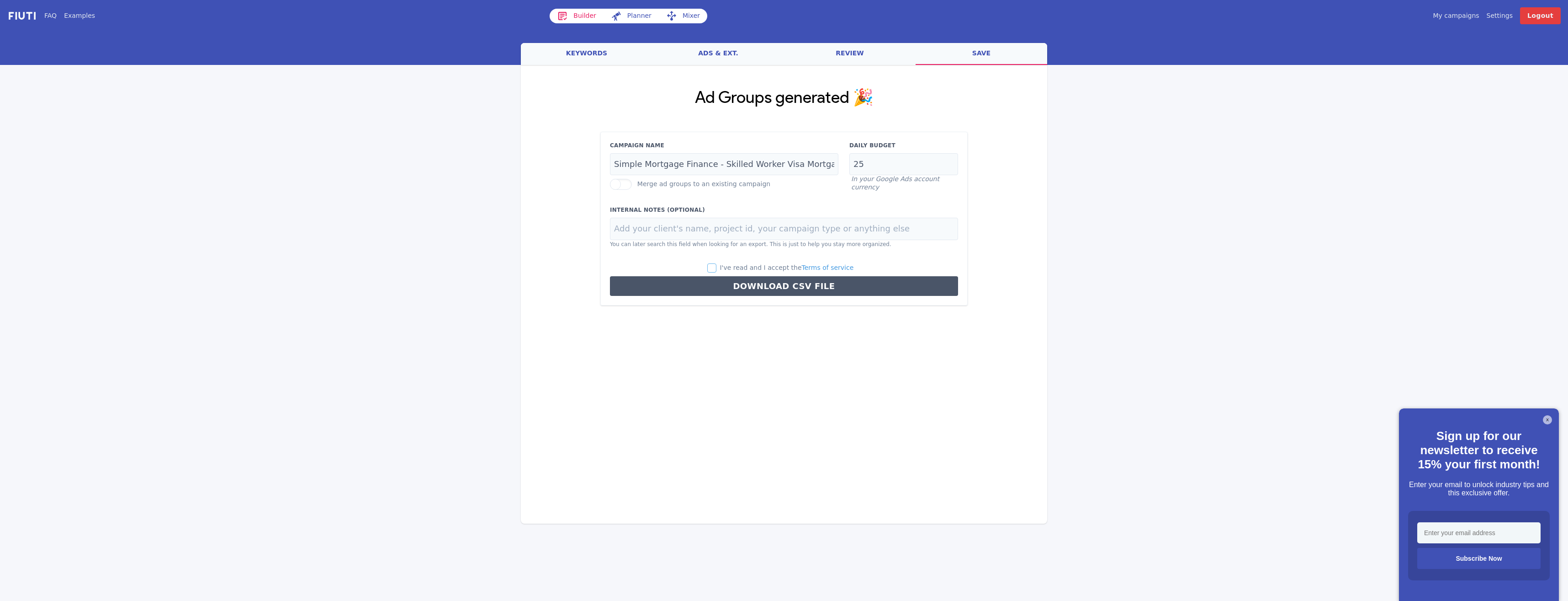
checkbox input "true"
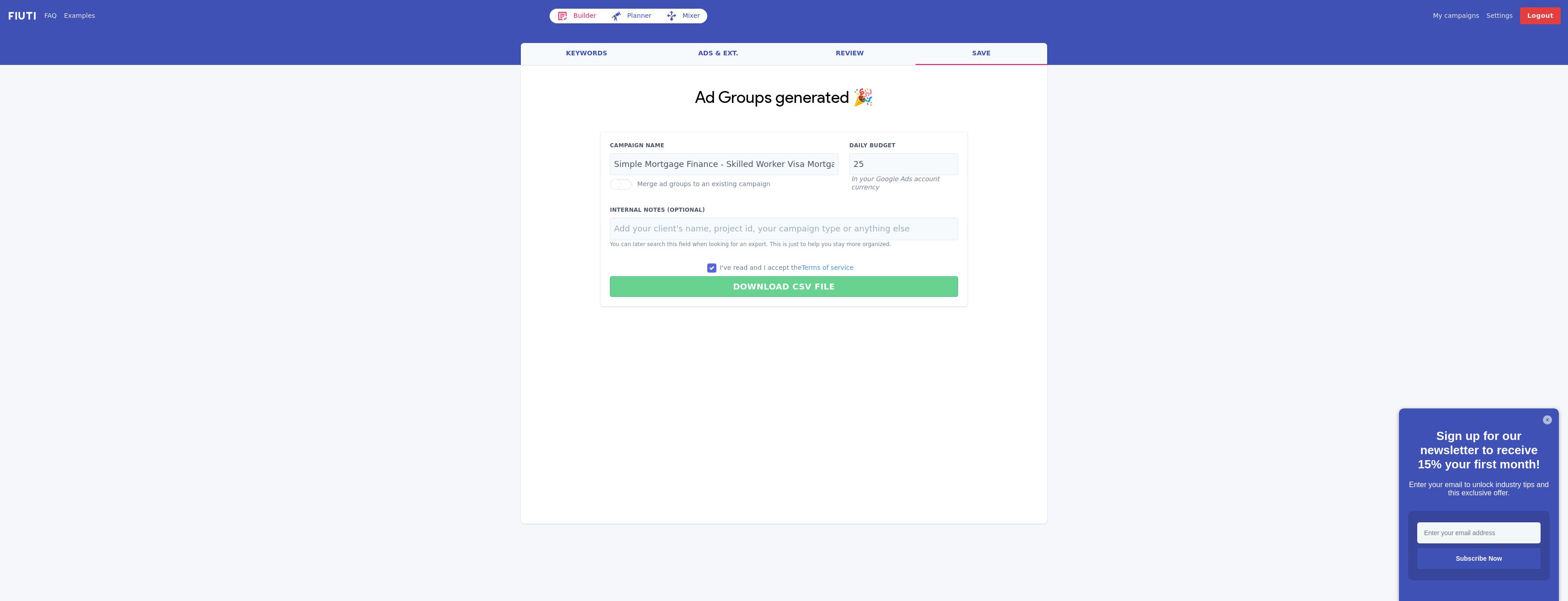
click at [760, 285] on button "Download CSV File" at bounding box center [783, 286] width 348 height 21
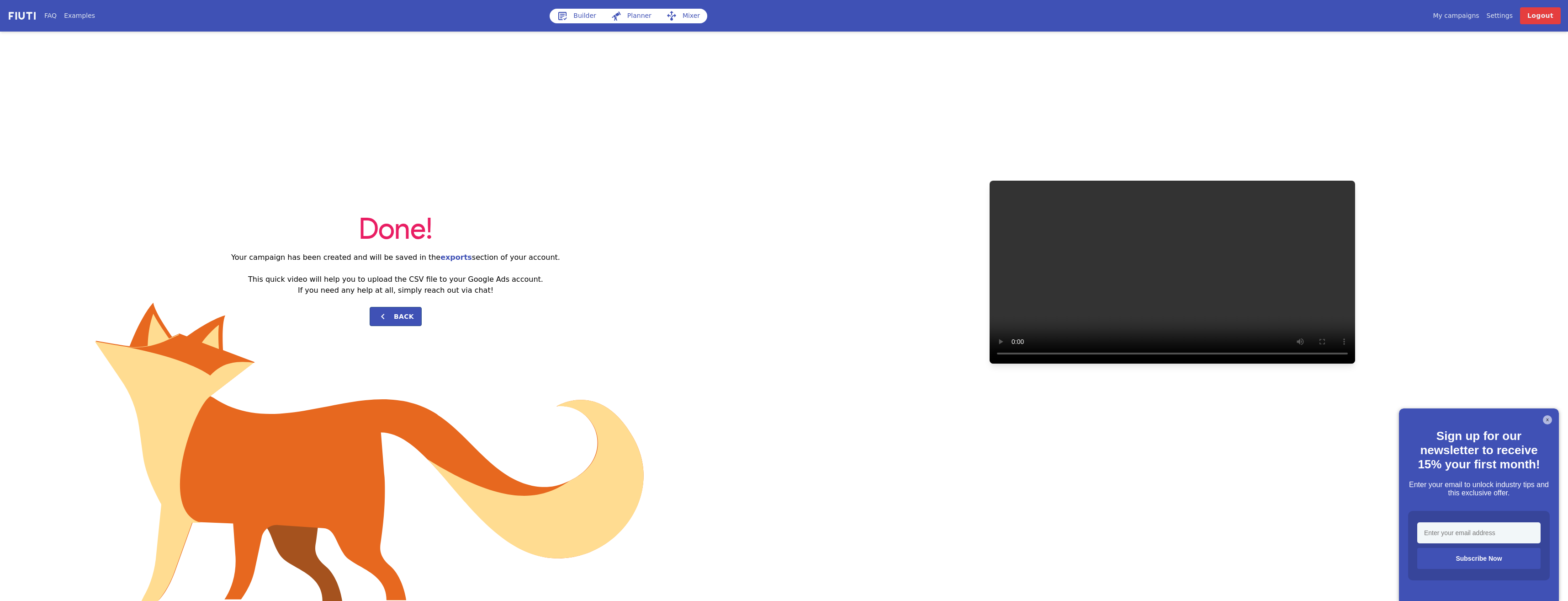
click at [1458, 12] on div "My campaigns Price Settings Login Logout" at bounding box center [1308, 15] width 506 height 17
click at [1457, 12] on link "My campaigns" at bounding box center [1455, 16] width 46 height 10
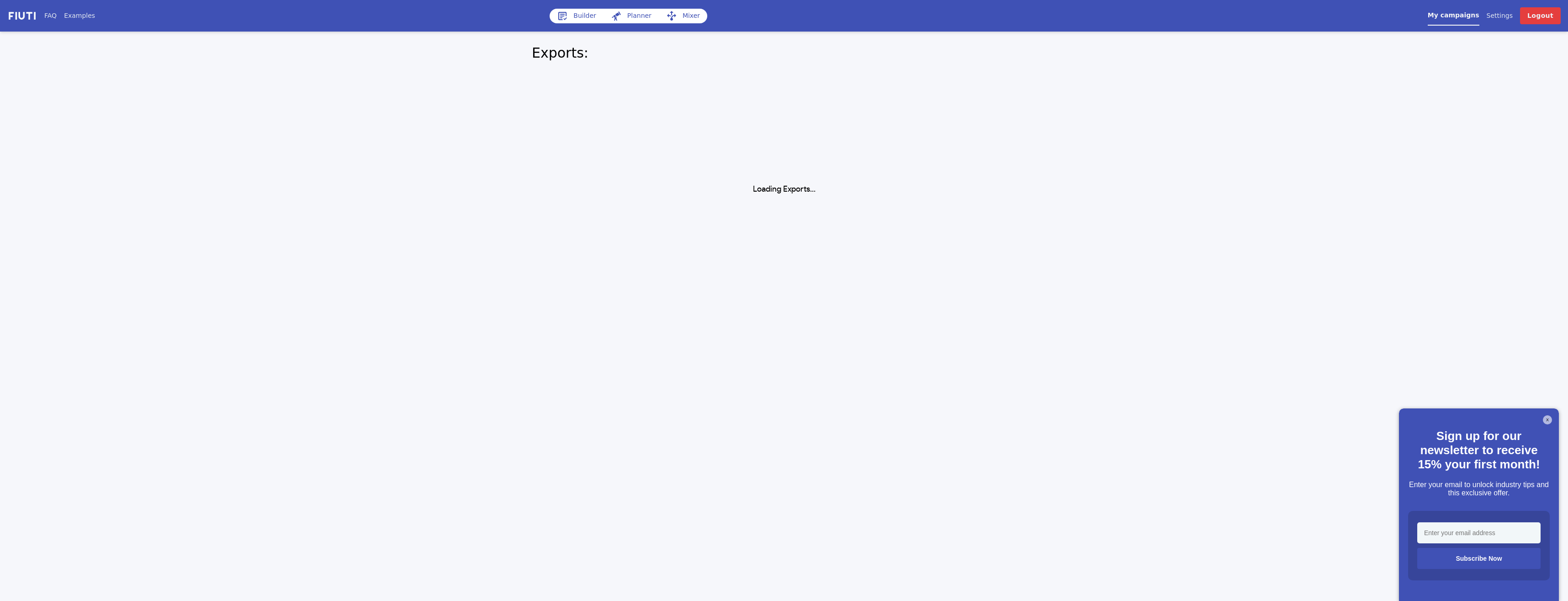
click at [588, 25] on nav "FAQ Examples Builder Planner Mixer My campaigns Price Settings Login Logout" at bounding box center [784, 16] width 1568 height 31
click at [584, 16] on link "Builder" at bounding box center [576, 16] width 54 height 15
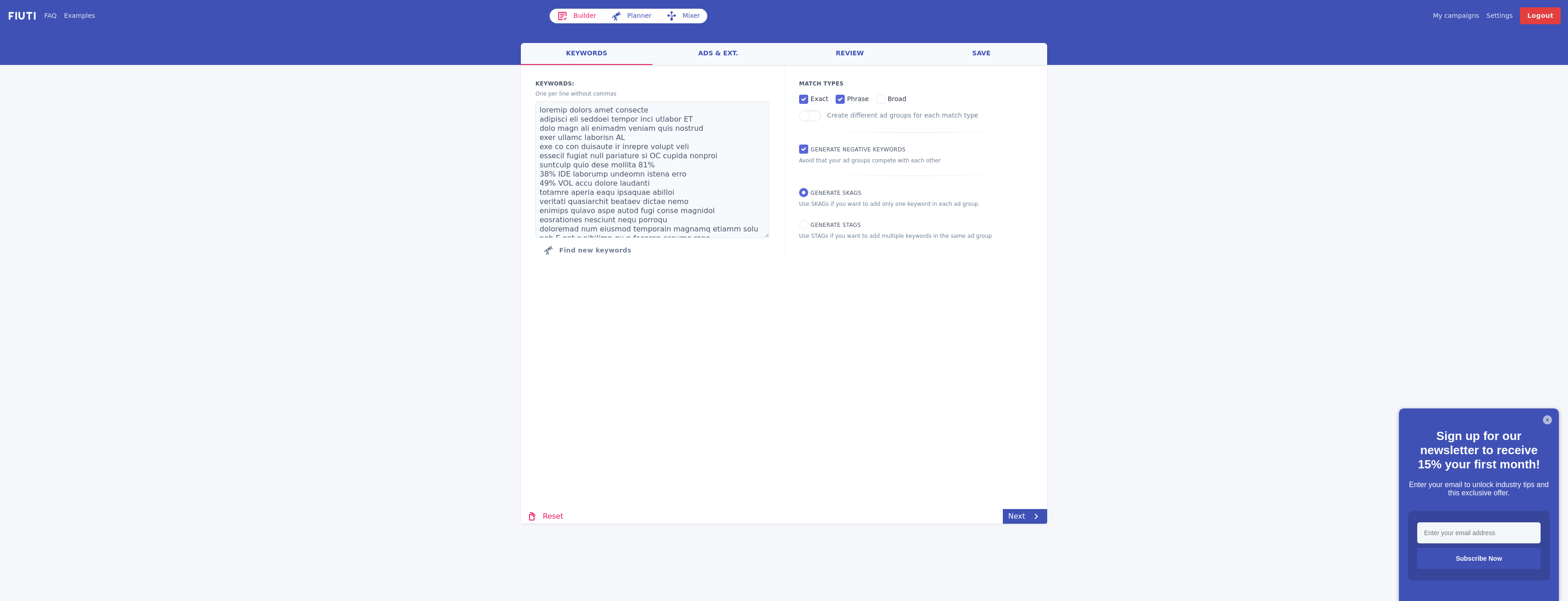
click at [1452, 13] on link "My campaigns" at bounding box center [1455, 16] width 46 height 10
